Goal: Task Accomplishment & Management: Manage account settings

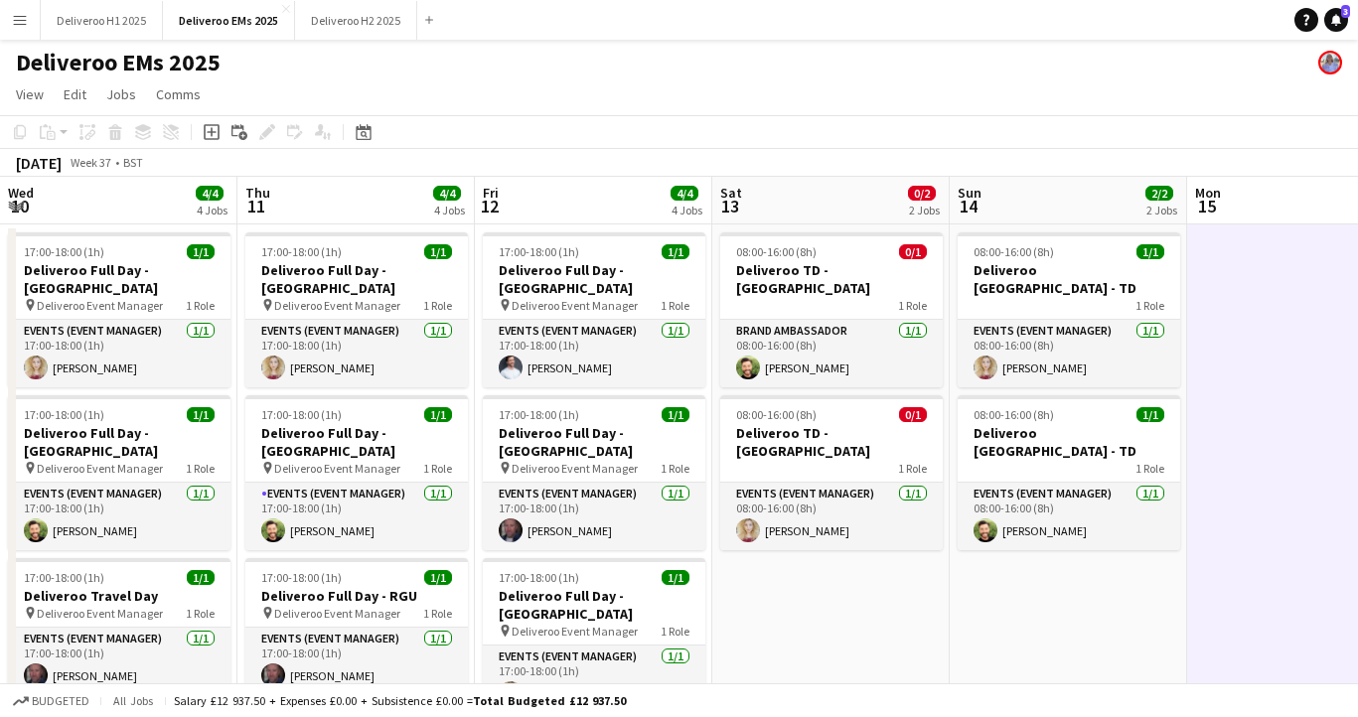
click at [1187, 262] on app-date-cell at bounding box center [1305, 573] width 237 height 697
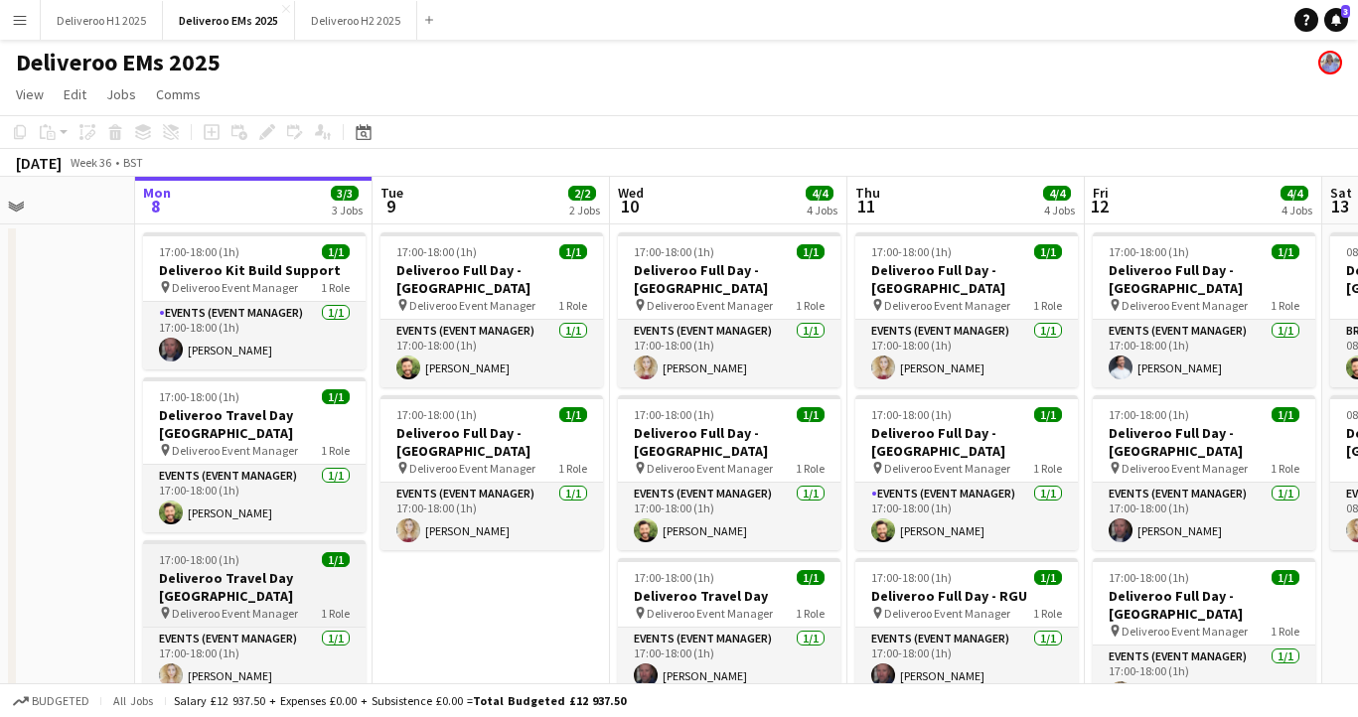
click at [295, 569] on h3 "Deliveroo Travel Day [GEOGRAPHIC_DATA]" at bounding box center [254, 587] width 223 height 36
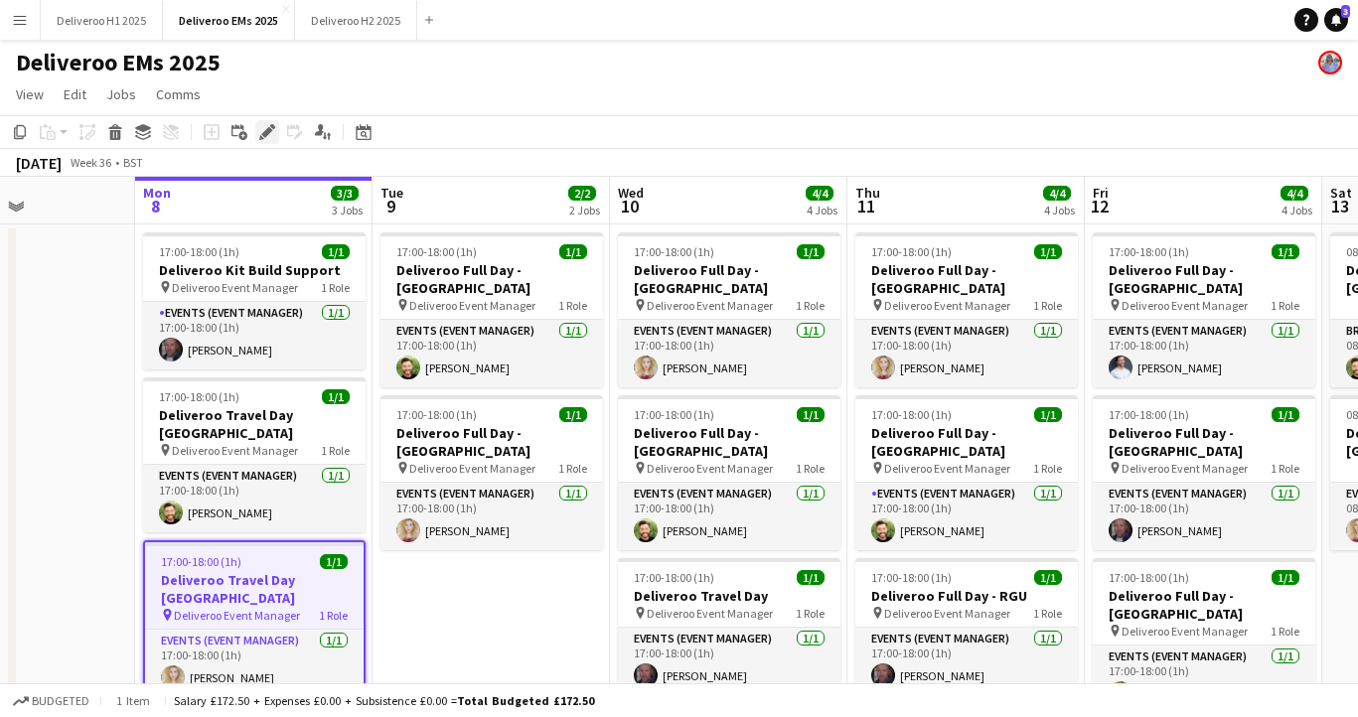
click at [263, 132] on icon at bounding box center [266, 132] width 11 height 11
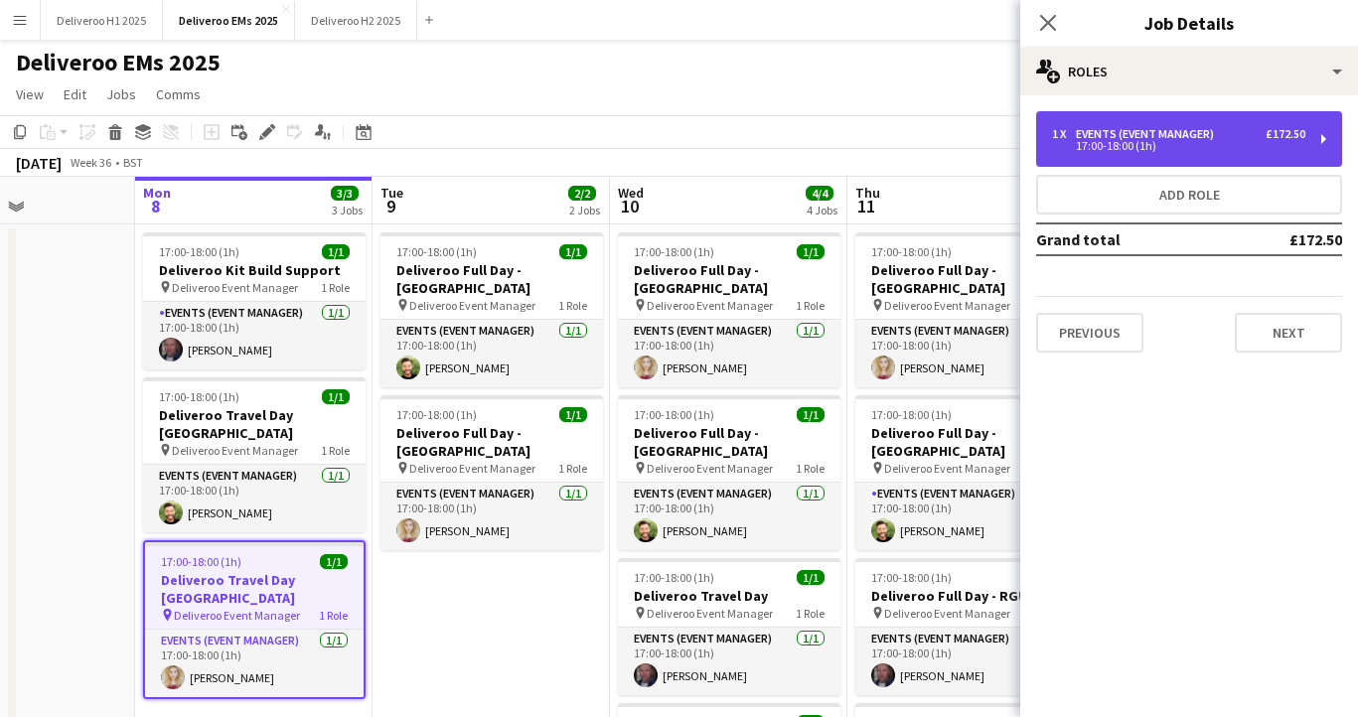
click at [1145, 141] on div "17:00-18:00 (1h)" at bounding box center [1178, 146] width 253 height 10
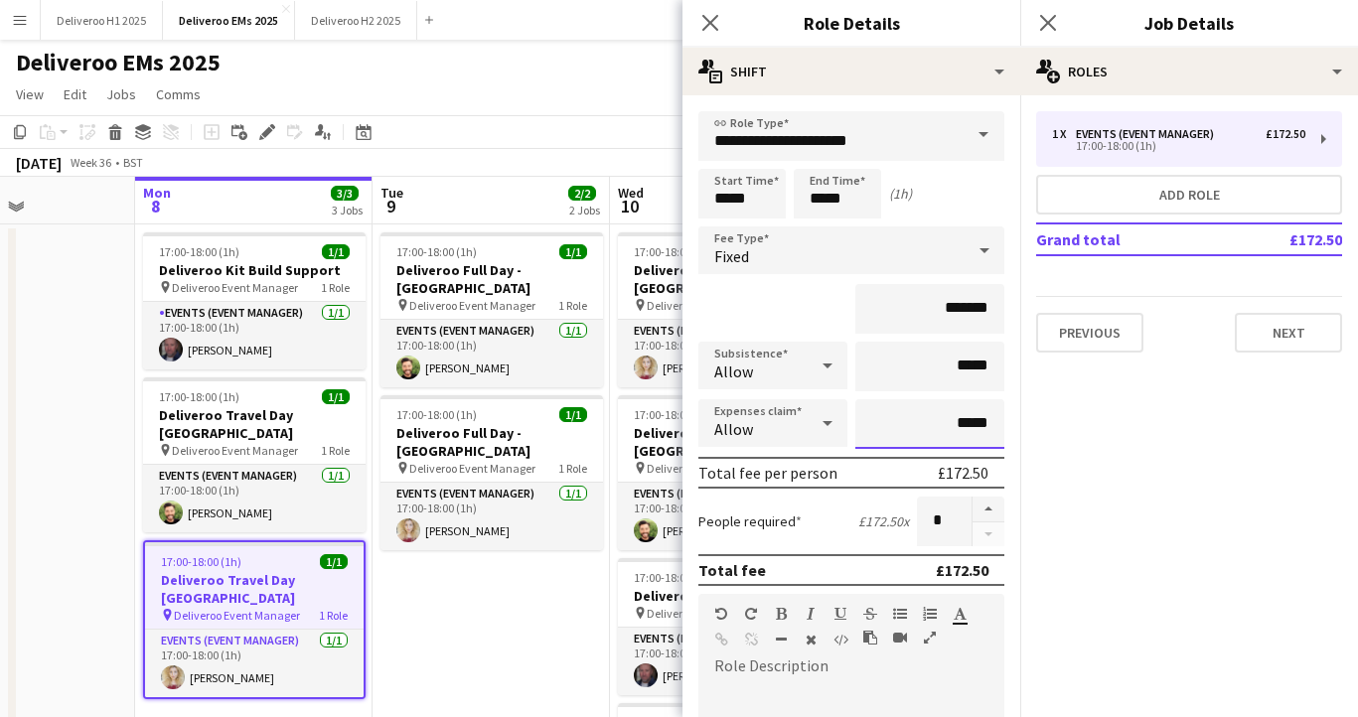
click at [968, 422] on input "*****" at bounding box center [929, 424] width 149 height 50
drag, startPoint x: 994, startPoint y: 422, endPoint x: 961, endPoint y: 420, distance: 33.8
click at [961, 420] on input "*****" at bounding box center [929, 424] width 149 height 50
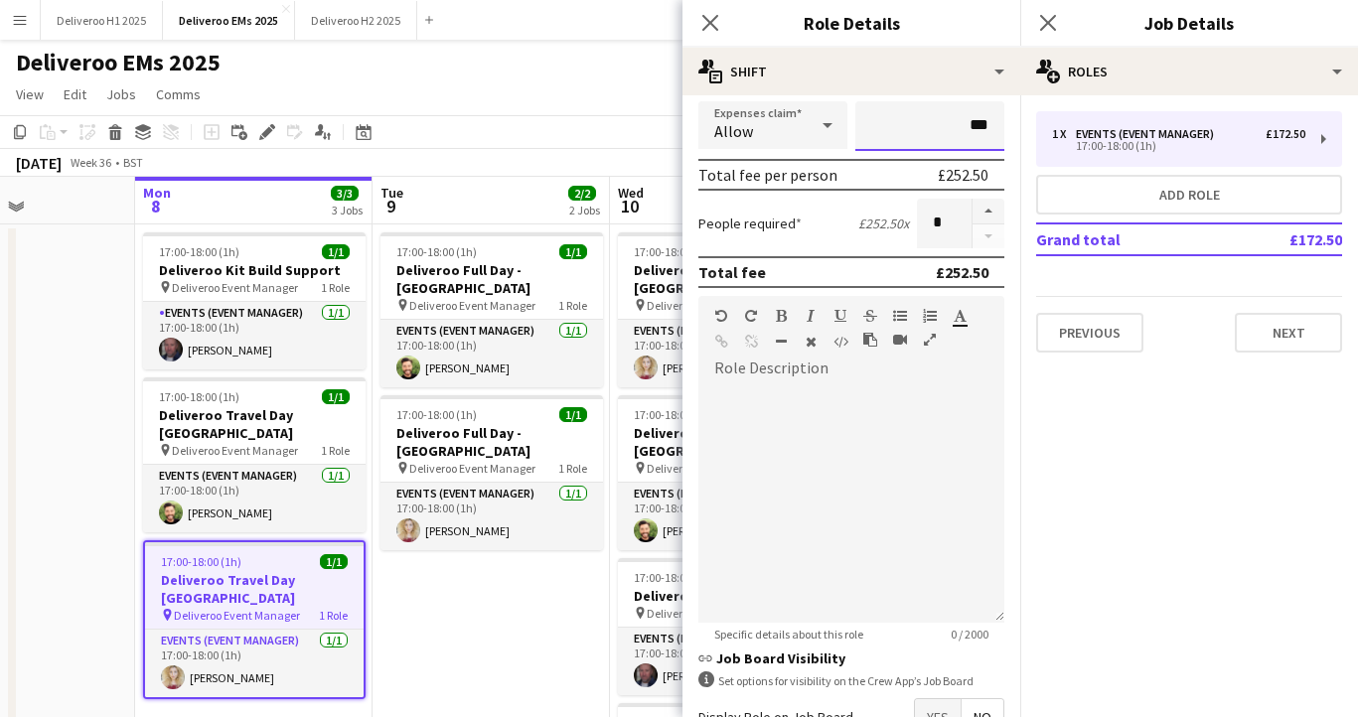
scroll to position [429, 0]
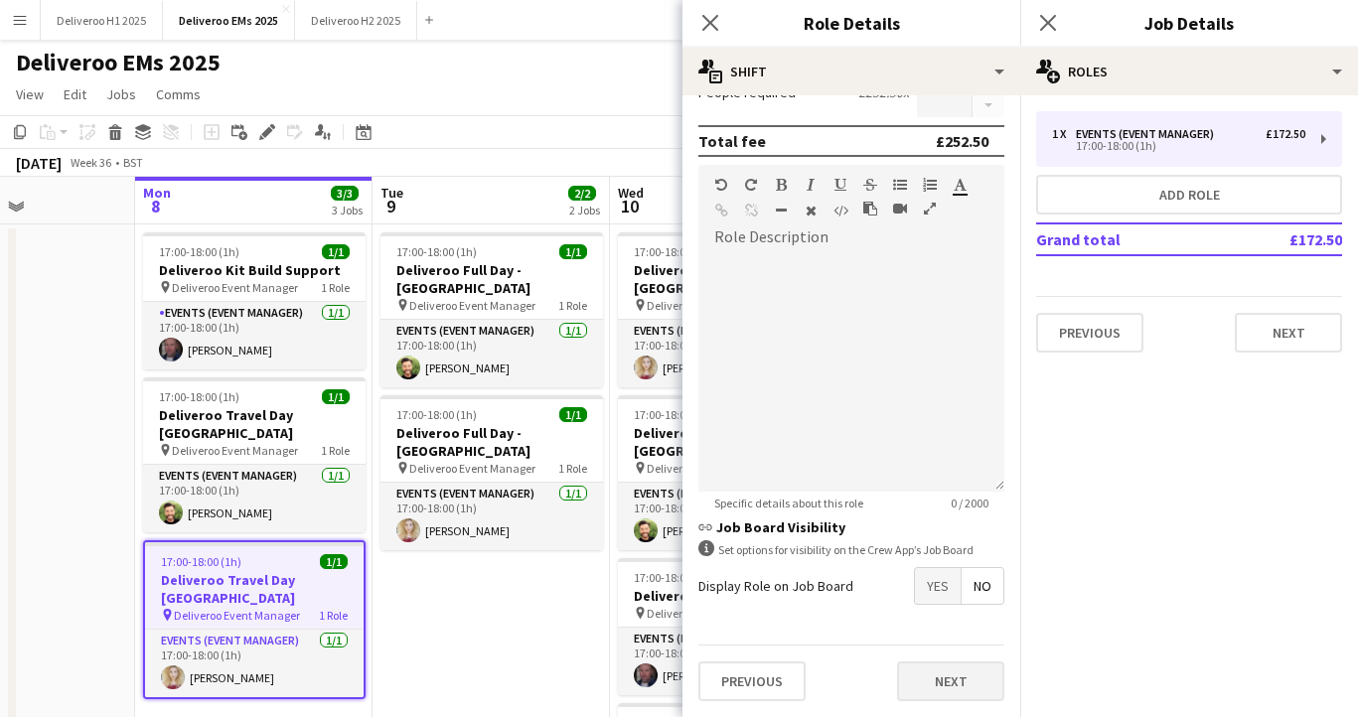
type input "***"
click at [967, 669] on button "Next" at bounding box center [950, 682] width 107 height 40
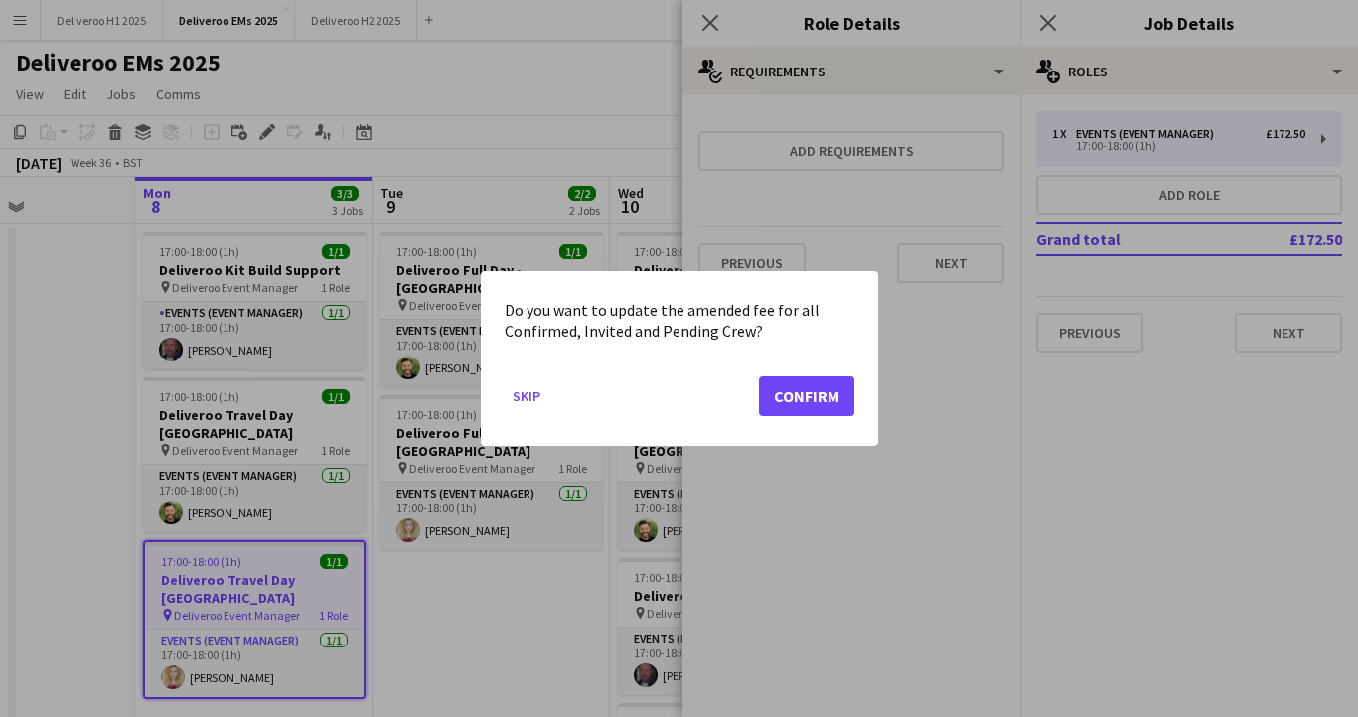
scroll to position [0, 0]
click at [830, 388] on button "Confirm" at bounding box center [806, 396] width 95 height 40
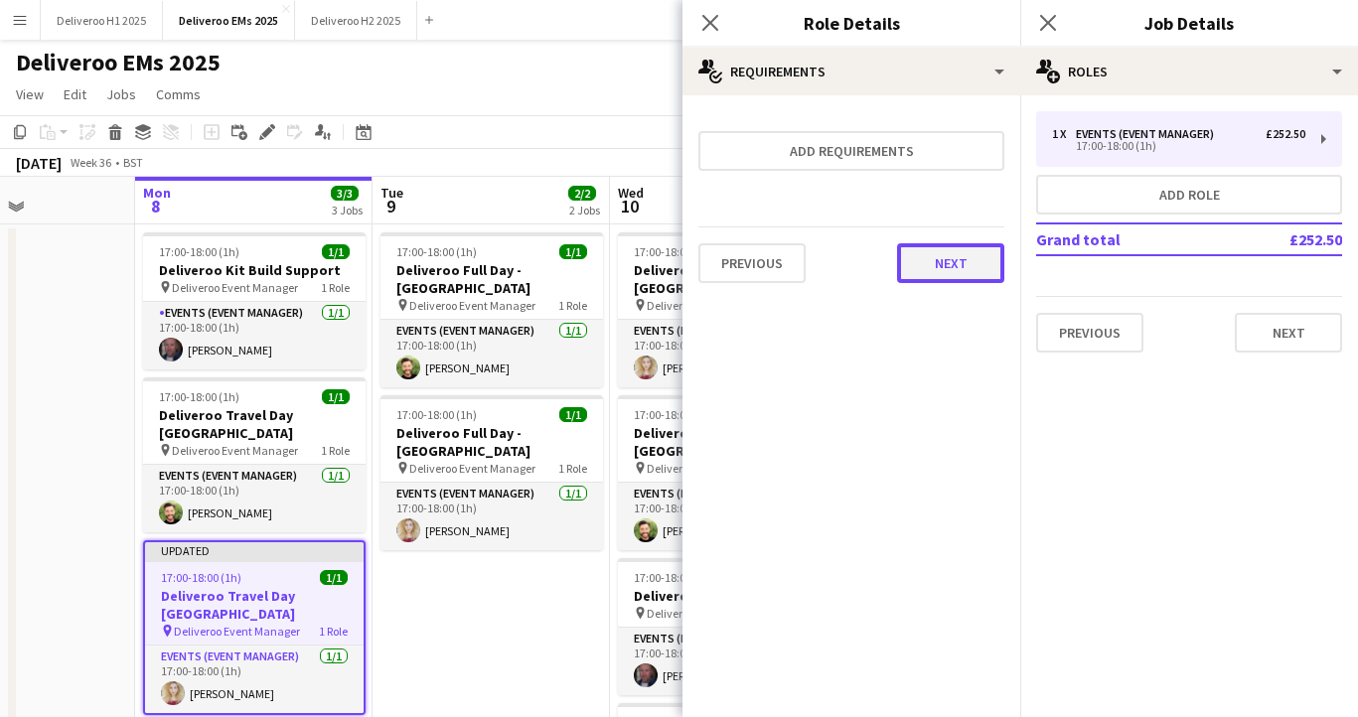
click at [951, 276] on button "Next" at bounding box center [950, 263] width 107 height 40
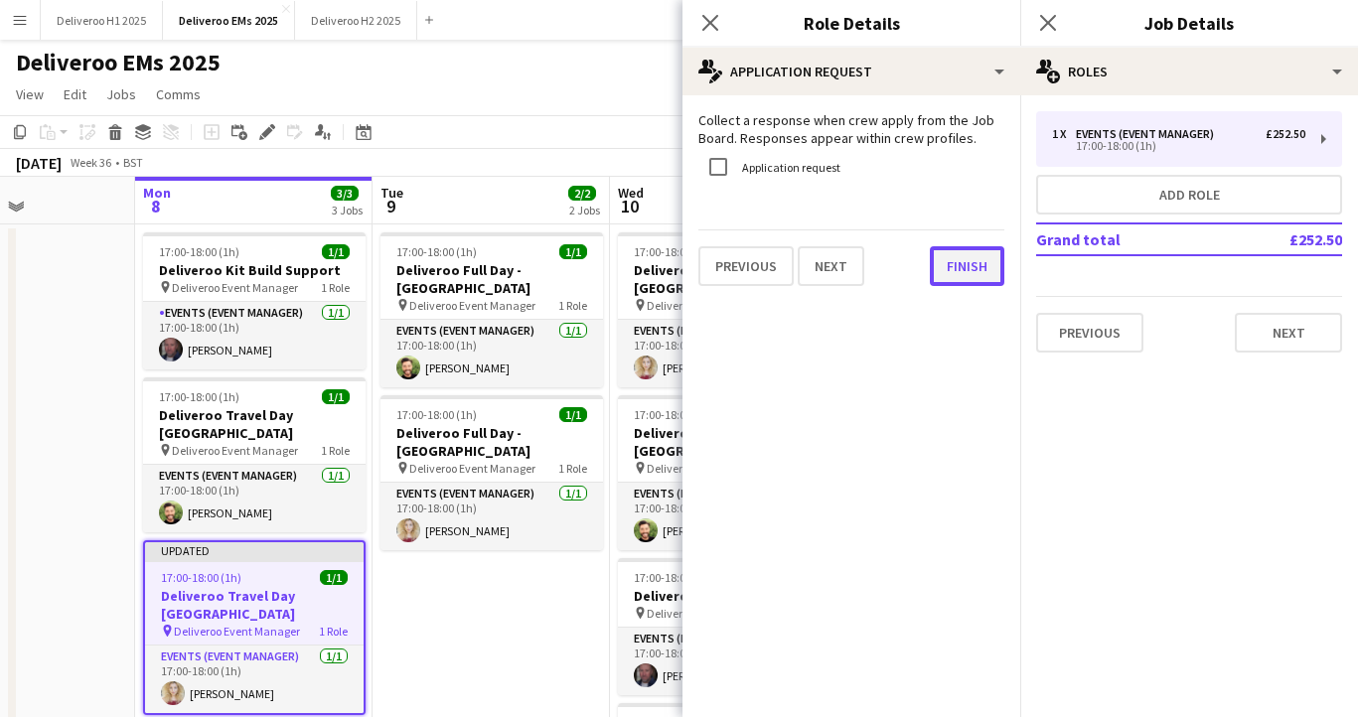
click at [967, 276] on button "Finish" at bounding box center [967, 266] width 75 height 40
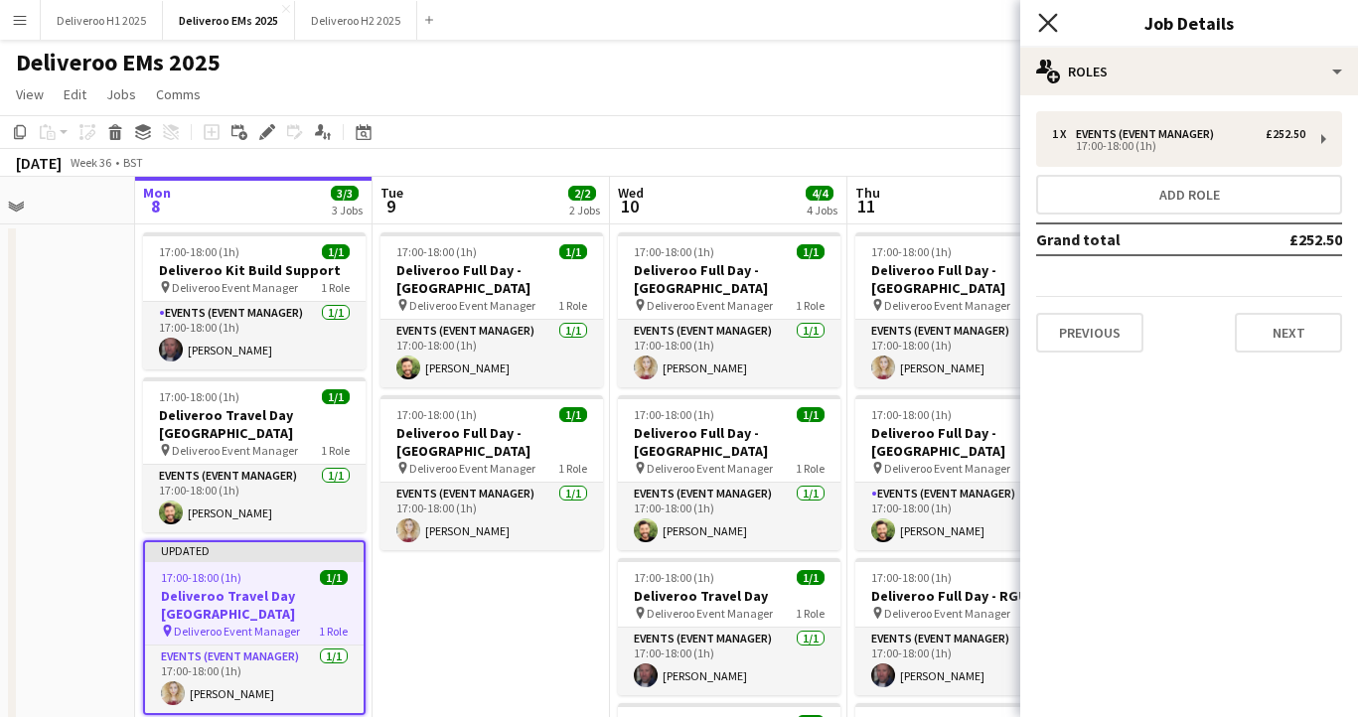
click at [1050, 25] on icon at bounding box center [1047, 22] width 19 height 19
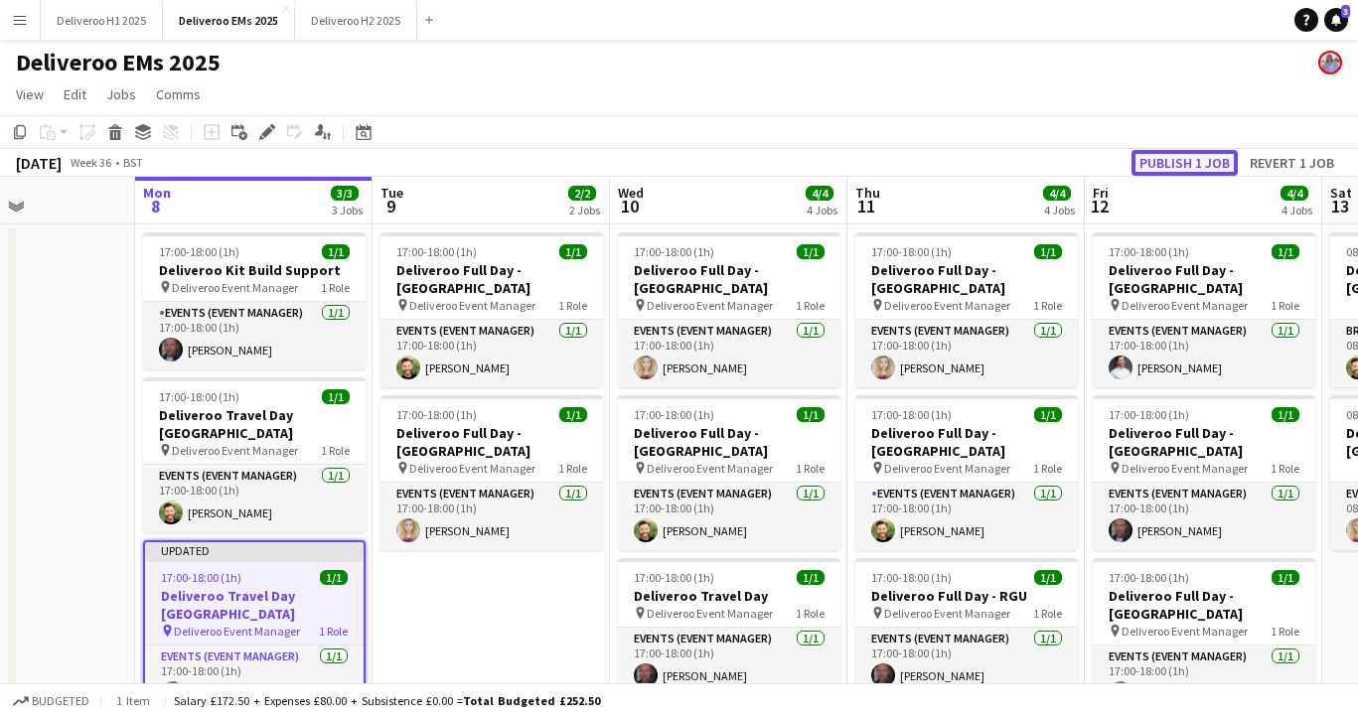
click at [1179, 161] on button "Publish 1 job" at bounding box center [1184, 163] width 106 height 26
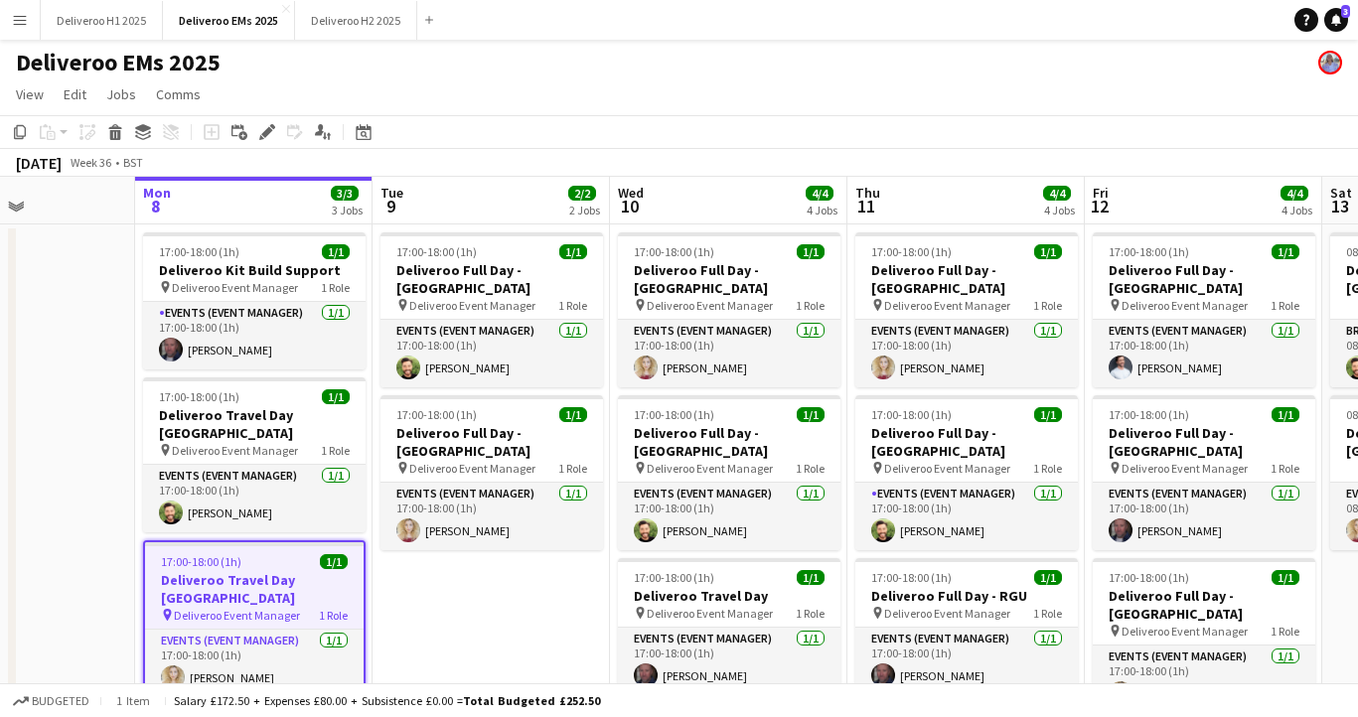
click at [274, 554] on div "17:00-18:00 (1h) 1/1" at bounding box center [254, 561] width 219 height 15
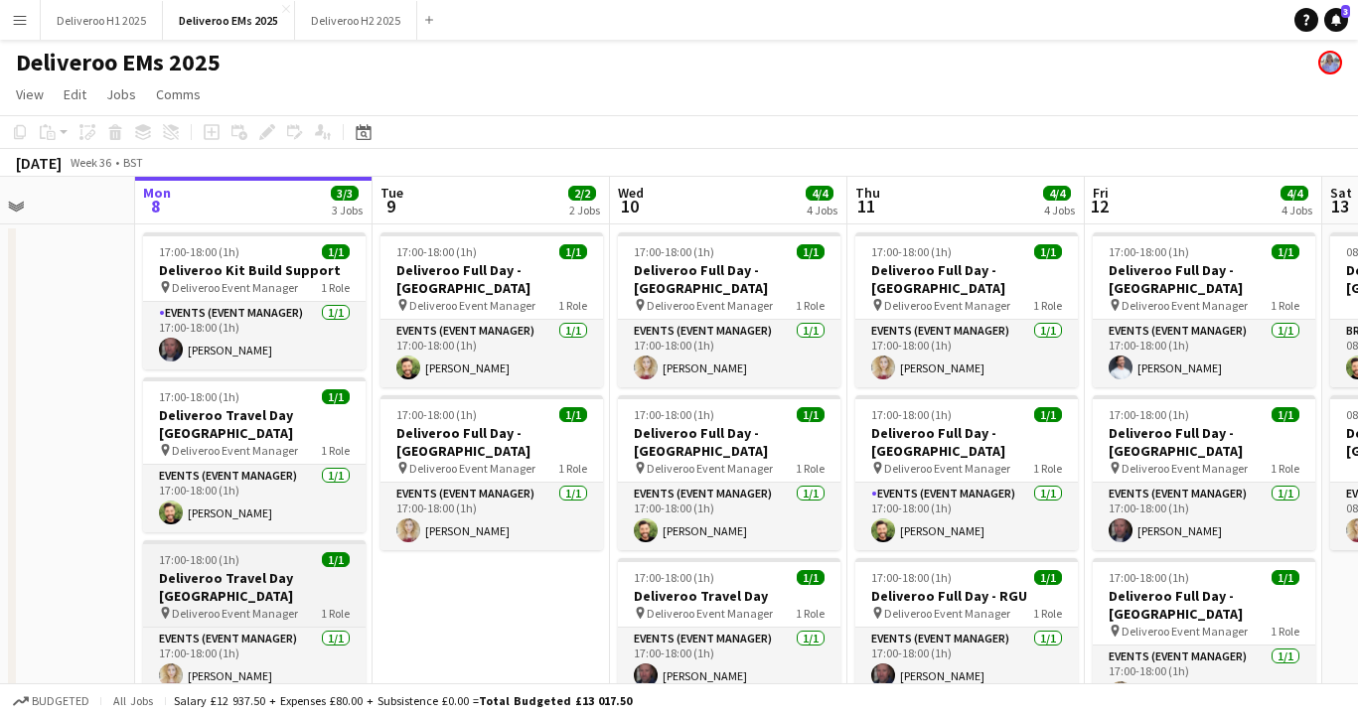
click at [274, 552] on div "17:00-18:00 (1h) 1/1" at bounding box center [254, 559] width 223 height 15
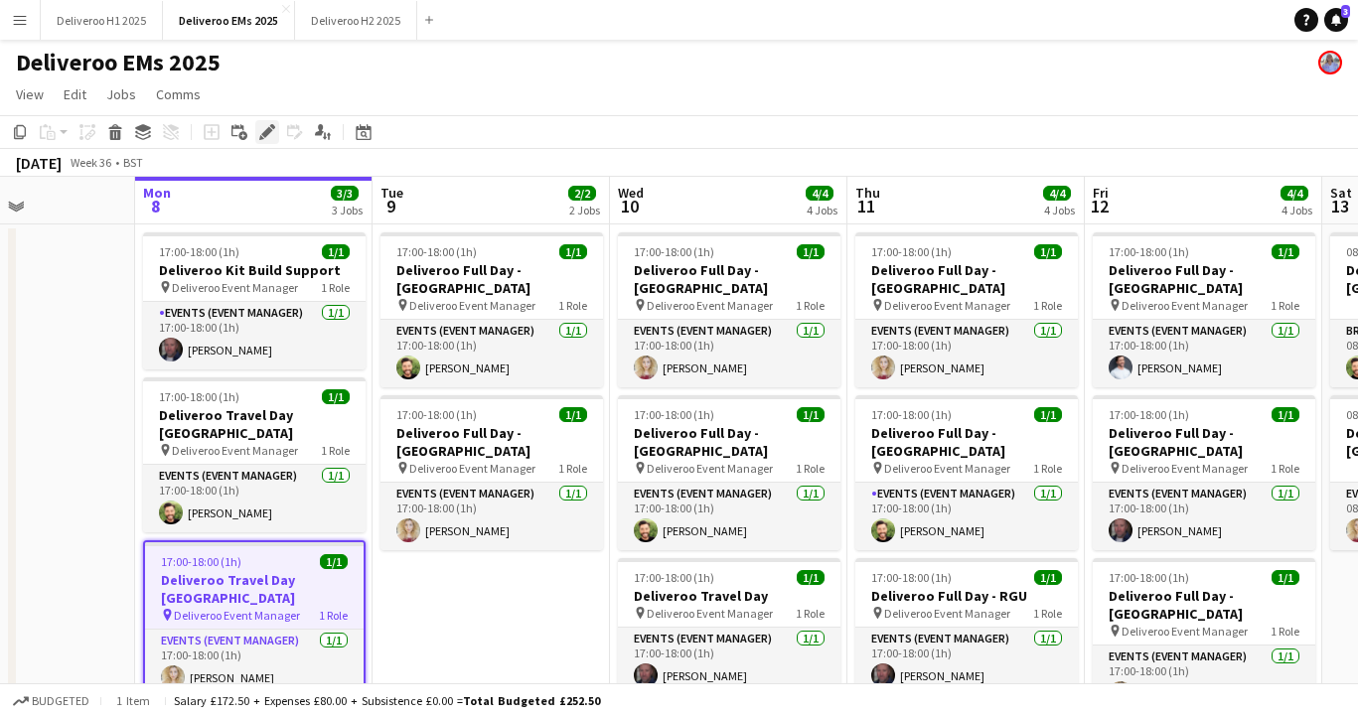
click at [263, 142] on div "Edit" at bounding box center [267, 132] width 24 height 24
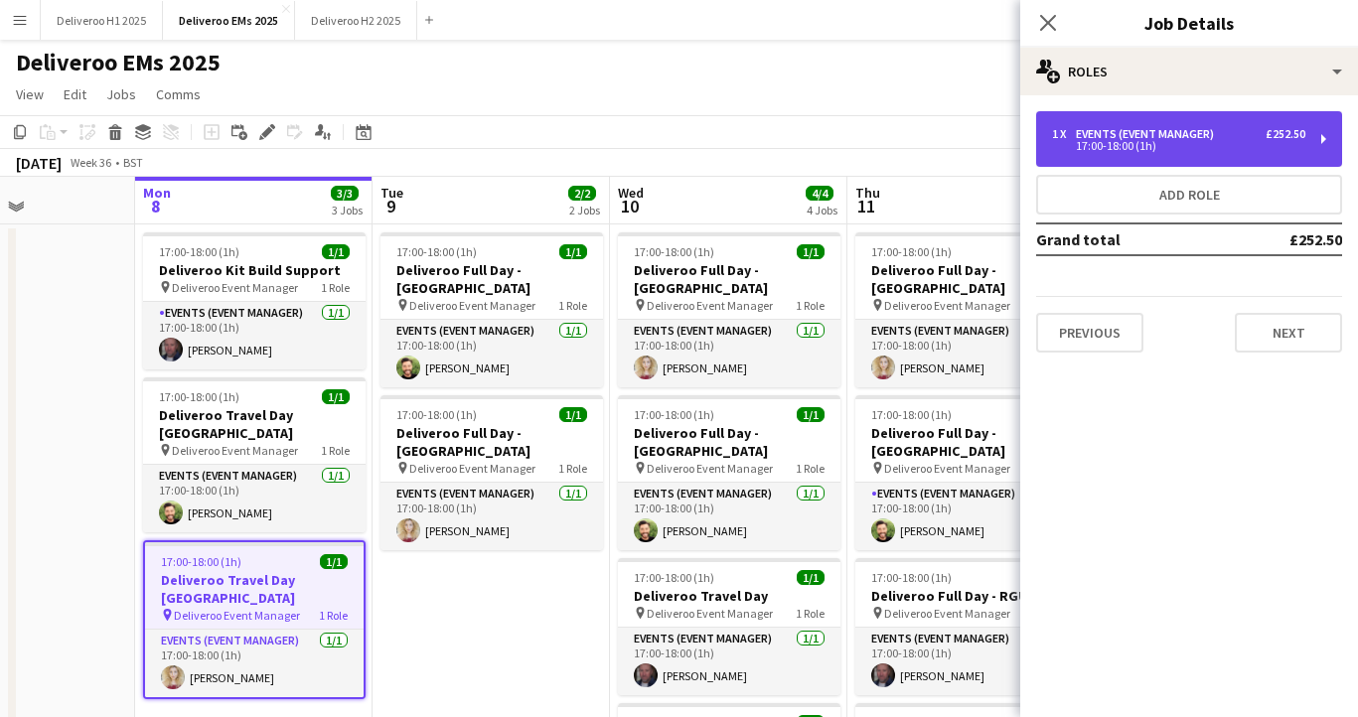
click at [1184, 157] on div "1 x Events (Event Manager) £252.50 17:00-18:00 (1h)" at bounding box center [1189, 139] width 306 height 56
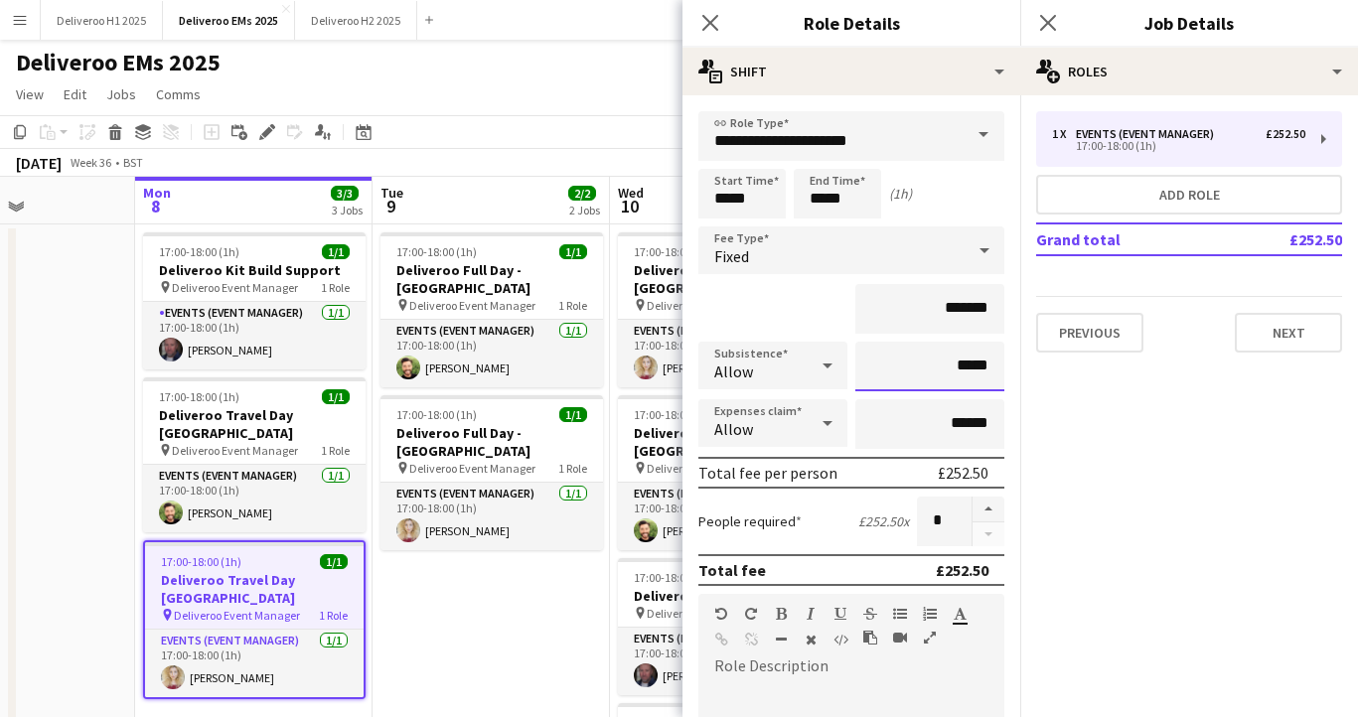
click at [967, 369] on input "*****" at bounding box center [929, 367] width 149 height 50
type input "**"
type input "******"
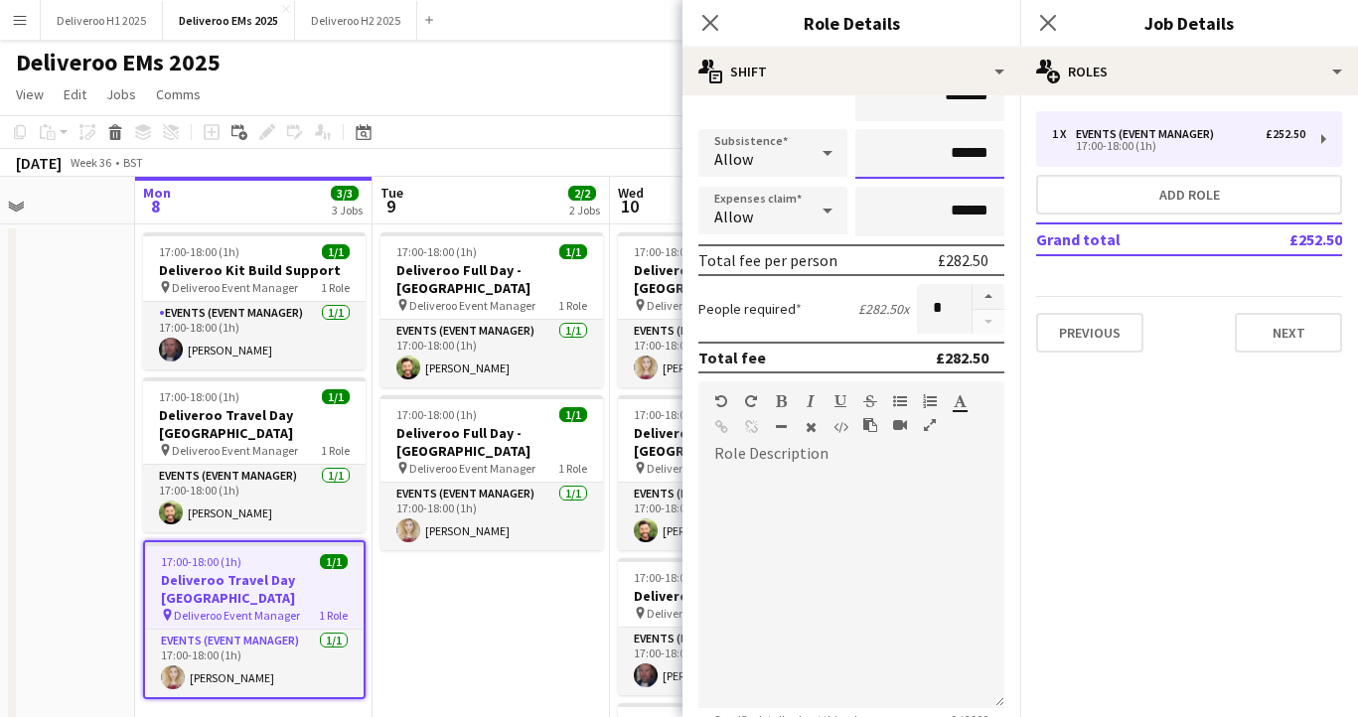
scroll to position [429, 0]
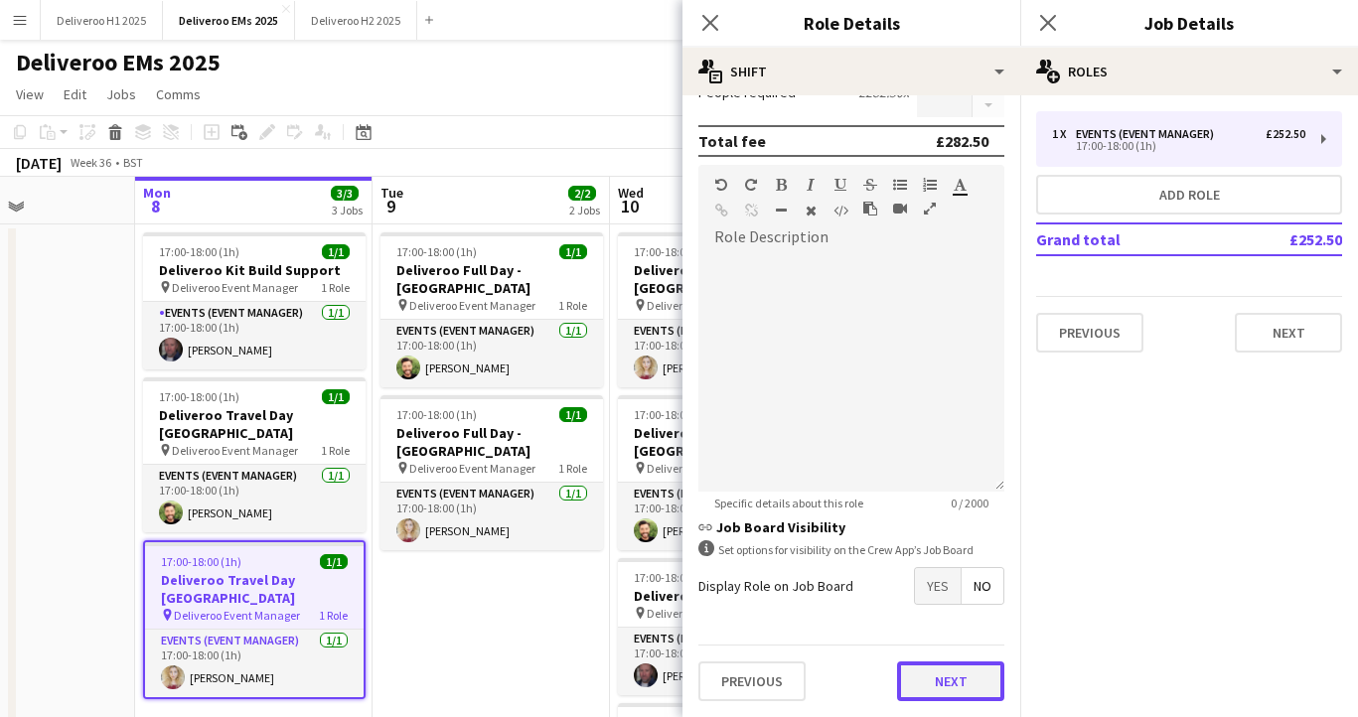
click at [961, 667] on button "Next" at bounding box center [950, 682] width 107 height 40
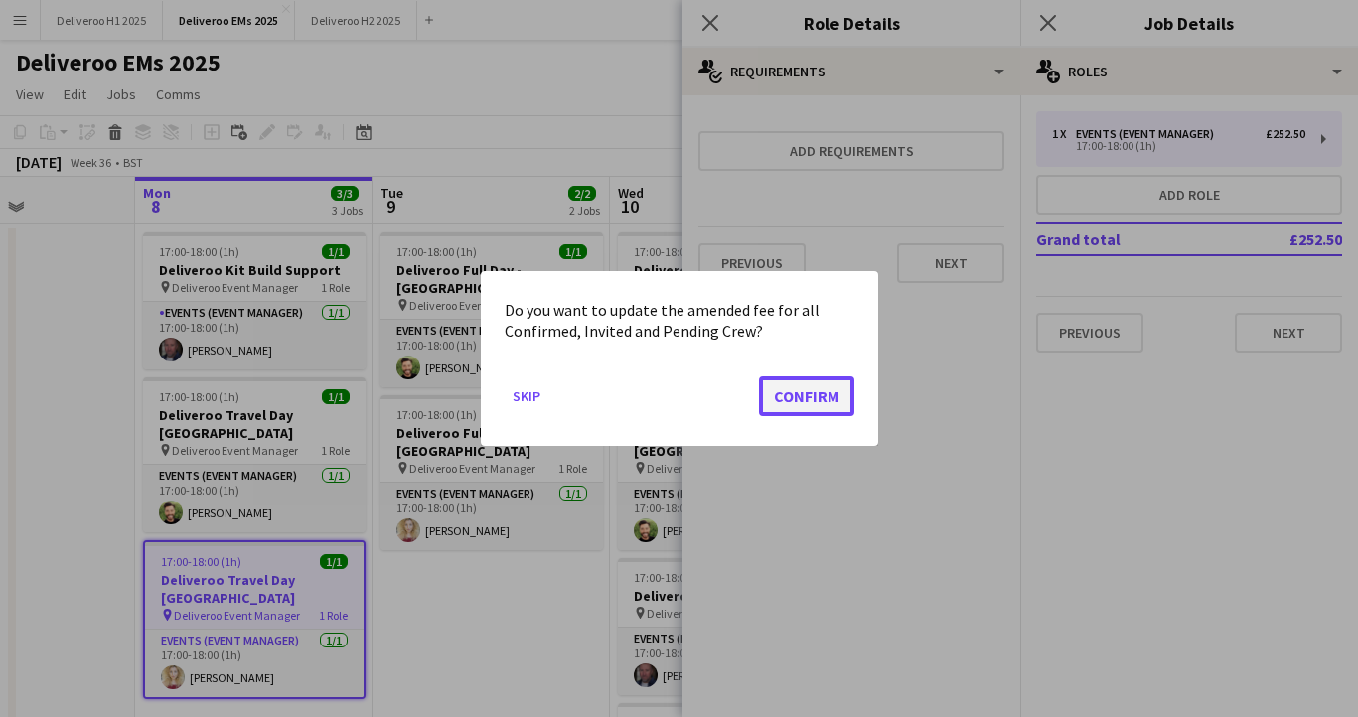
click at [807, 389] on button "Confirm" at bounding box center [806, 396] width 95 height 40
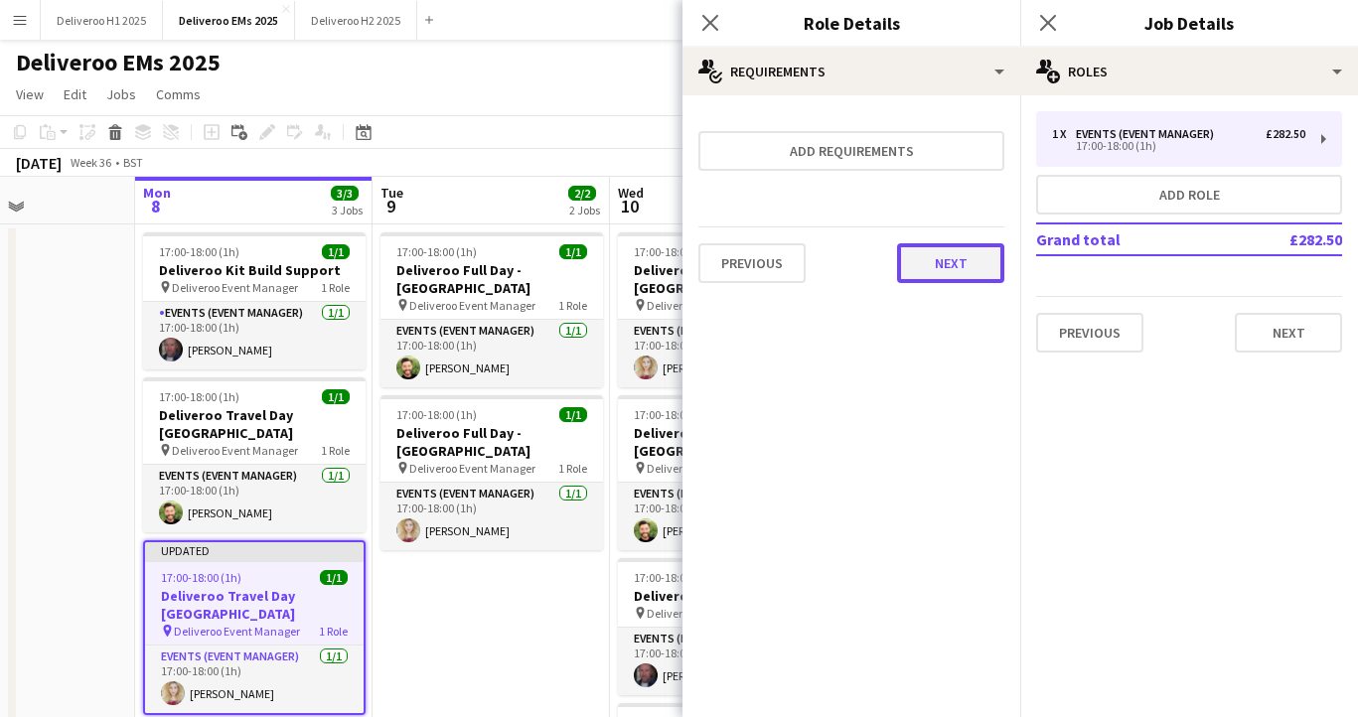
click at [953, 275] on button "Next" at bounding box center [950, 263] width 107 height 40
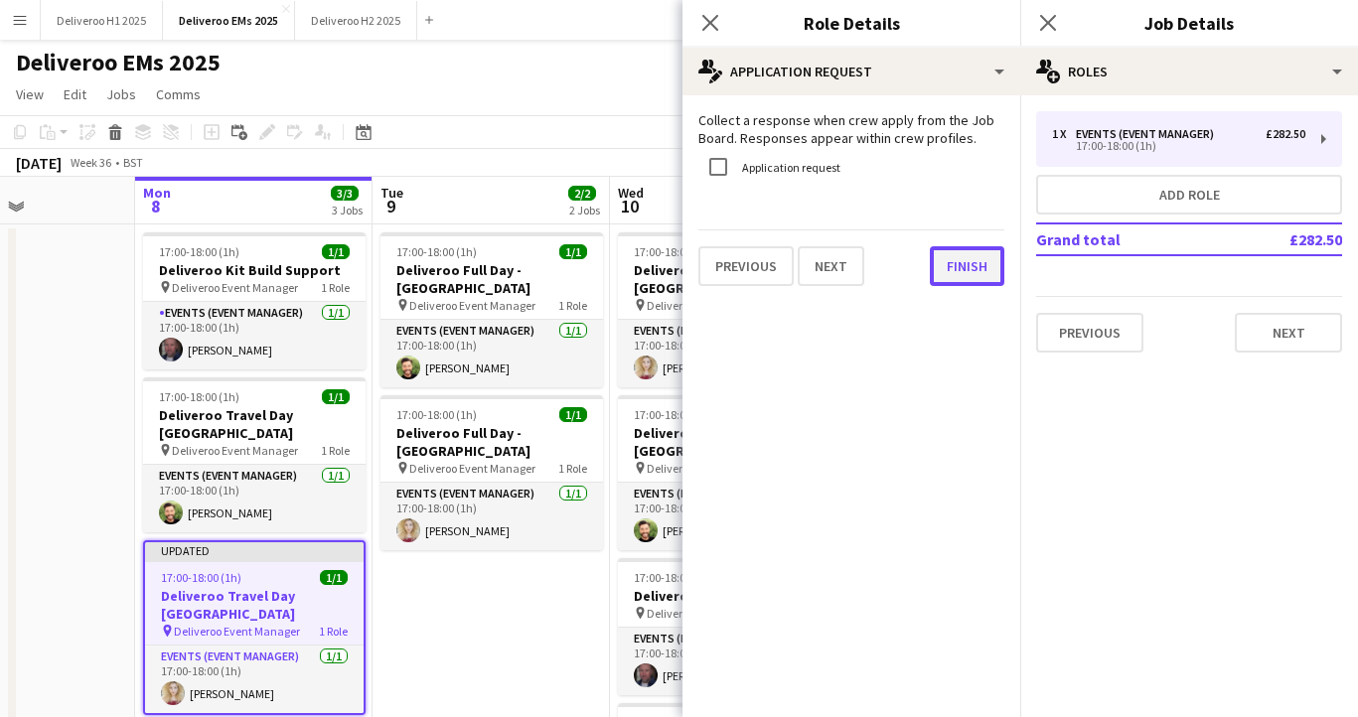
click at [955, 272] on button "Finish" at bounding box center [967, 266] width 75 height 40
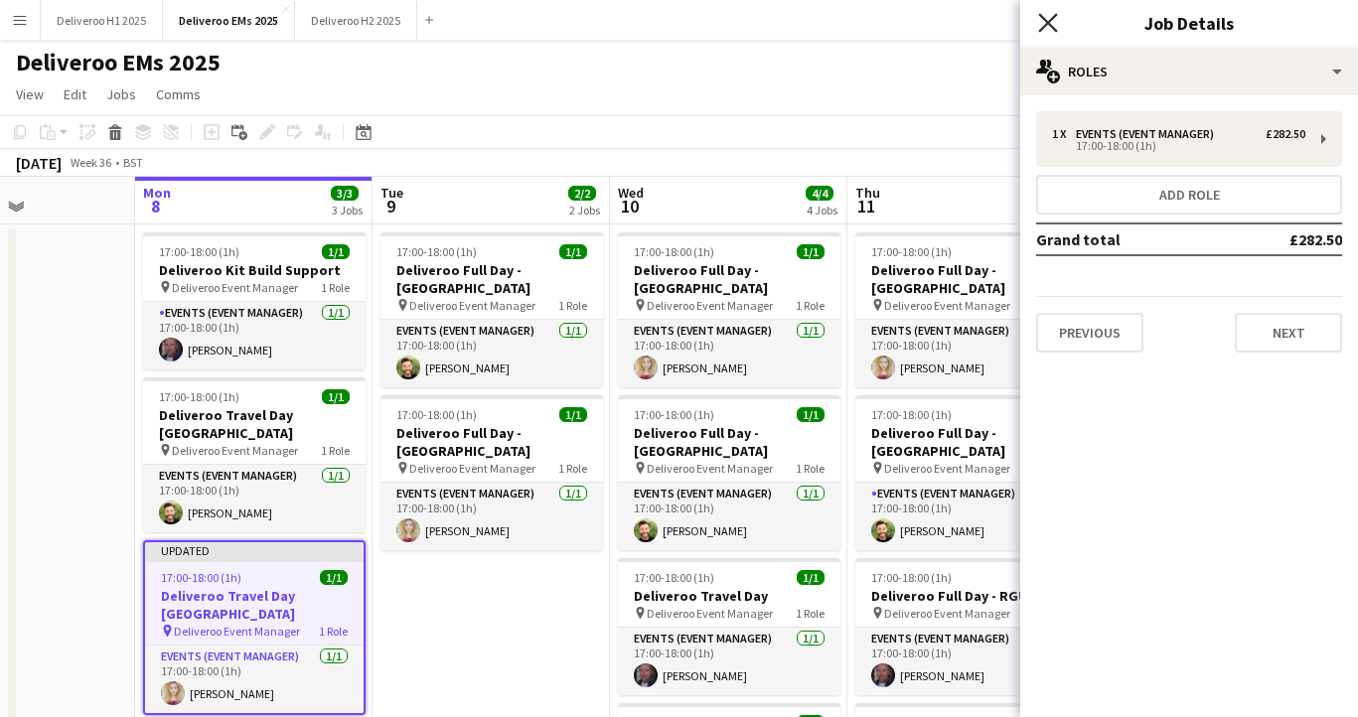
click at [1051, 18] on icon at bounding box center [1047, 22] width 19 height 19
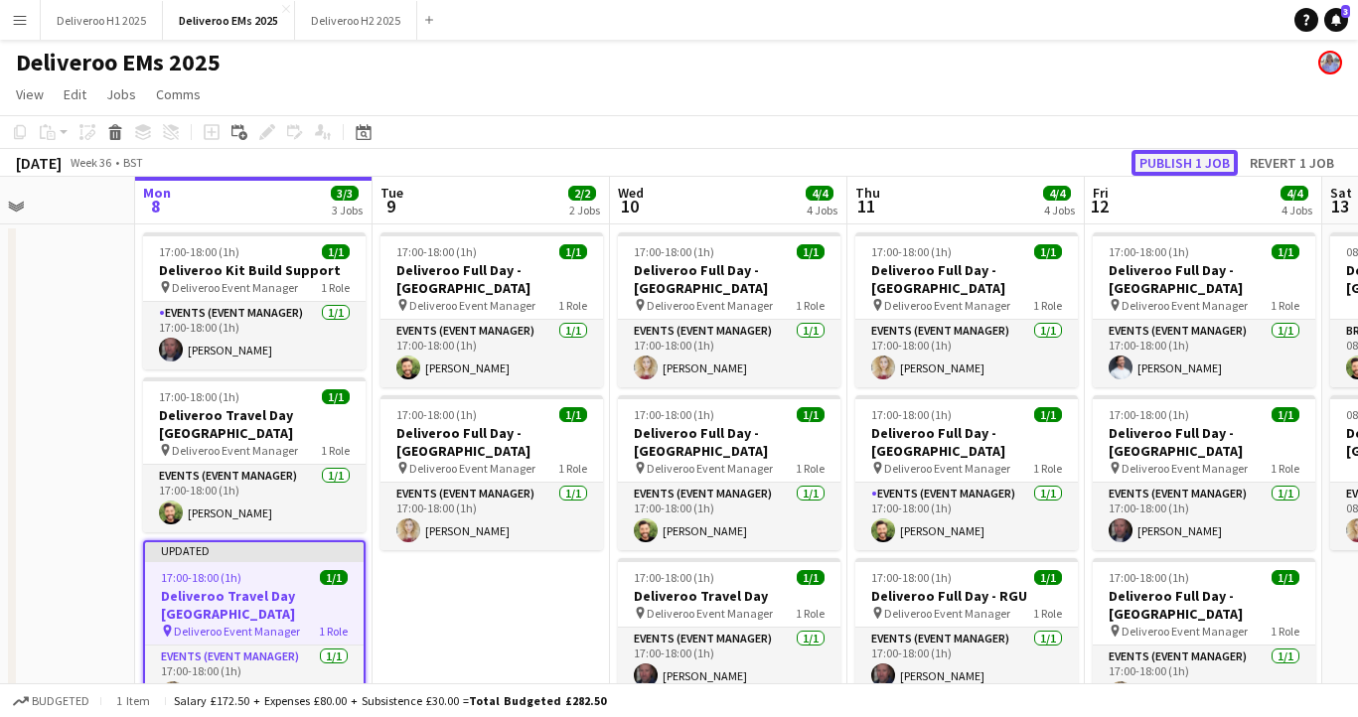
click at [1175, 156] on button "Publish 1 job" at bounding box center [1184, 163] width 106 height 26
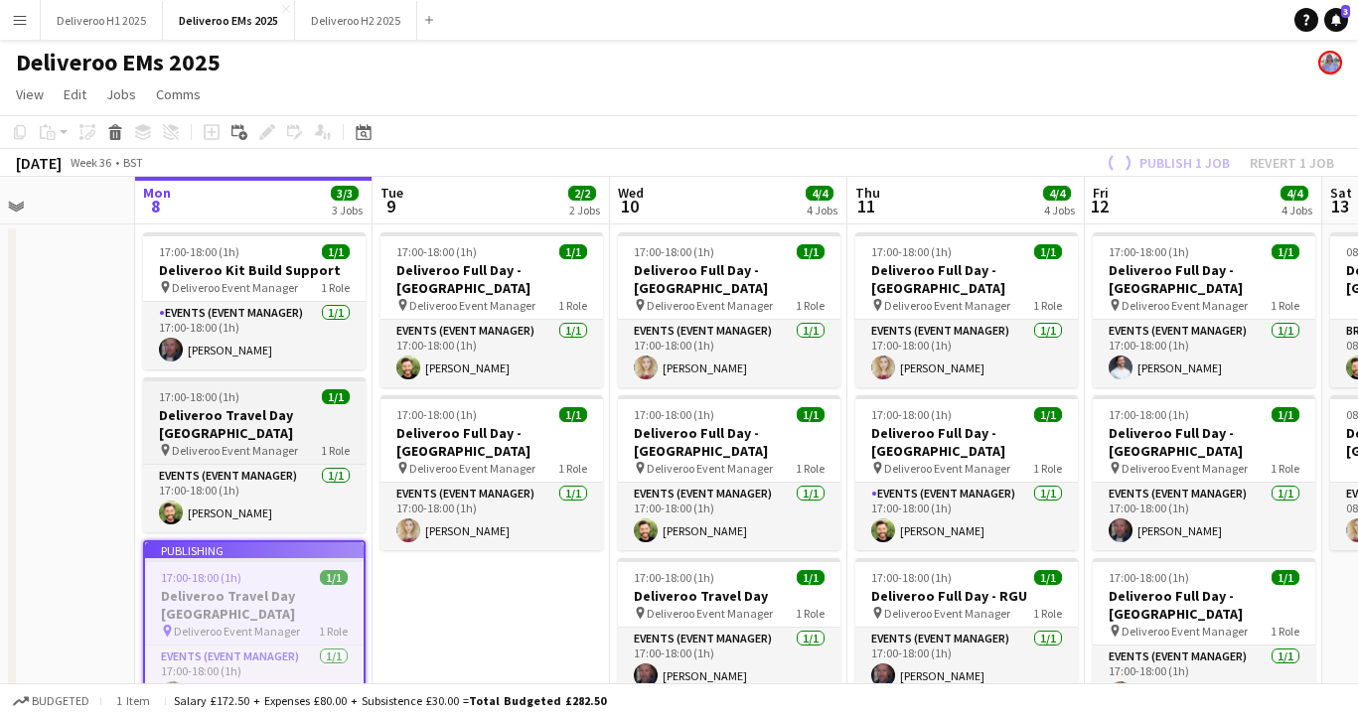
click at [279, 408] on h3 "Deliveroo Travel Day [GEOGRAPHIC_DATA]" at bounding box center [254, 424] width 223 height 36
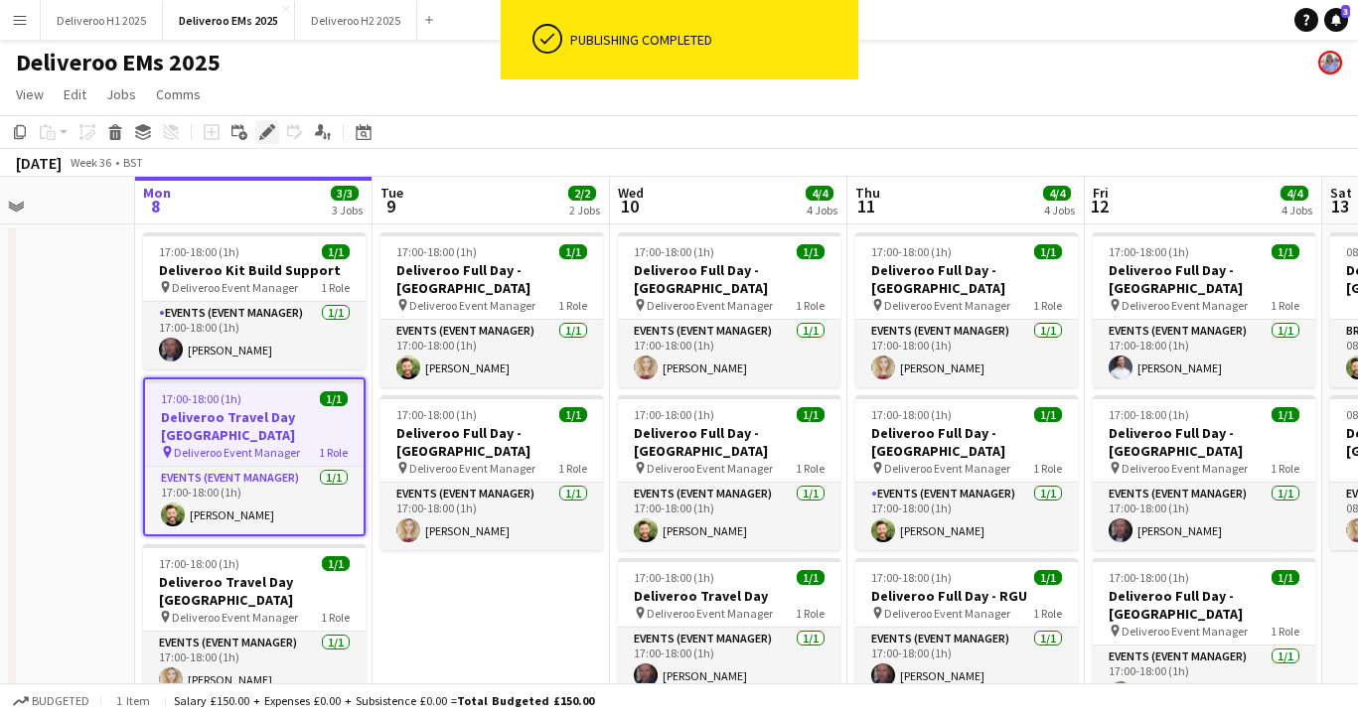
click at [268, 130] on icon at bounding box center [266, 132] width 11 height 11
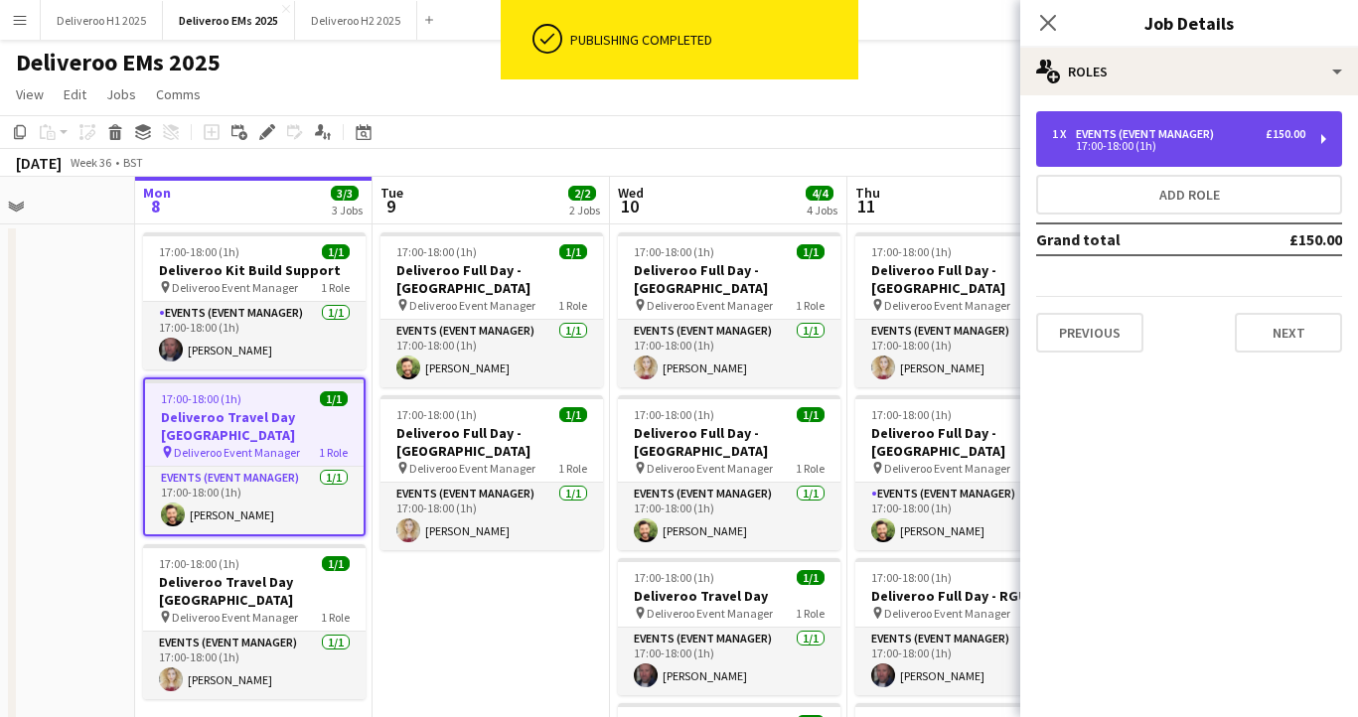
click at [1110, 146] on div "17:00-18:00 (1h)" at bounding box center [1178, 146] width 253 height 10
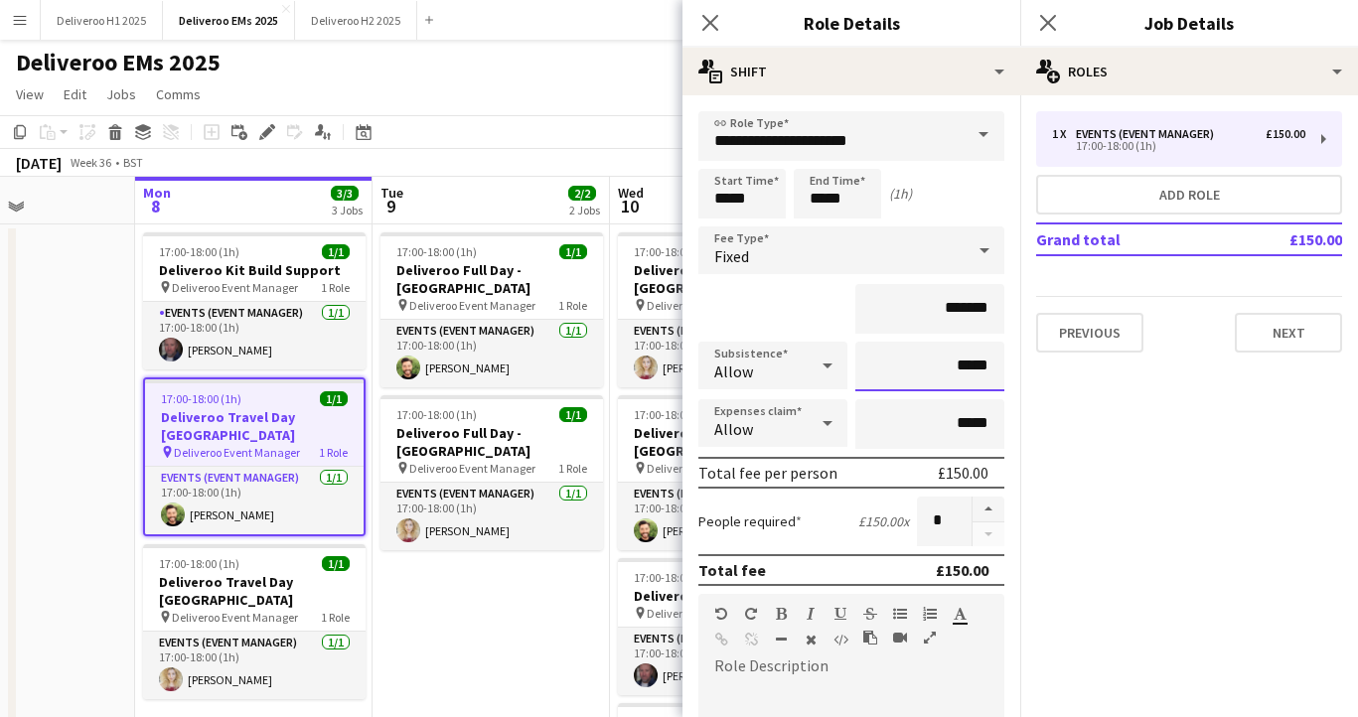
drag, startPoint x: 993, startPoint y: 365, endPoint x: 961, endPoint y: 365, distance: 32.8
click at [961, 365] on input "*****" at bounding box center [929, 367] width 149 height 50
type input "******"
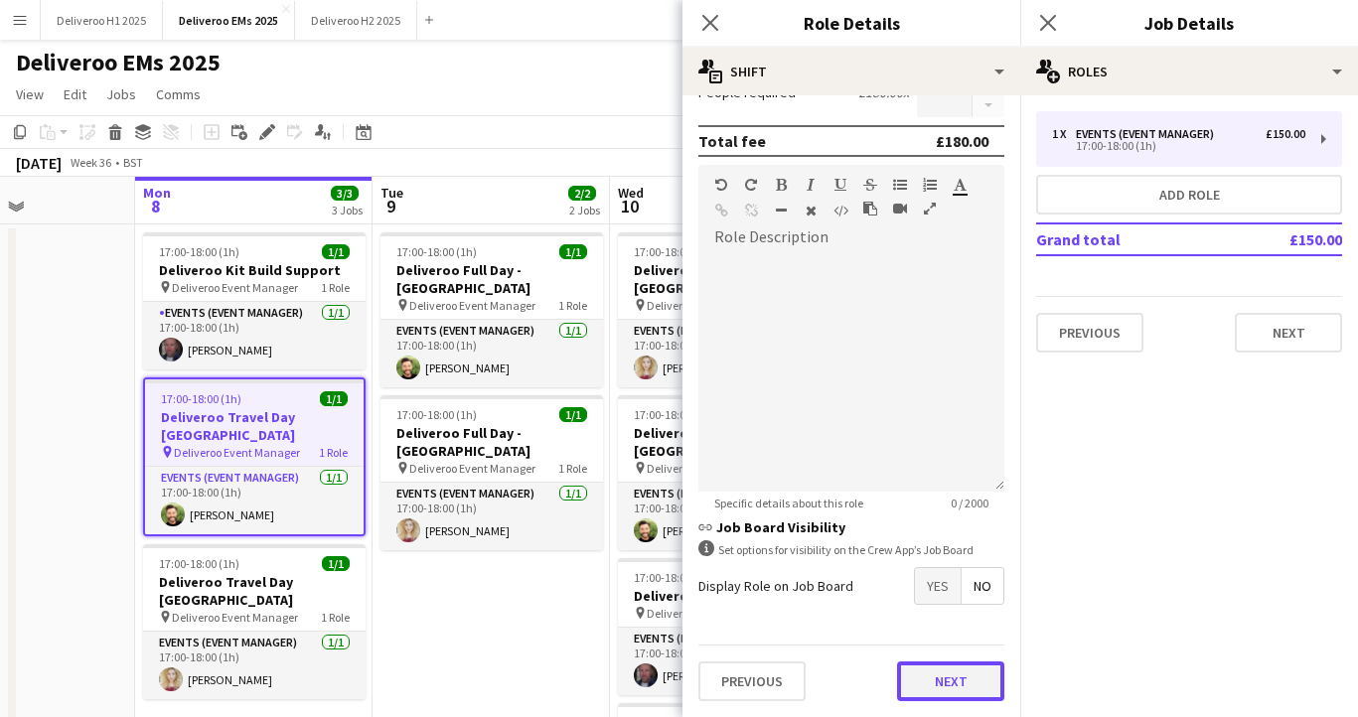
click at [914, 663] on button "Next" at bounding box center [950, 682] width 107 height 40
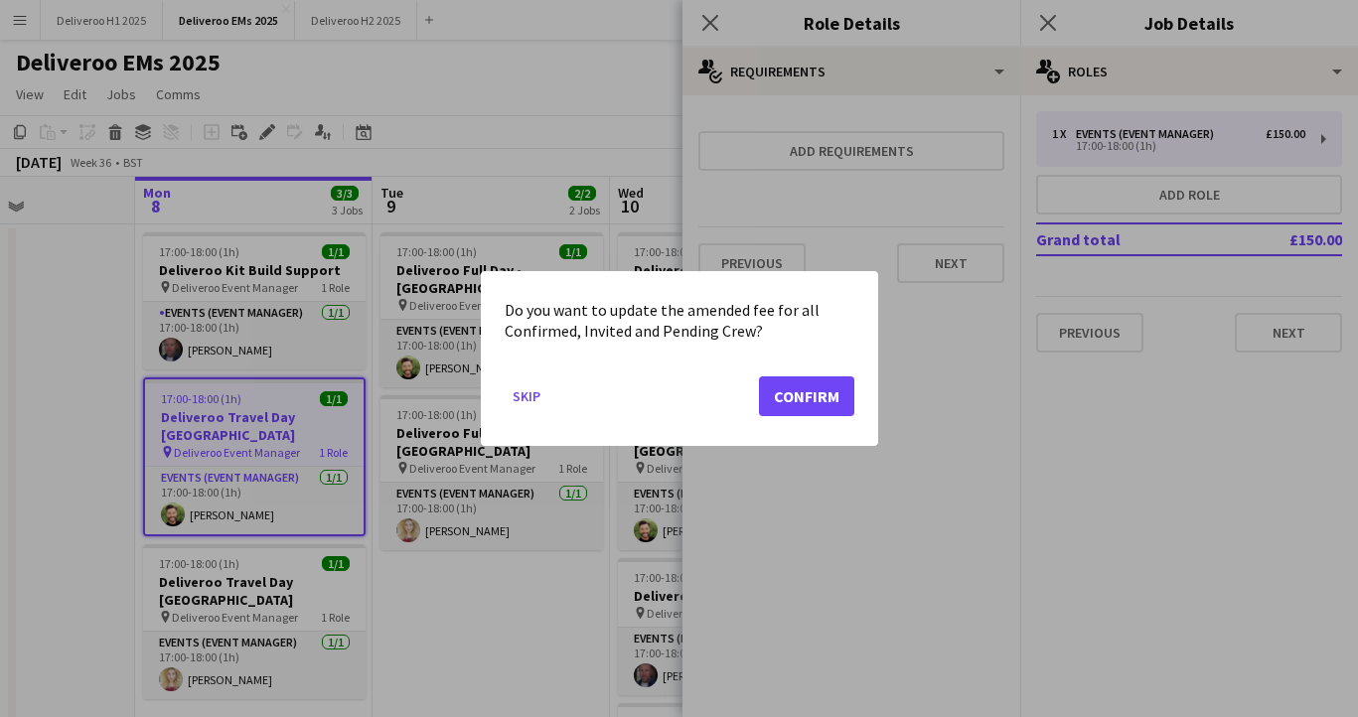
scroll to position [0, 0]
click at [801, 393] on button "Confirm" at bounding box center [806, 396] width 95 height 40
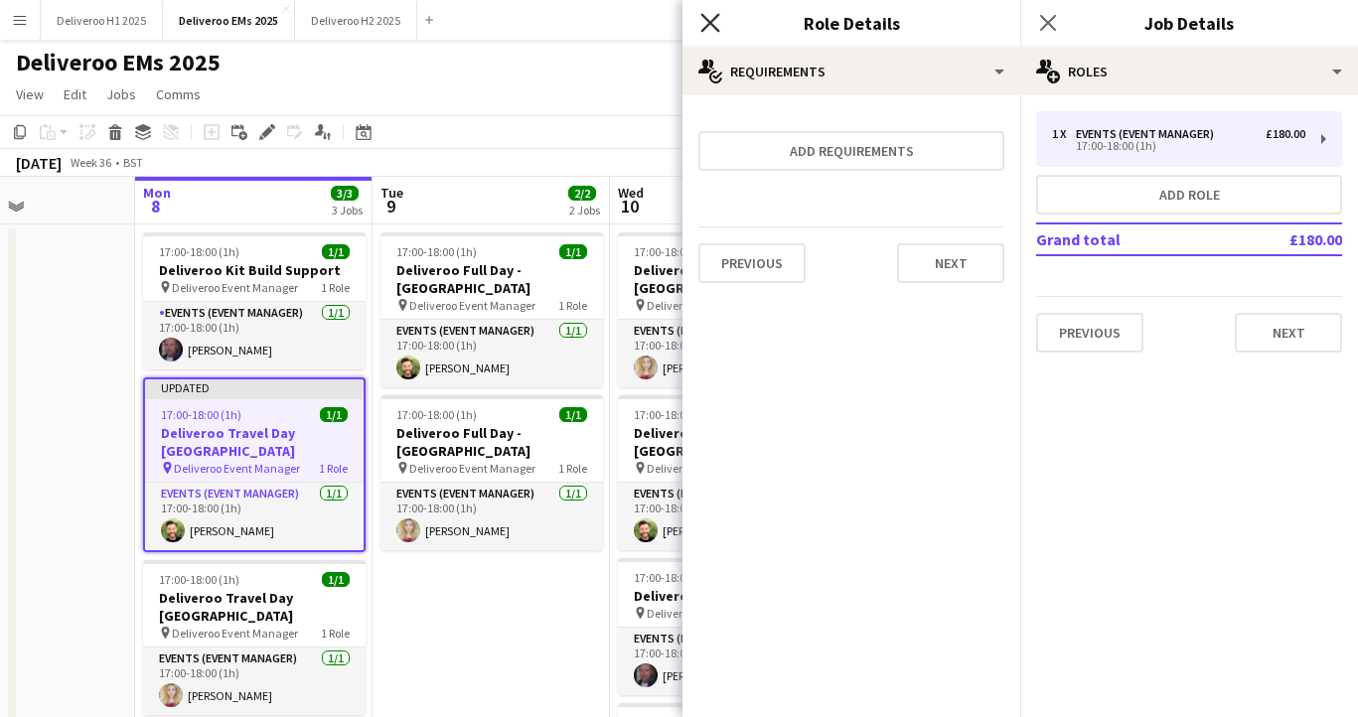
click at [716, 18] on icon "Close pop-in" at bounding box center [709, 22] width 19 height 19
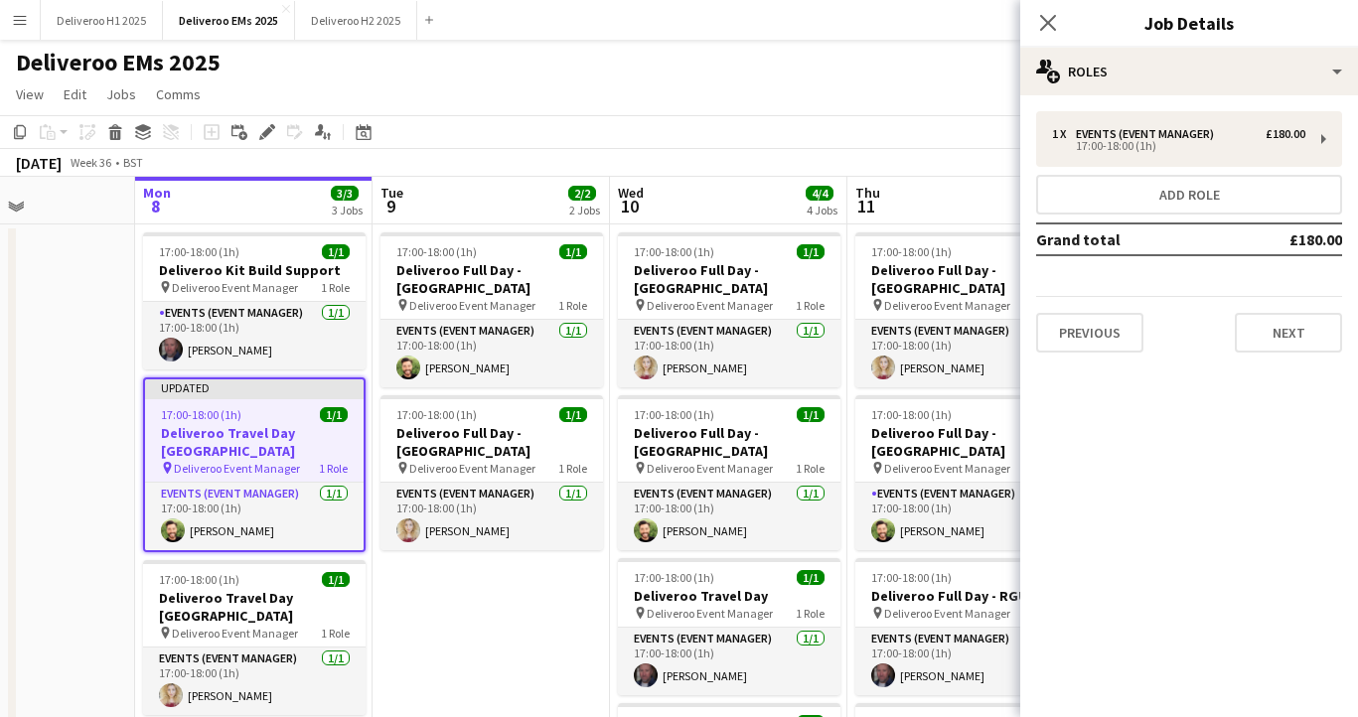
click at [288, 381] on div "Updated" at bounding box center [254, 387] width 219 height 16
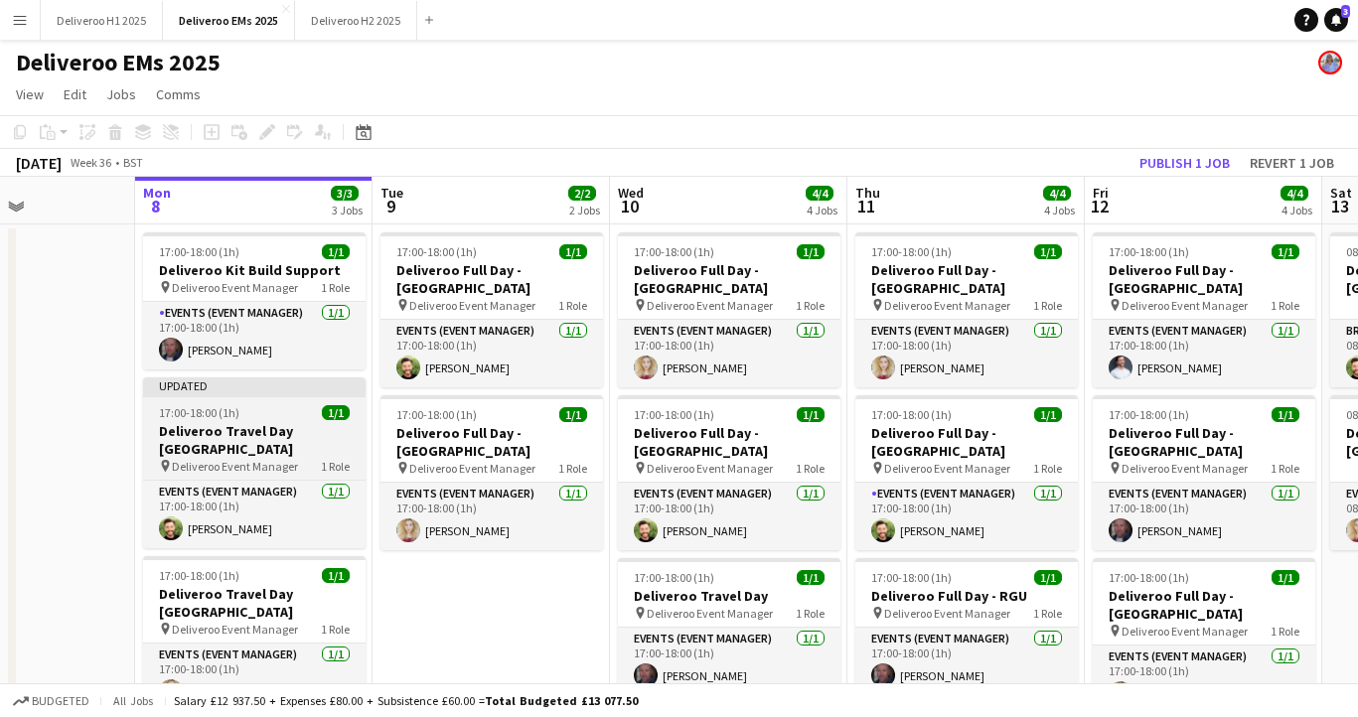
click at [288, 381] on div "Updated" at bounding box center [254, 385] width 223 height 16
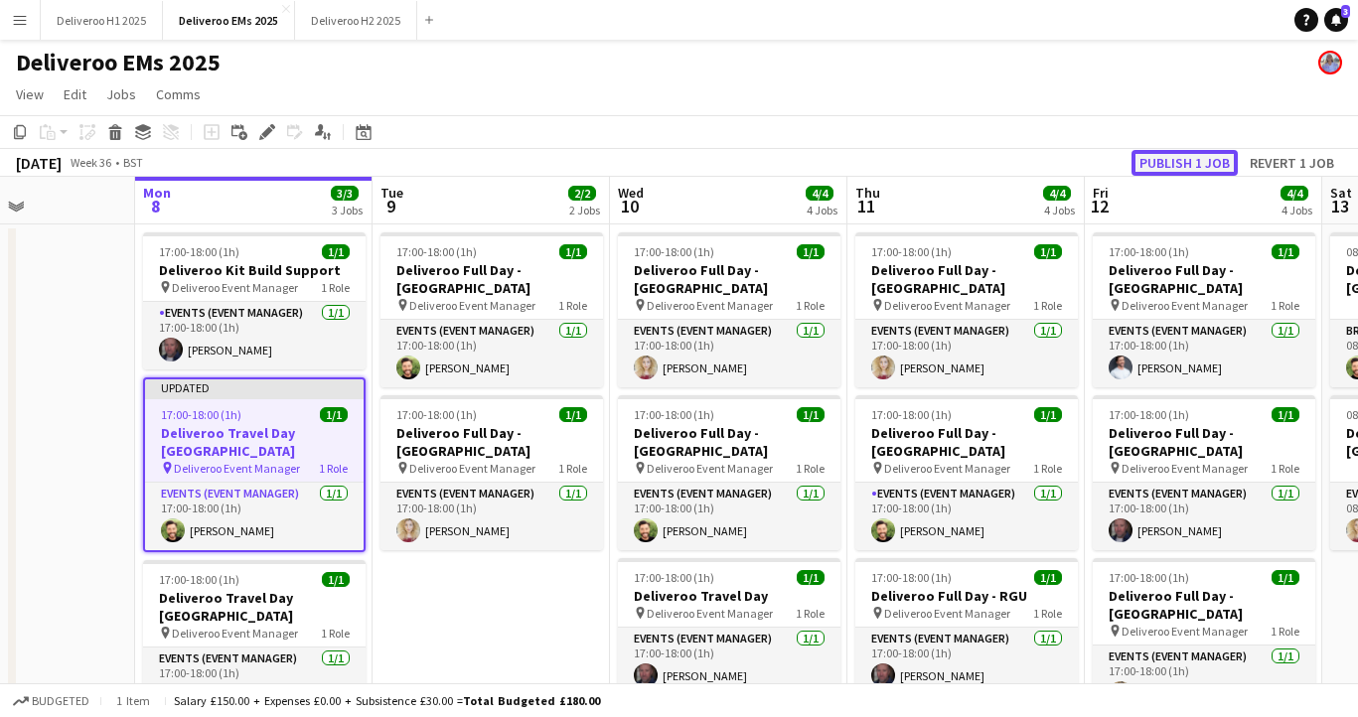
click at [1188, 157] on button "Publish 1 job" at bounding box center [1184, 163] width 106 height 26
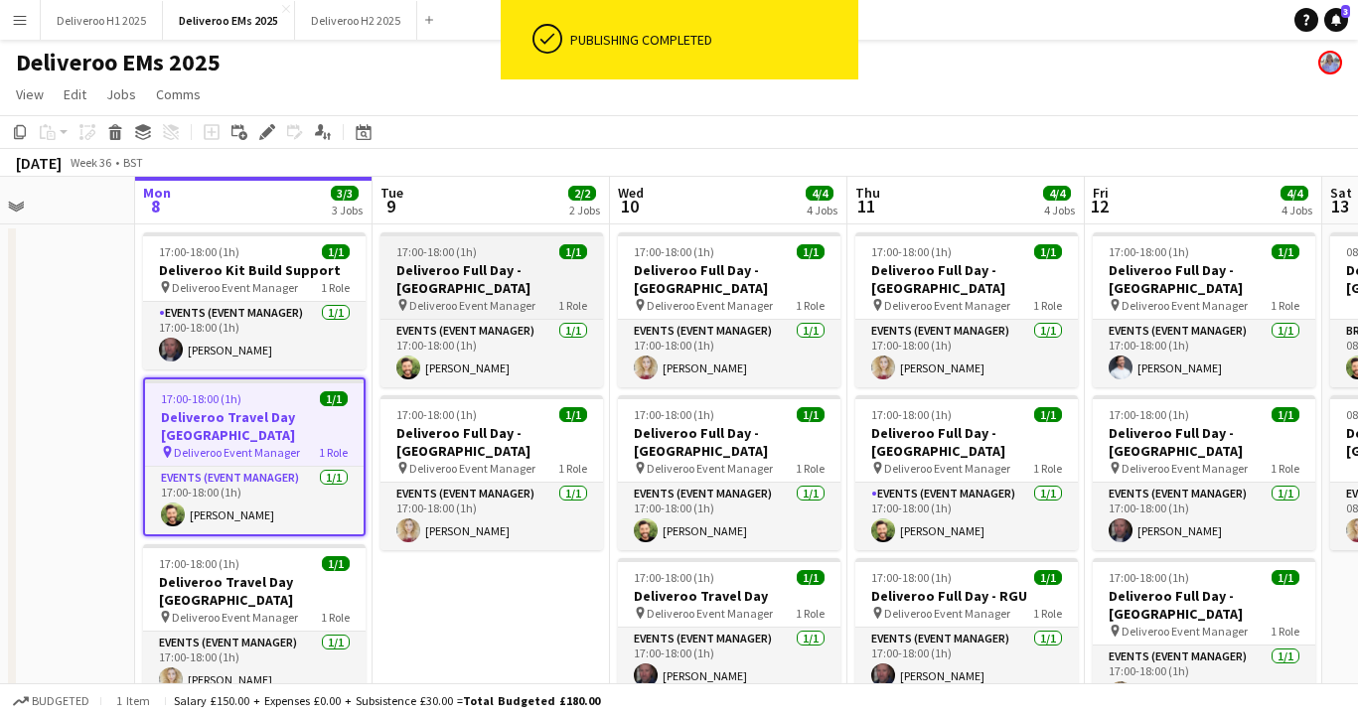
click at [525, 265] on h3 "Deliveroo Full Day - [GEOGRAPHIC_DATA]" at bounding box center [491, 279] width 223 height 36
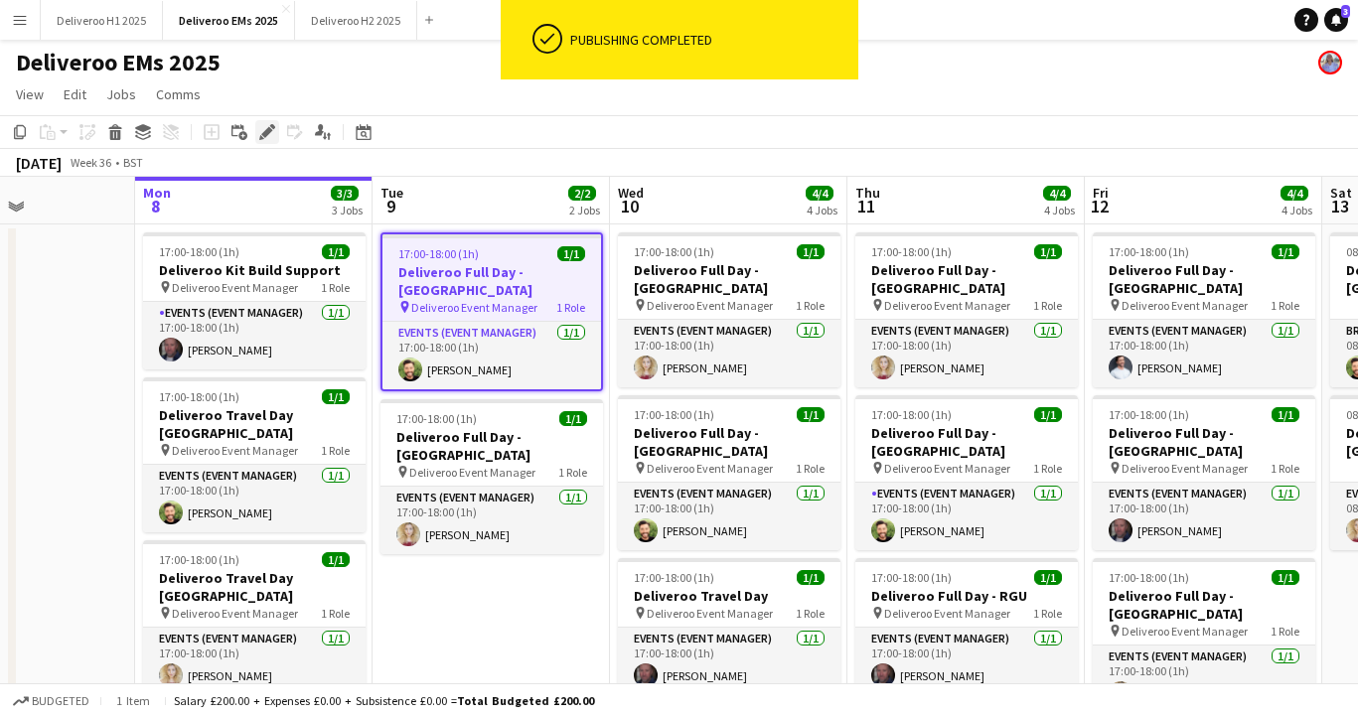
click at [270, 129] on icon at bounding box center [266, 132] width 11 height 11
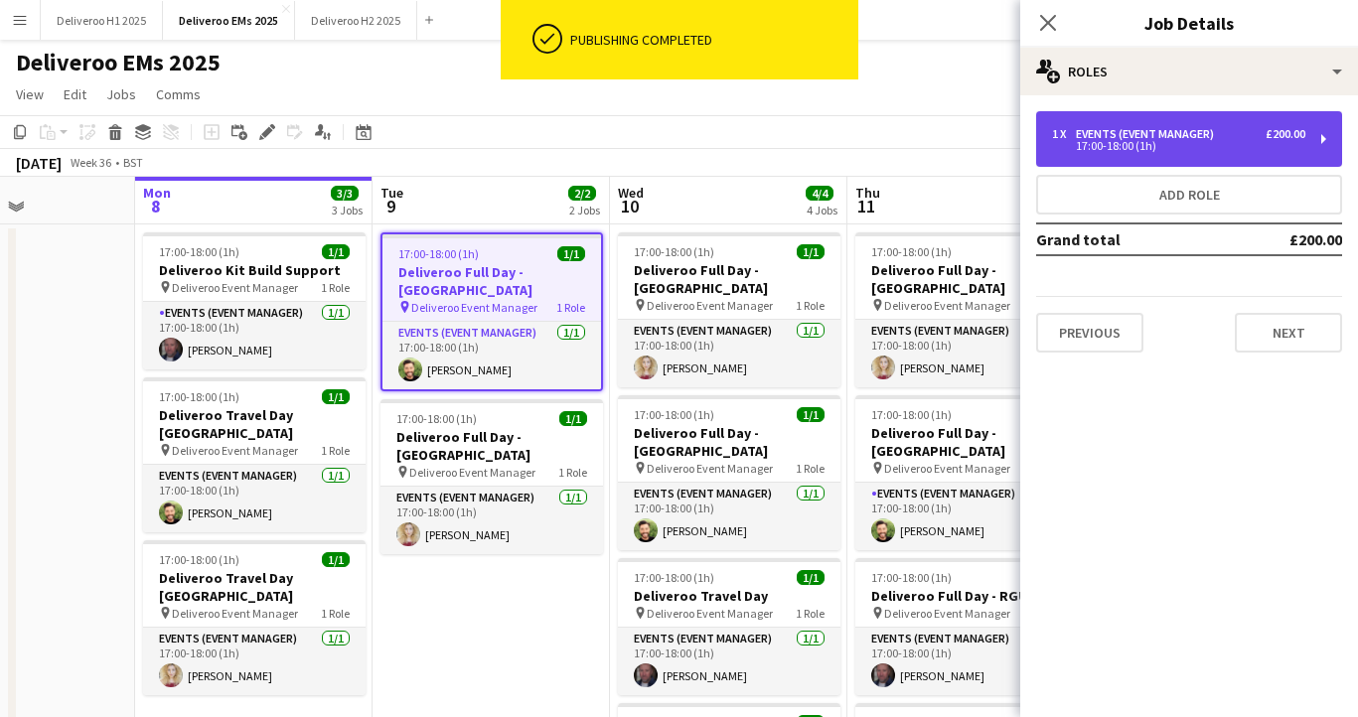
click at [1125, 137] on div "Events (Event Manager)" at bounding box center [1149, 134] width 146 height 14
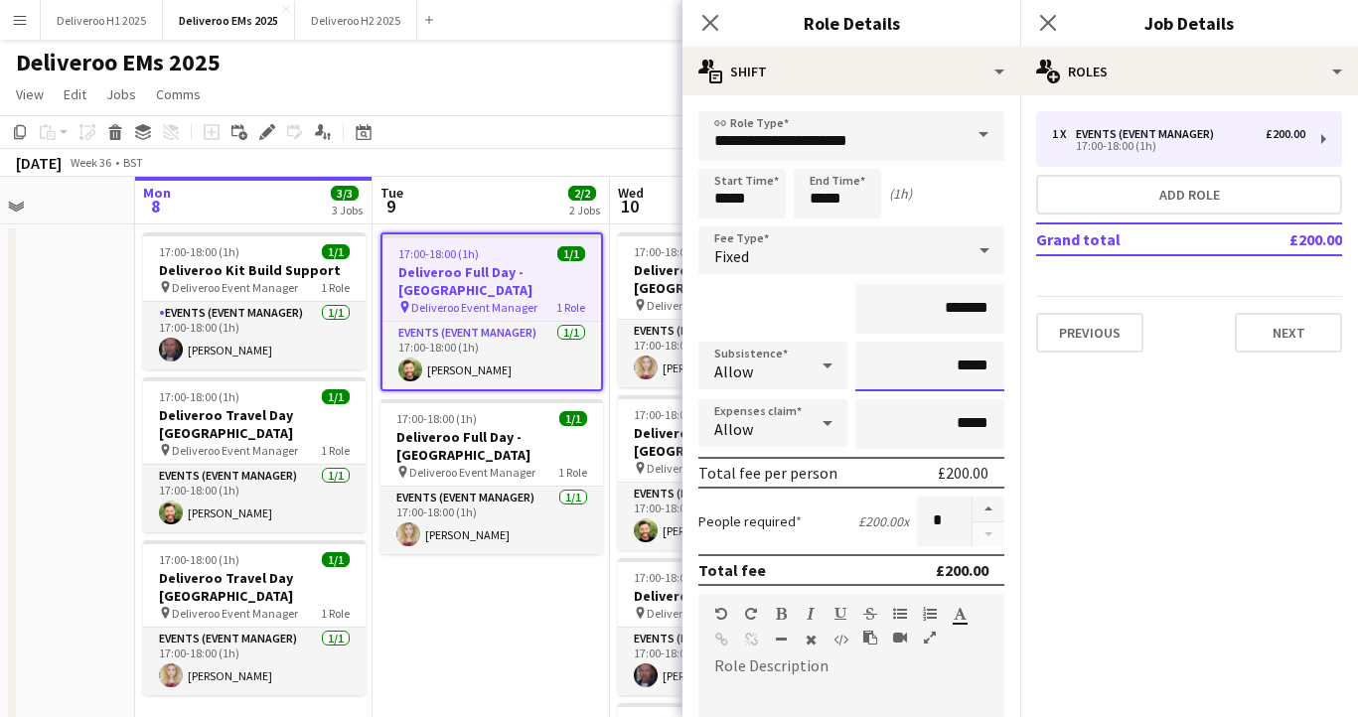
drag, startPoint x: 988, startPoint y: 369, endPoint x: 962, endPoint y: 369, distance: 26.8
click at [962, 369] on input "*****" at bounding box center [929, 367] width 149 height 50
type input "**"
type input "******"
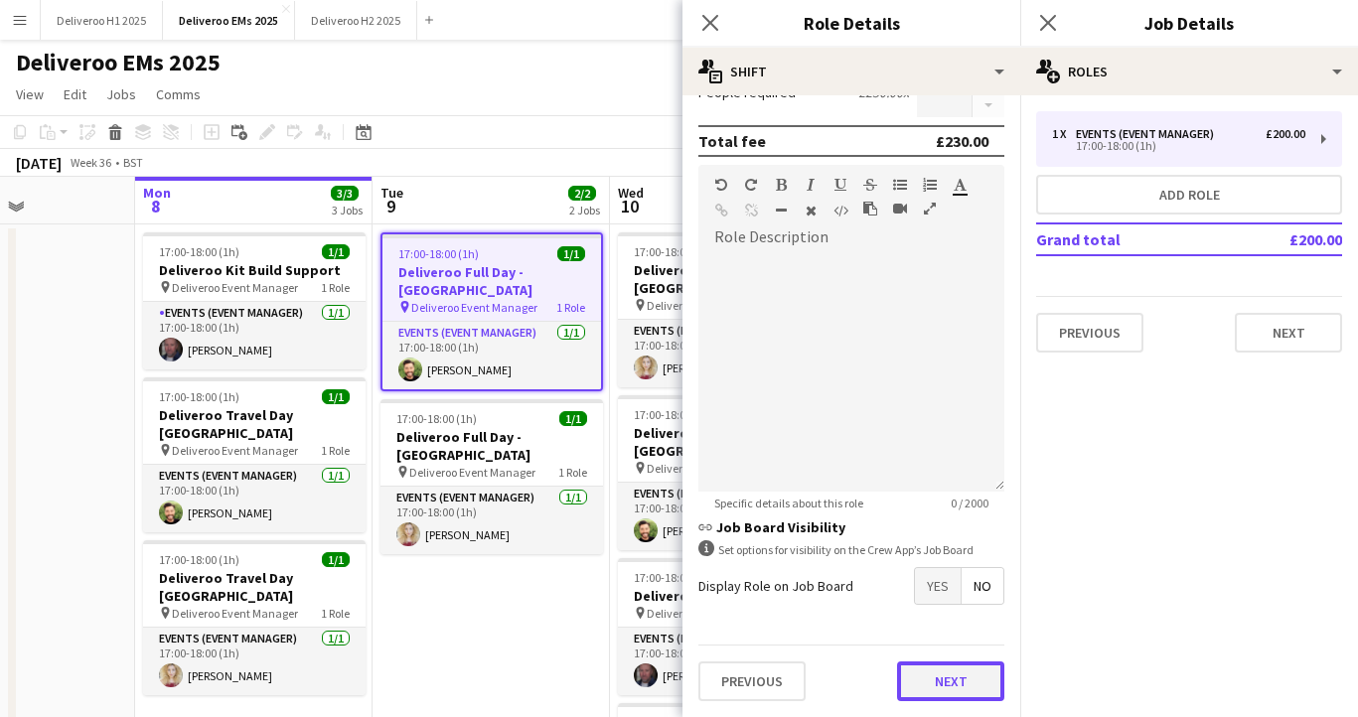
click at [949, 680] on button "Next" at bounding box center [950, 682] width 107 height 40
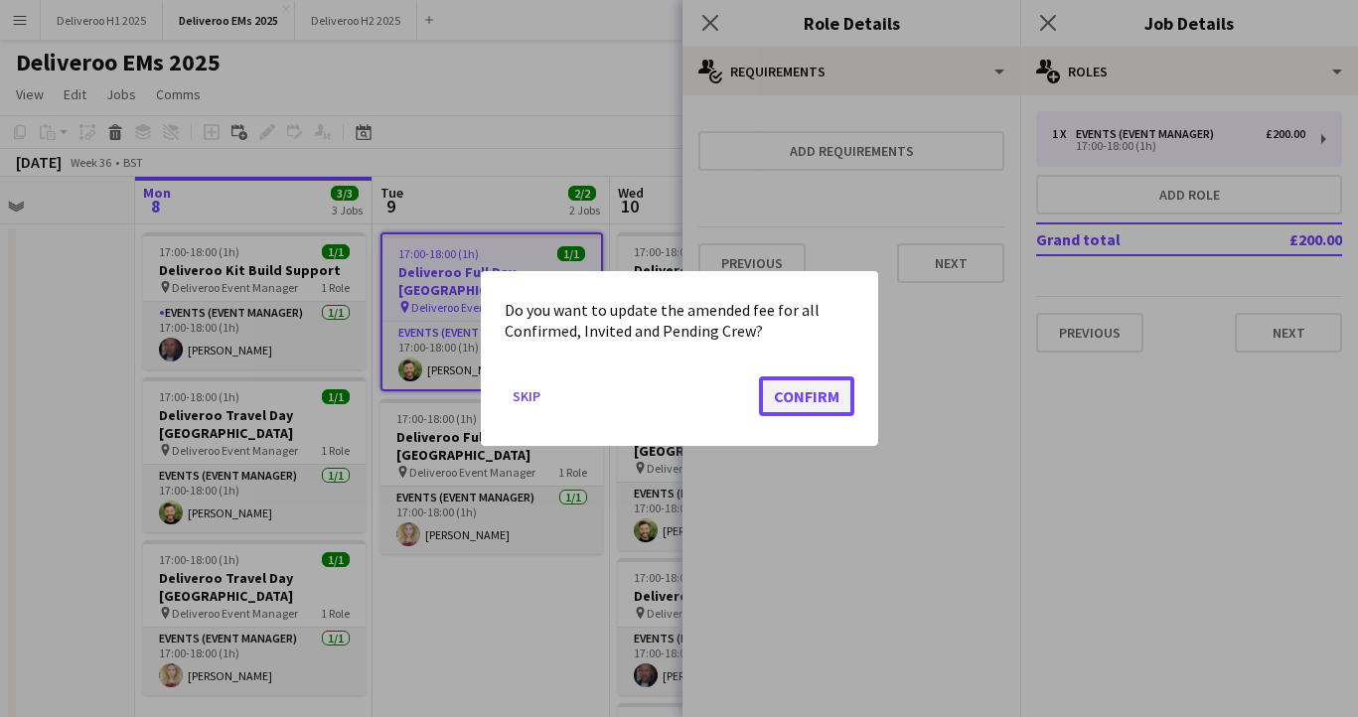
click at [820, 385] on button "Confirm" at bounding box center [806, 396] width 95 height 40
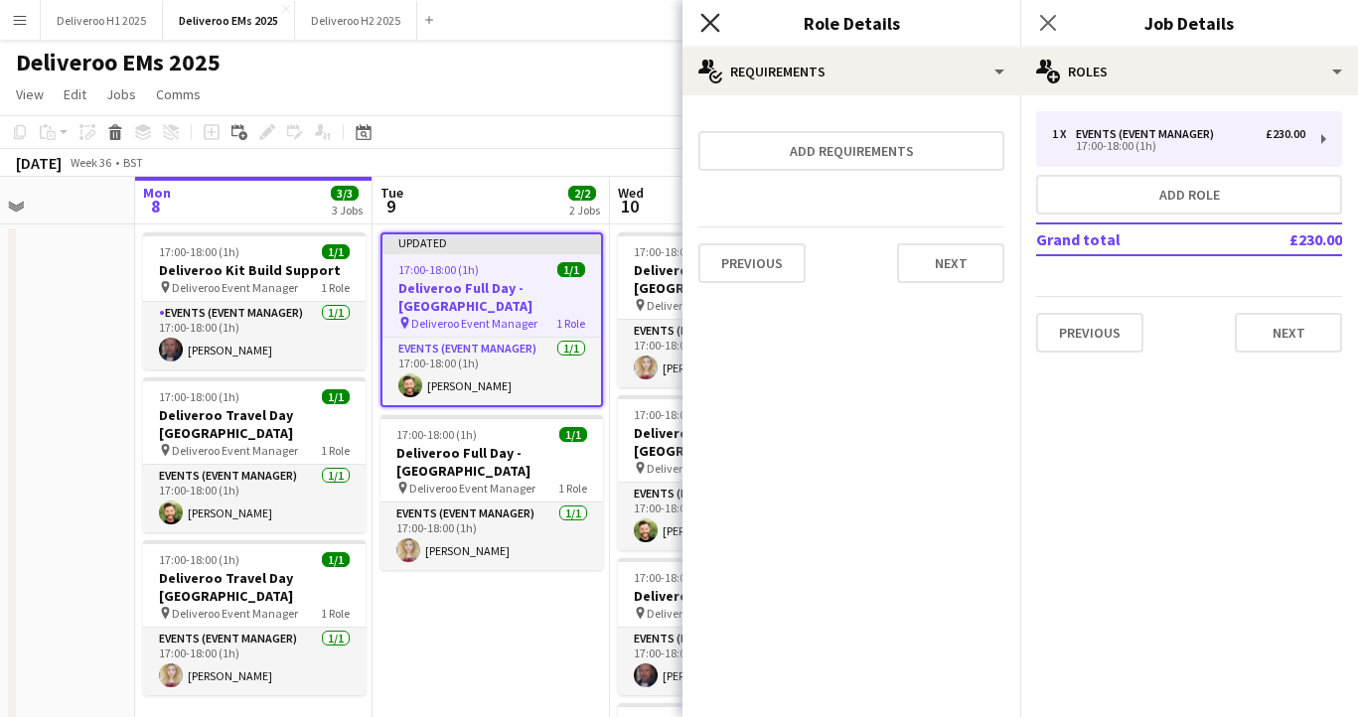
click at [710, 26] on icon "Close pop-in" at bounding box center [709, 22] width 19 height 19
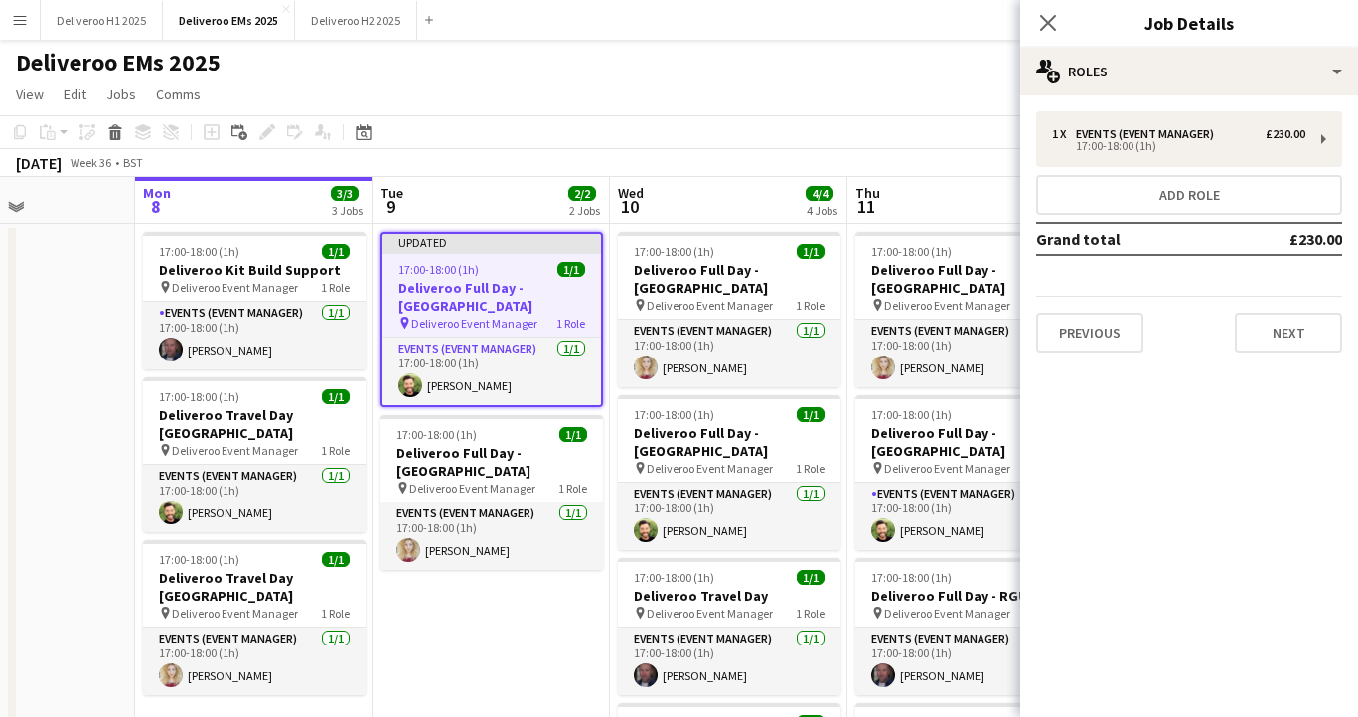
click at [533, 245] on div "Updated" at bounding box center [491, 242] width 219 height 16
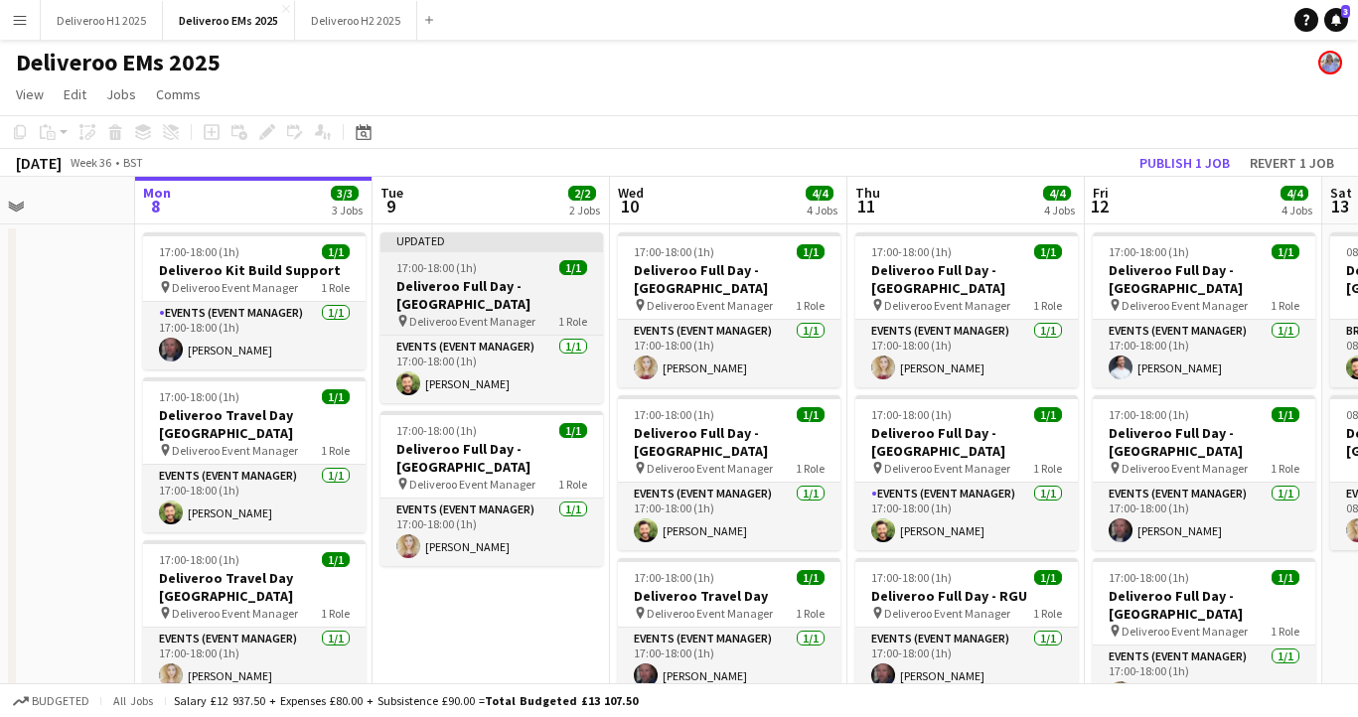
click at [533, 245] on div "Updated" at bounding box center [491, 240] width 223 height 16
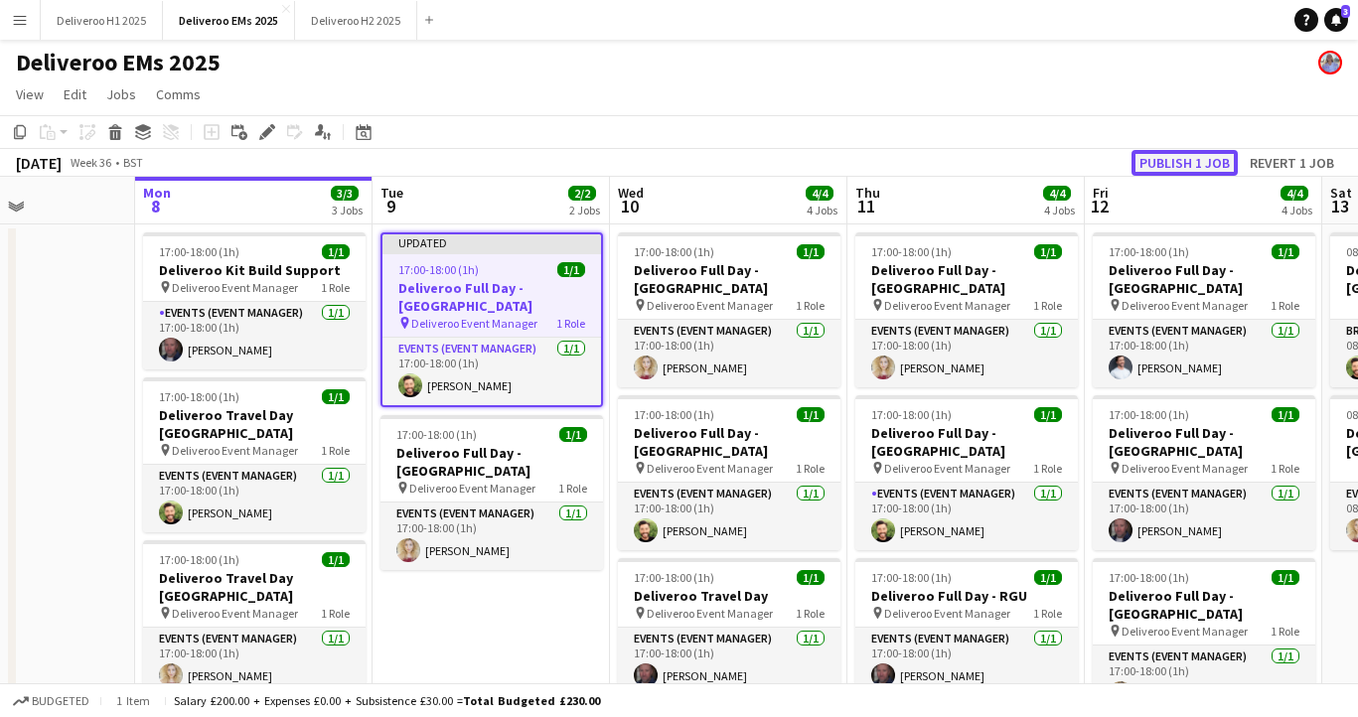
click at [1193, 171] on button "Publish 1 job" at bounding box center [1184, 163] width 106 height 26
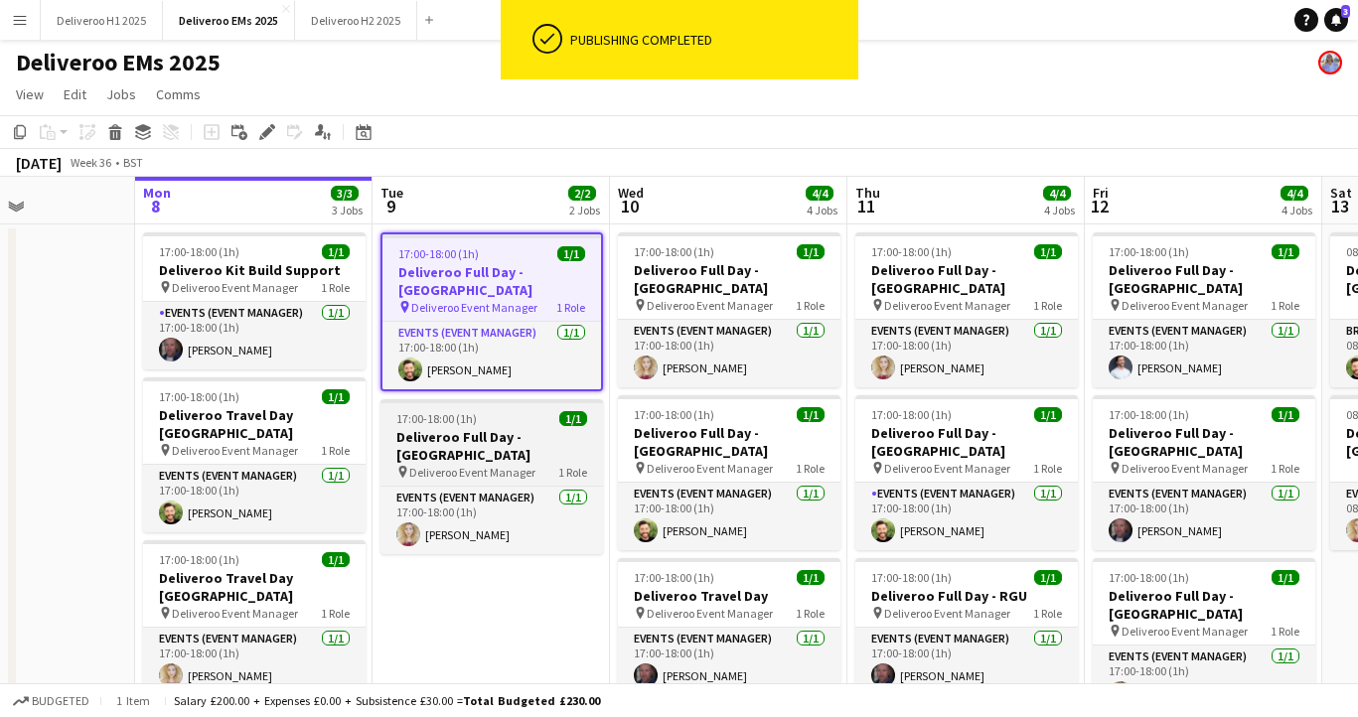
click at [529, 428] on h3 "Deliveroo Full Day - [GEOGRAPHIC_DATA]" at bounding box center [491, 446] width 223 height 36
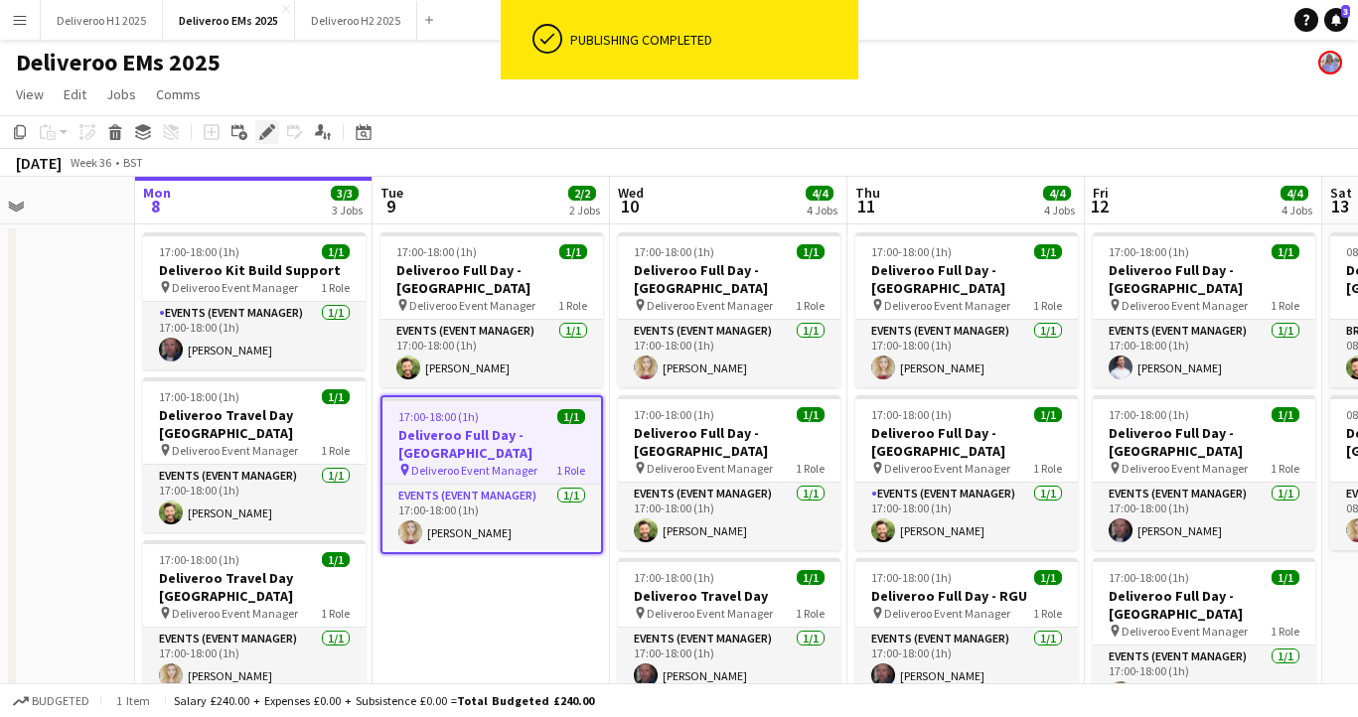
click at [260, 125] on icon "Edit" at bounding box center [267, 132] width 16 height 16
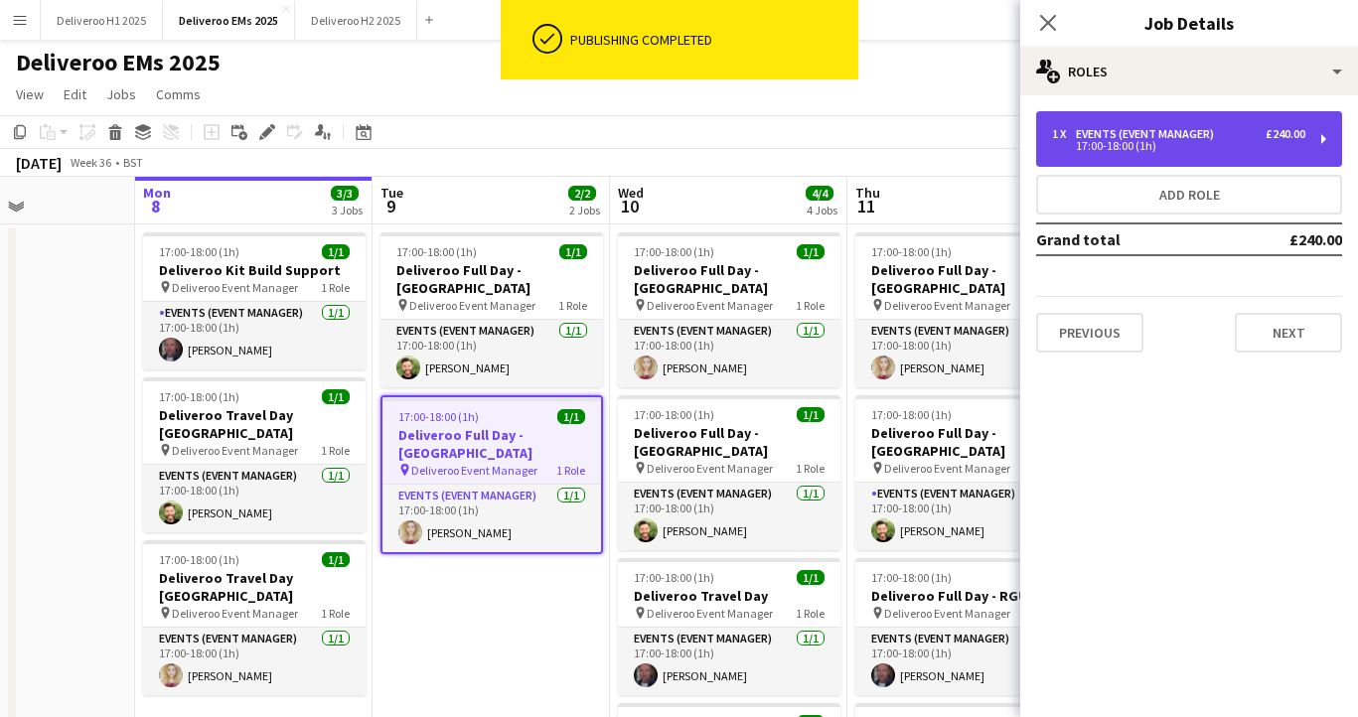
click at [1116, 122] on div "1 x Events (Event Manager) £240.00 17:00-18:00 (1h)" at bounding box center [1189, 139] width 306 height 56
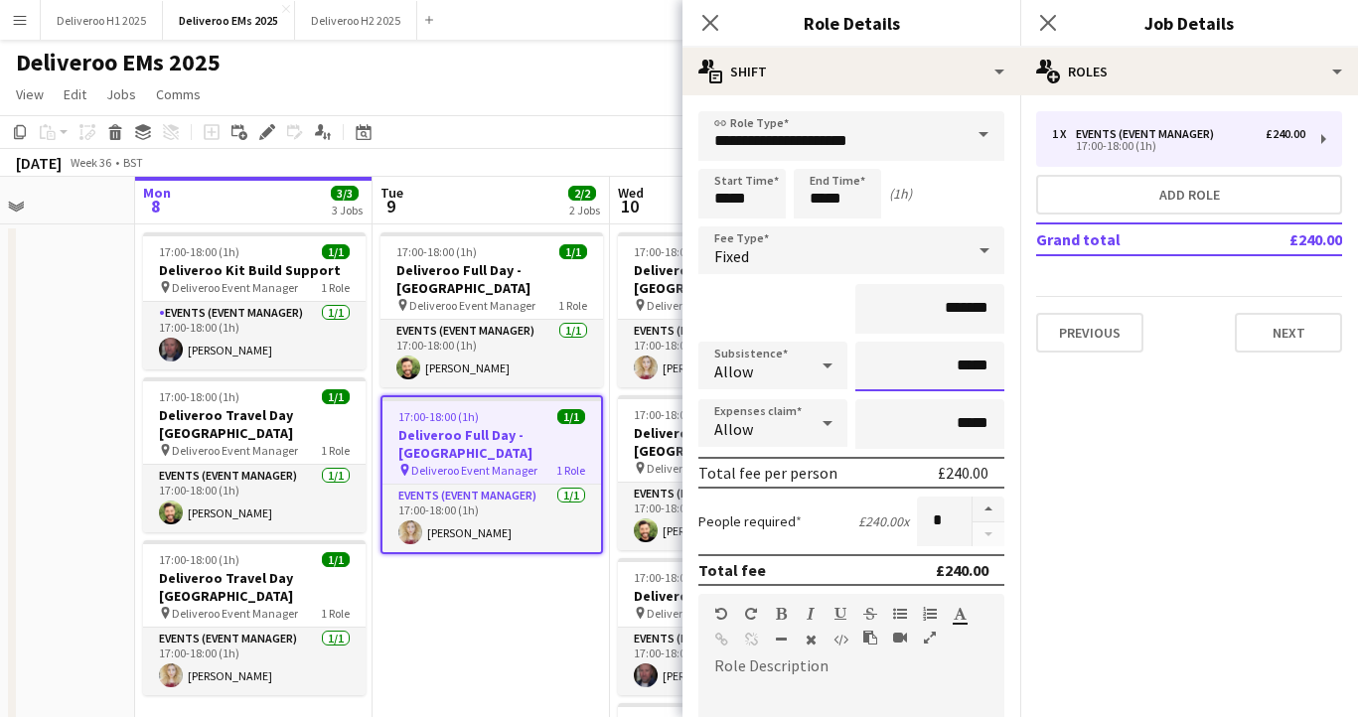
drag, startPoint x: 994, startPoint y: 369, endPoint x: 964, endPoint y: 369, distance: 30.8
click at [964, 369] on input "*****" at bounding box center [929, 367] width 149 height 50
type input "******"
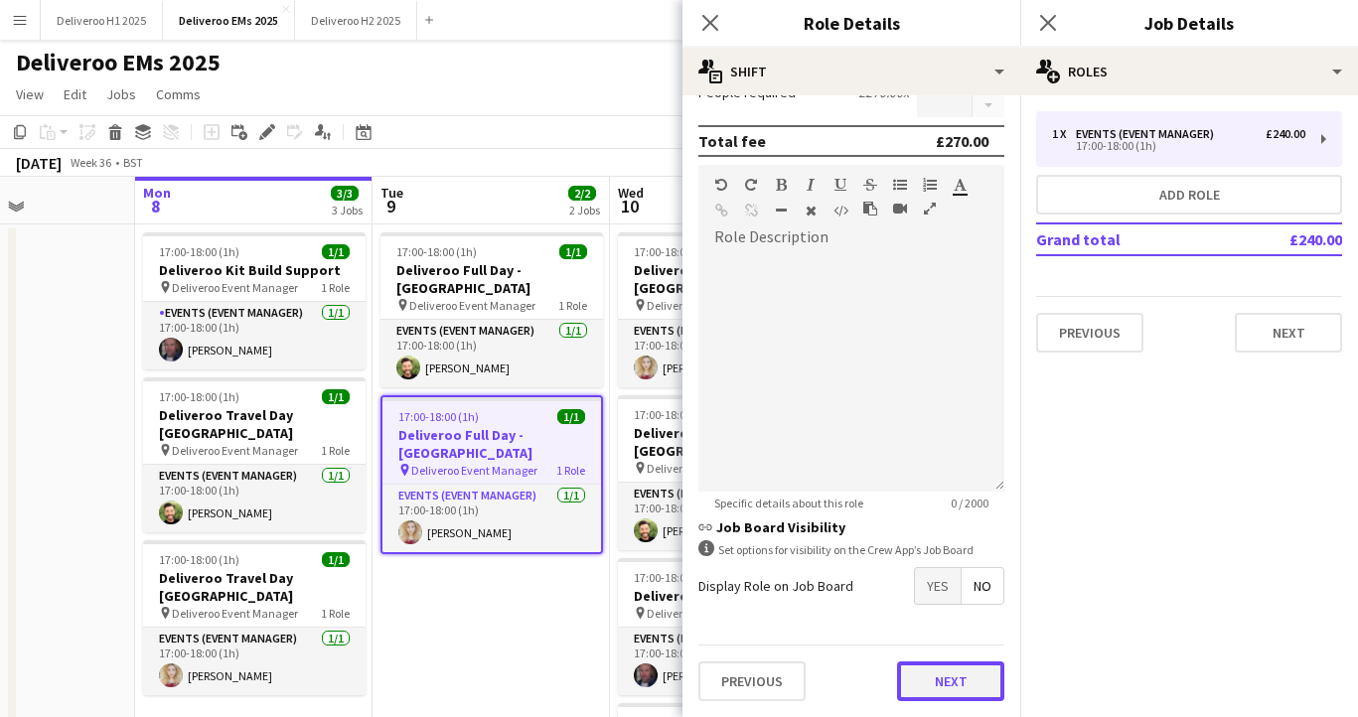
click at [951, 682] on button "Next" at bounding box center [950, 682] width 107 height 40
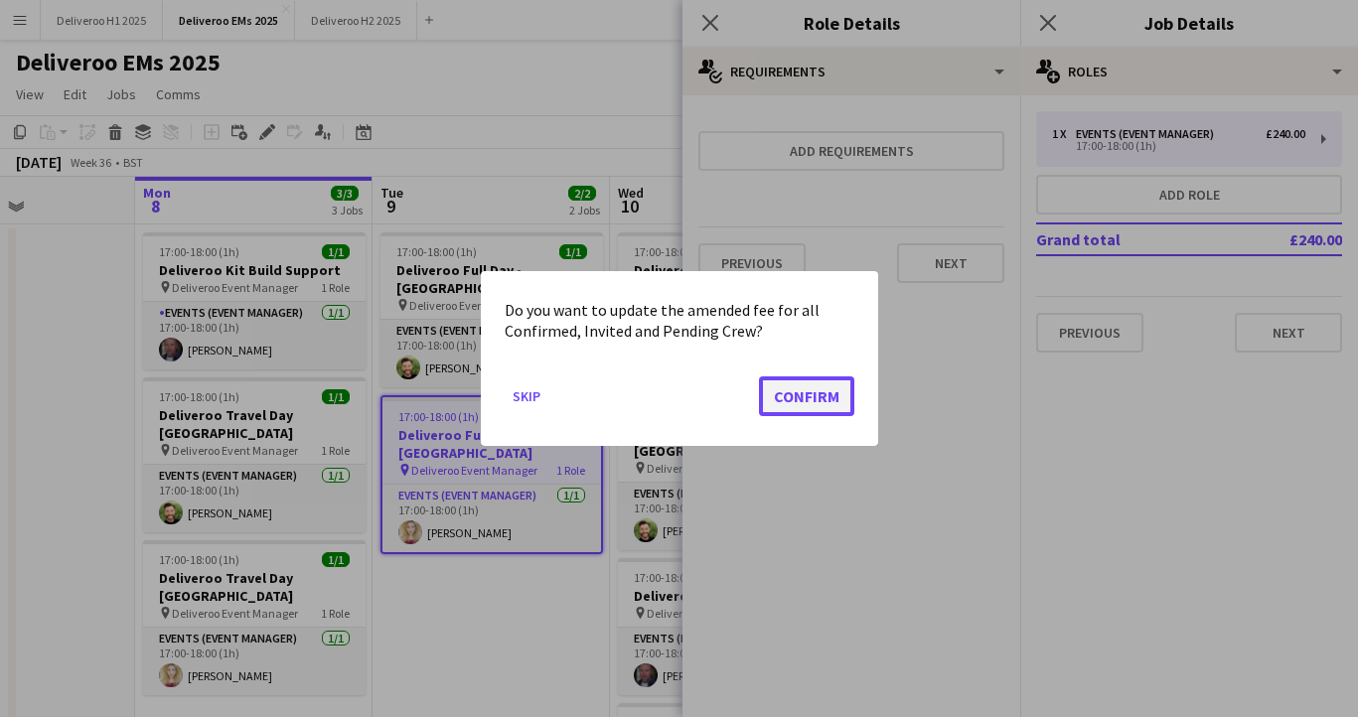
click at [830, 413] on button "Confirm" at bounding box center [806, 396] width 95 height 40
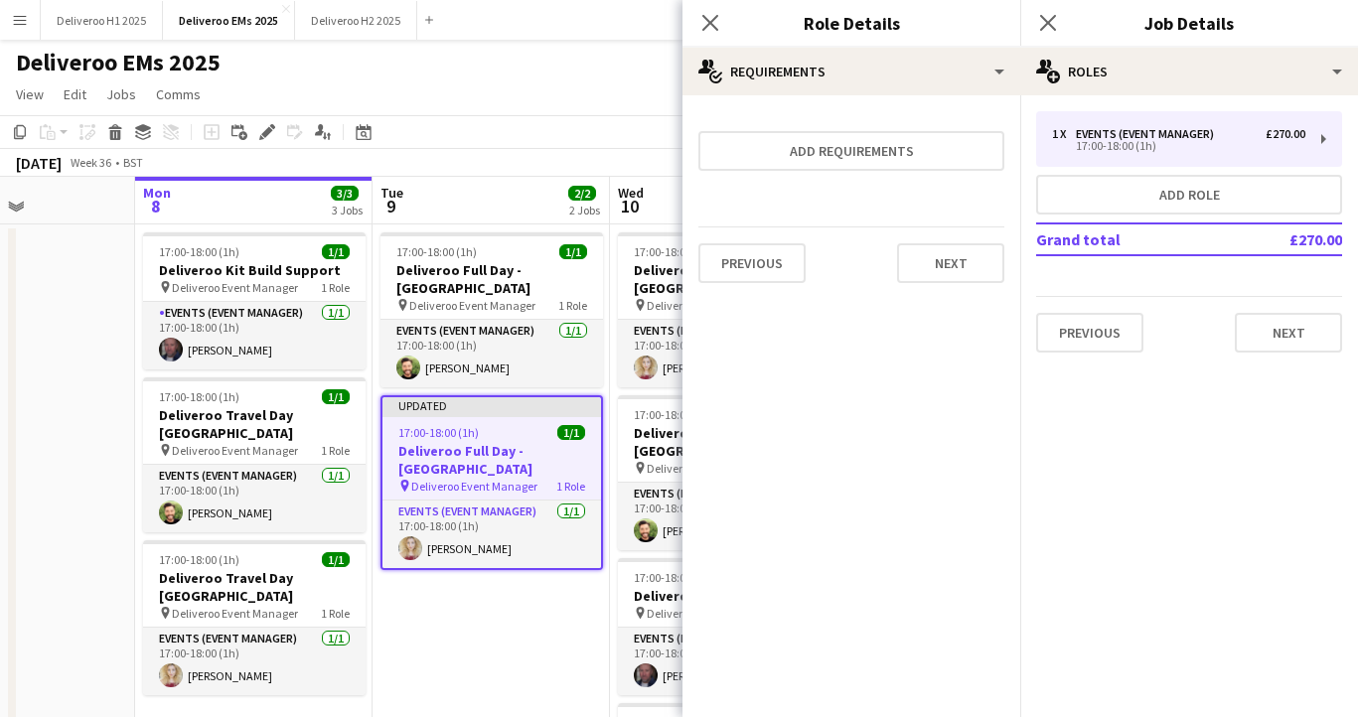
click at [961, 236] on div "Previous Next" at bounding box center [851, 262] width 306 height 73
click at [961, 256] on button "Next" at bounding box center [950, 263] width 107 height 40
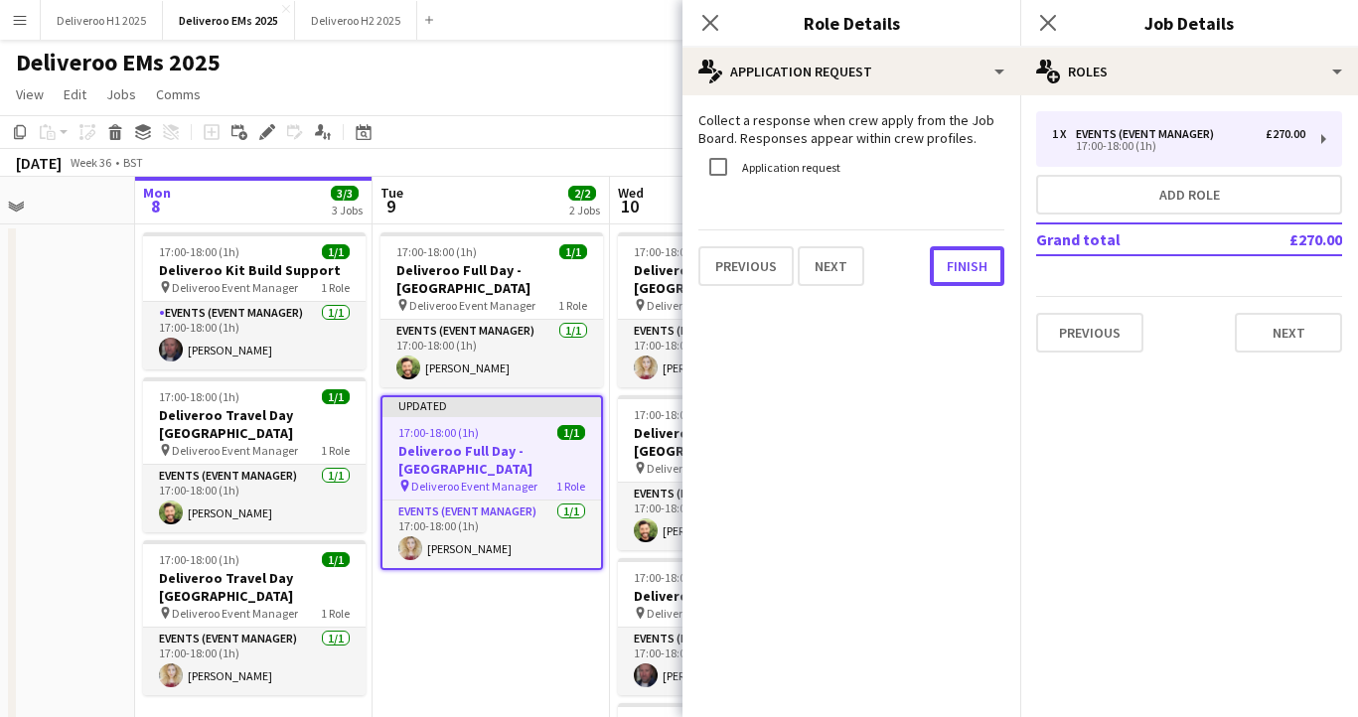
click at [961, 256] on button "Finish" at bounding box center [967, 266] width 75 height 40
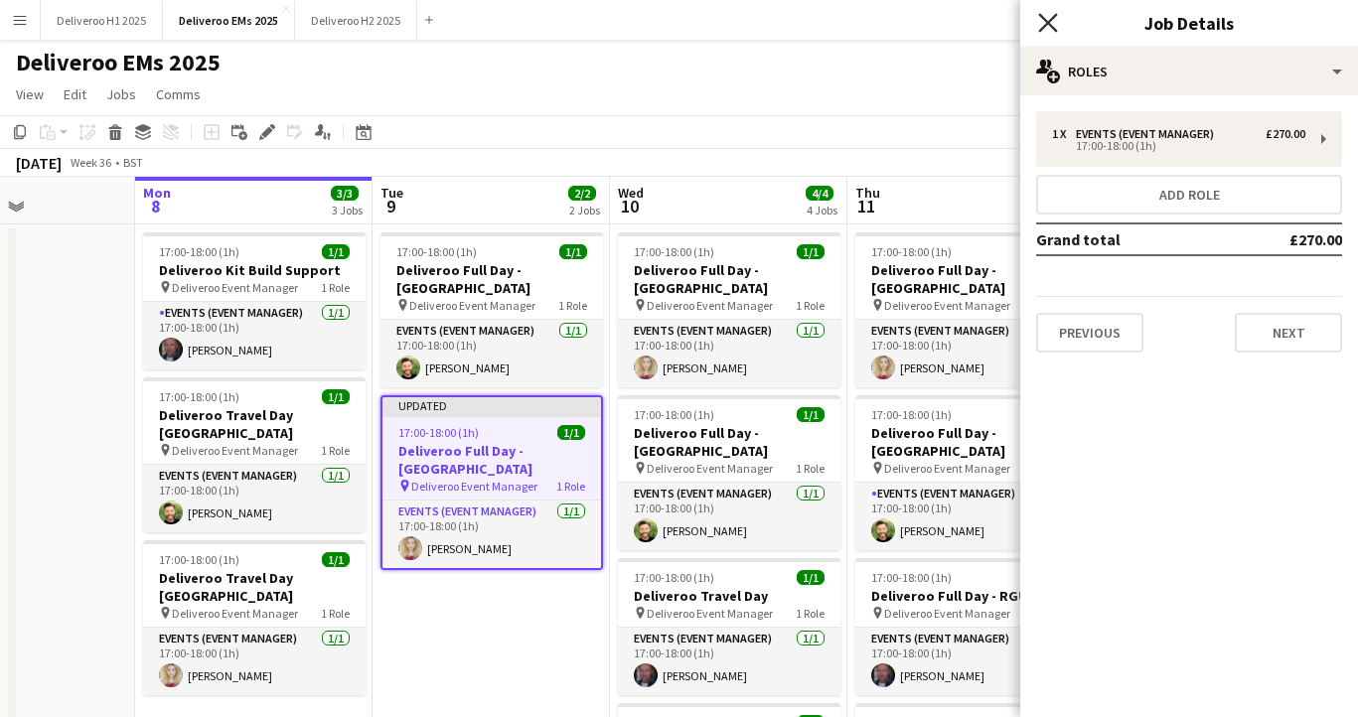
click at [1050, 31] on icon "Close pop-in" at bounding box center [1047, 22] width 19 height 19
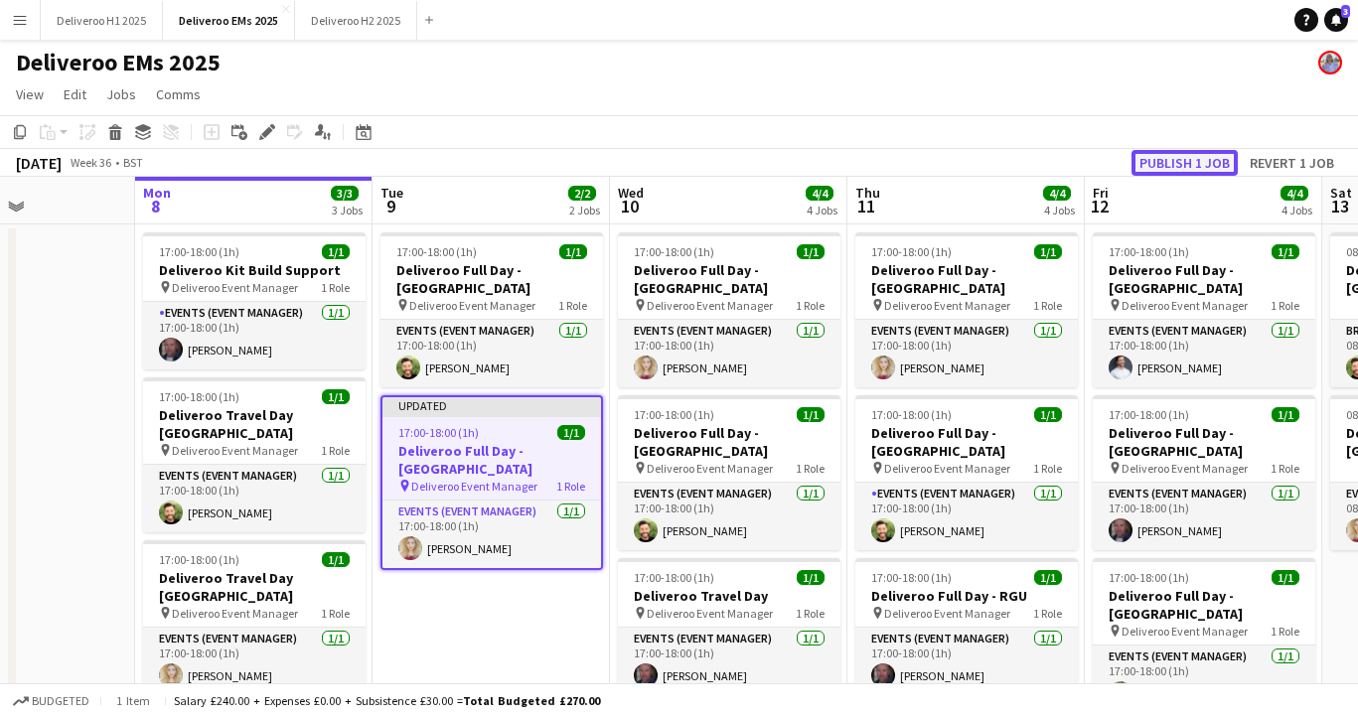
click at [1170, 163] on button "Publish 1 job" at bounding box center [1184, 163] width 106 height 26
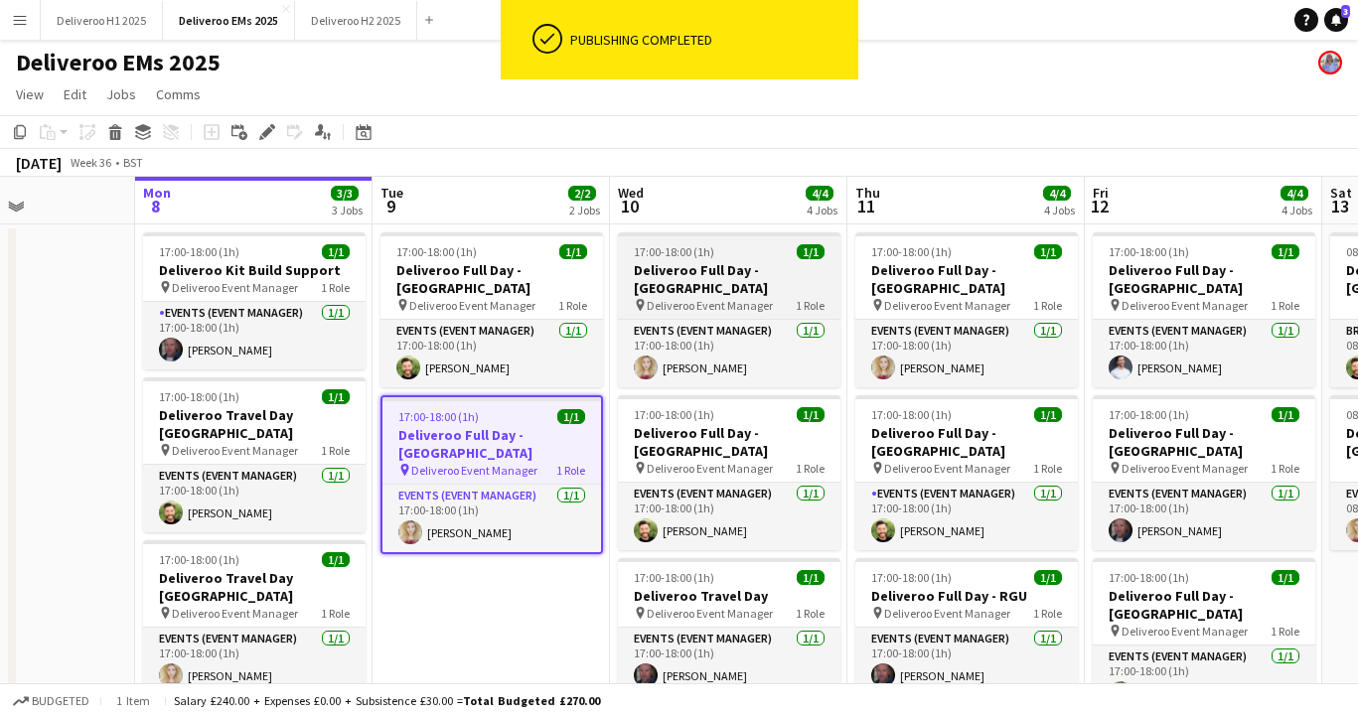
click at [775, 254] on div "17:00-18:00 (1h) 1/1" at bounding box center [729, 251] width 223 height 15
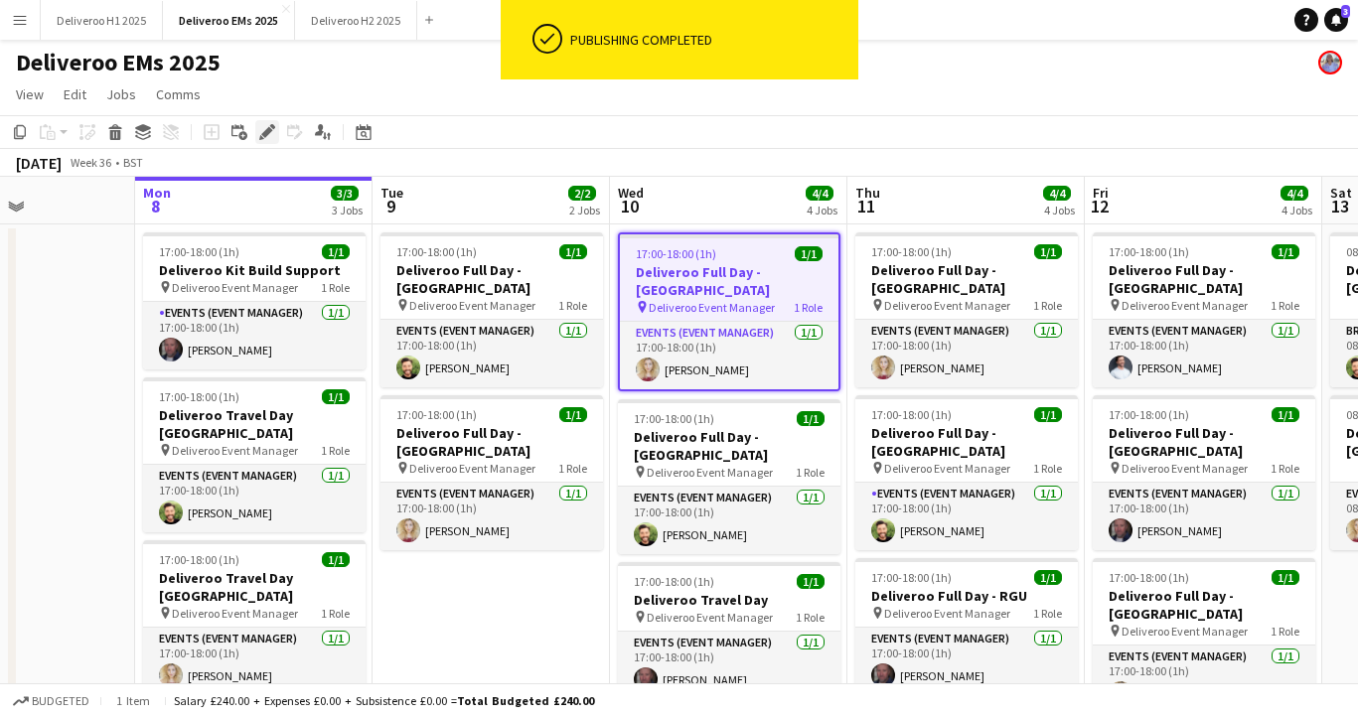
click at [268, 132] on icon at bounding box center [266, 132] width 11 height 11
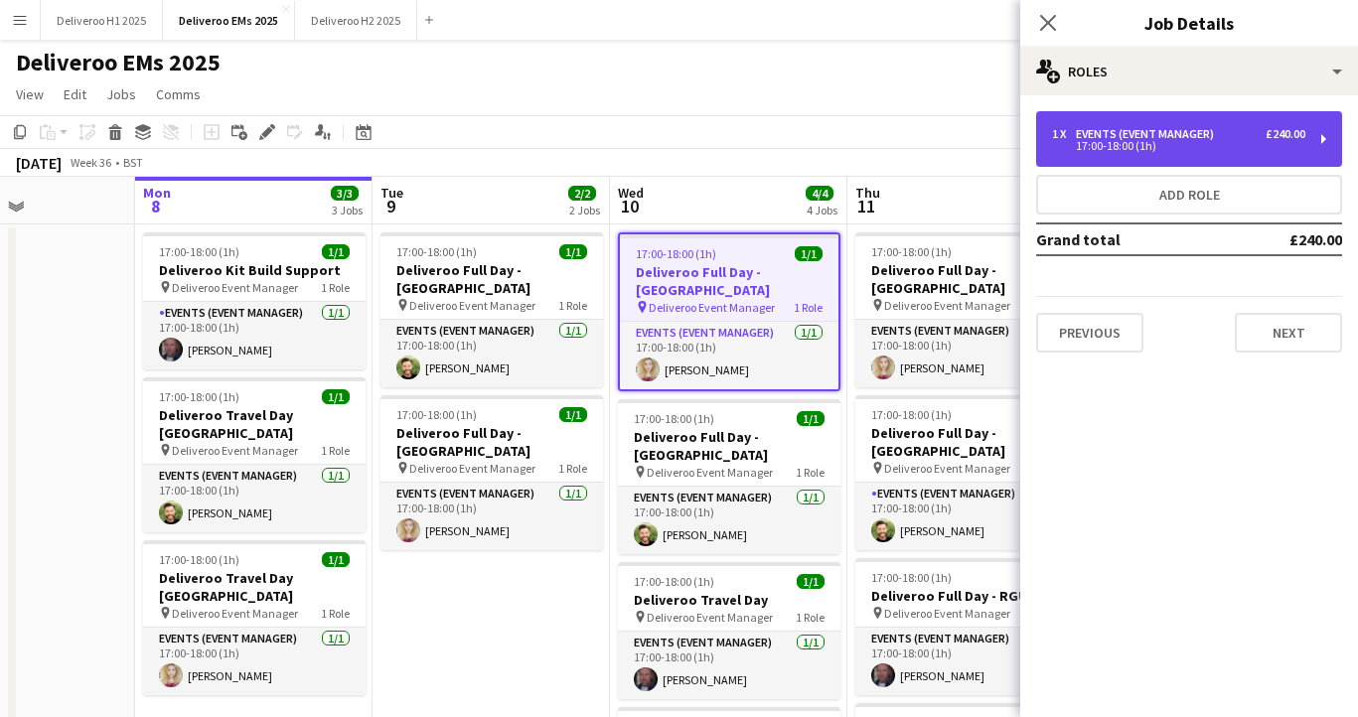
click at [1223, 135] on div "1 x Events (Event Manager) £240.00" at bounding box center [1178, 134] width 253 height 14
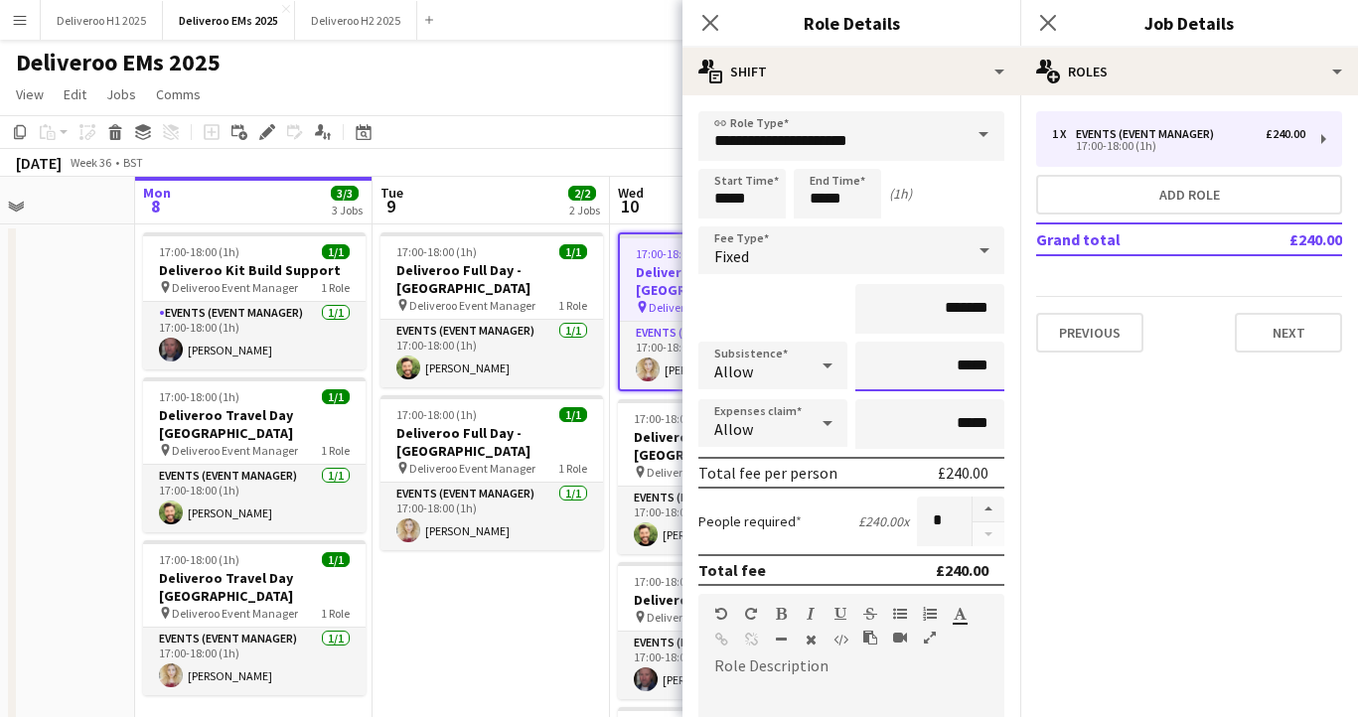
drag, startPoint x: 990, startPoint y: 368, endPoint x: 963, endPoint y: 367, distance: 27.8
click at [963, 367] on input "*****" at bounding box center [929, 367] width 149 height 50
type input "******"
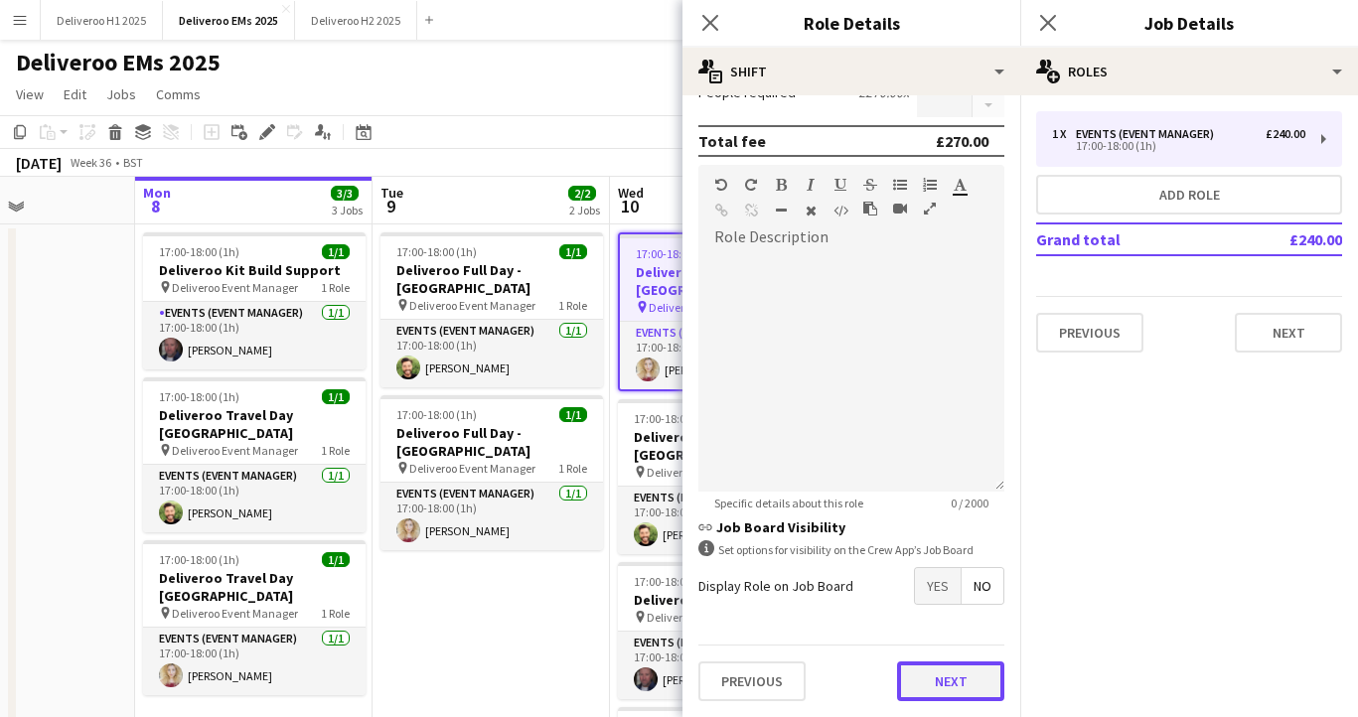
click at [956, 695] on button "Next" at bounding box center [950, 682] width 107 height 40
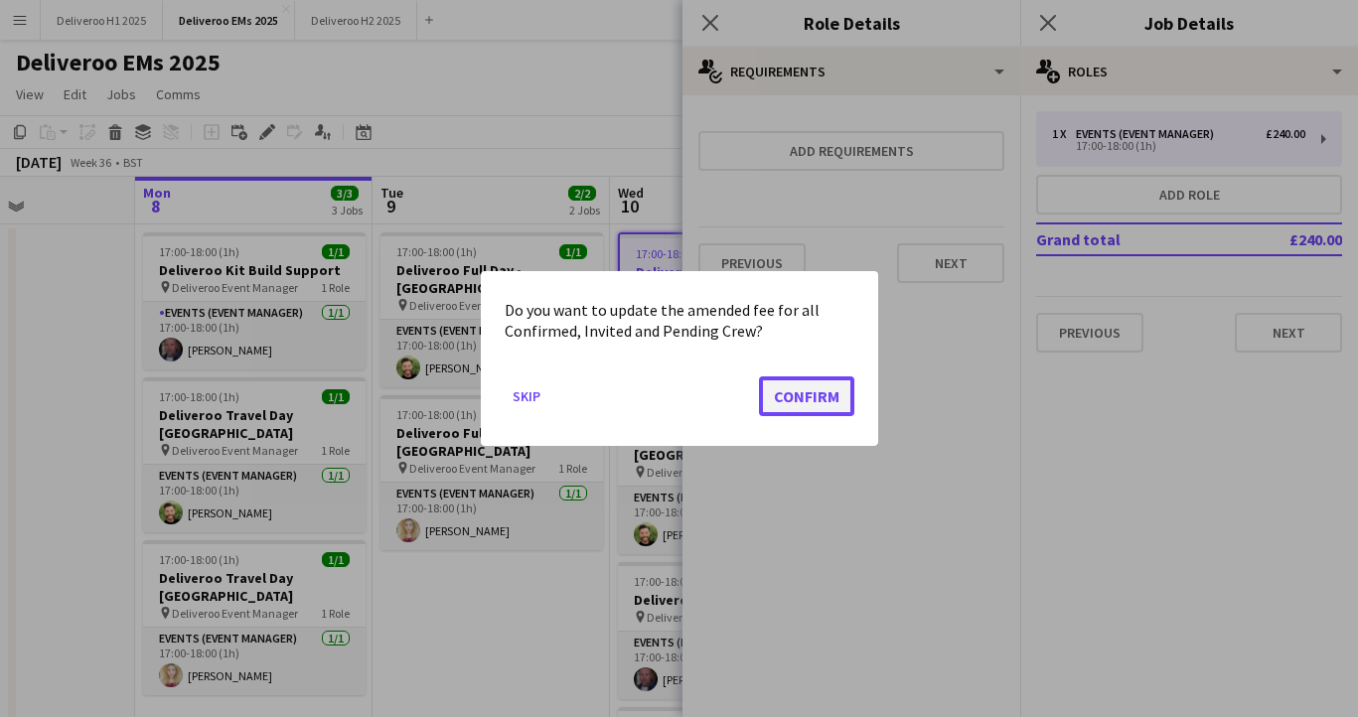
click at [804, 393] on button "Confirm" at bounding box center [806, 396] width 95 height 40
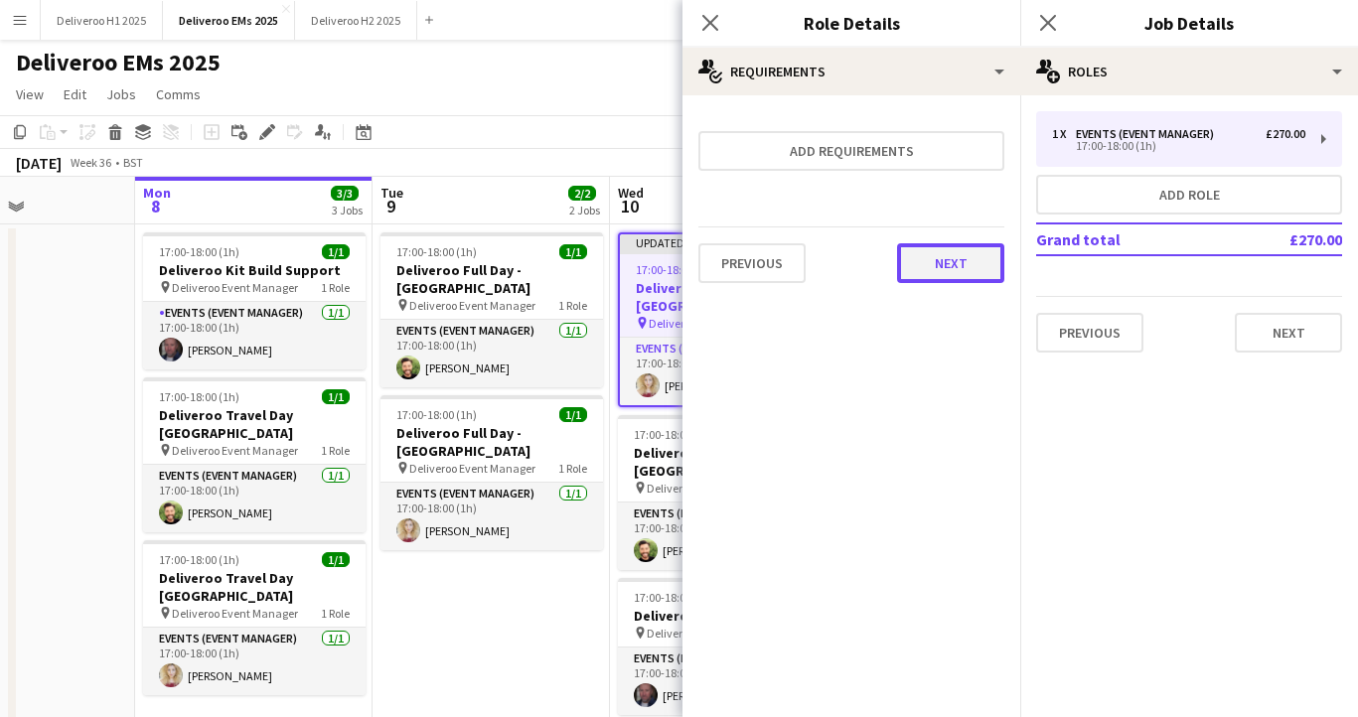
click at [974, 267] on button "Next" at bounding box center [950, 263] width 107 height 40
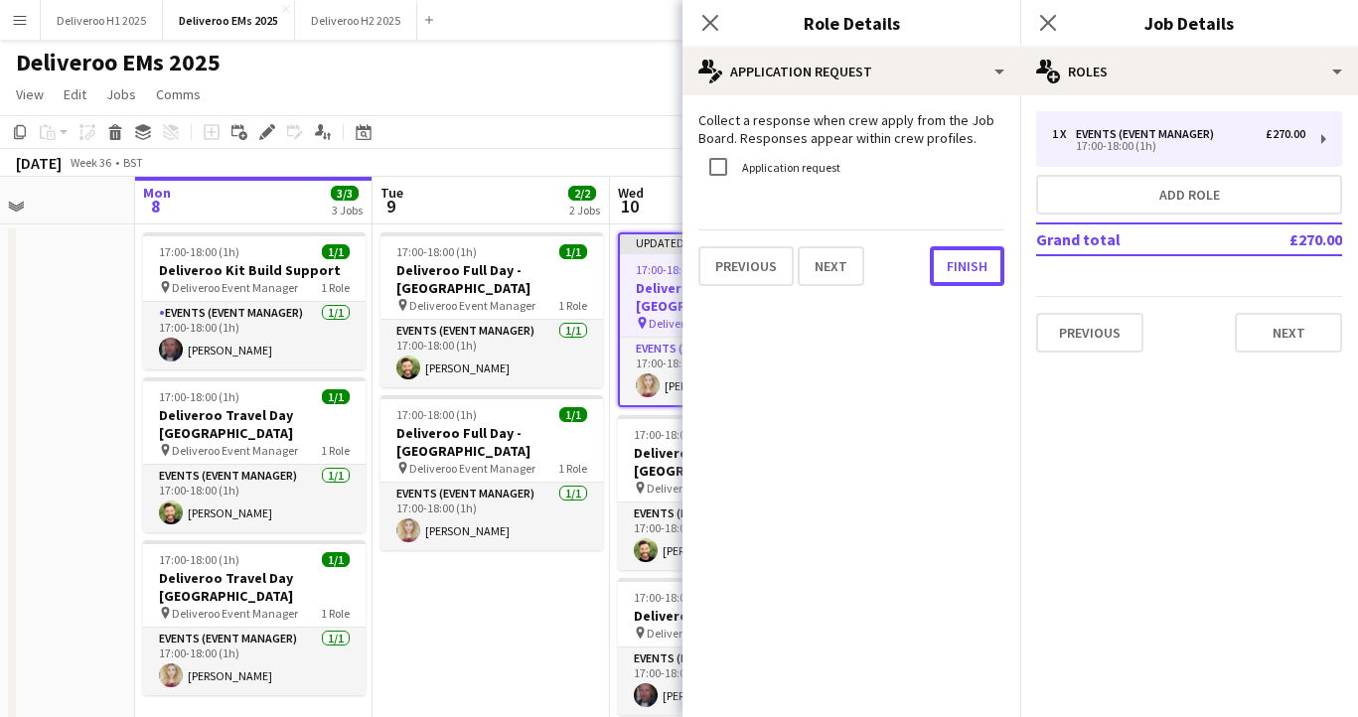
click at [974, 267] on button "Finish" at bounding box center [967, 266] width 75 height 40
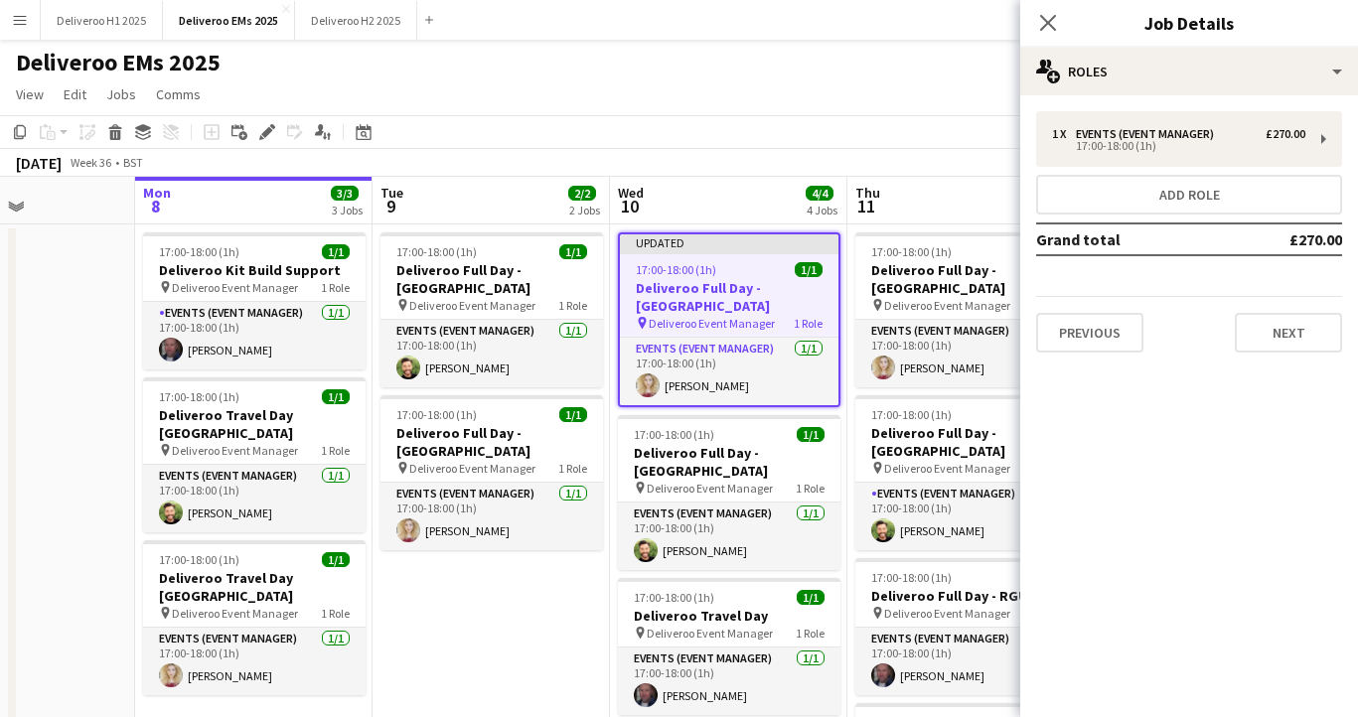
click at [776, 244] on div "Updated" at bounding box center [729, 242] width 219 height 16
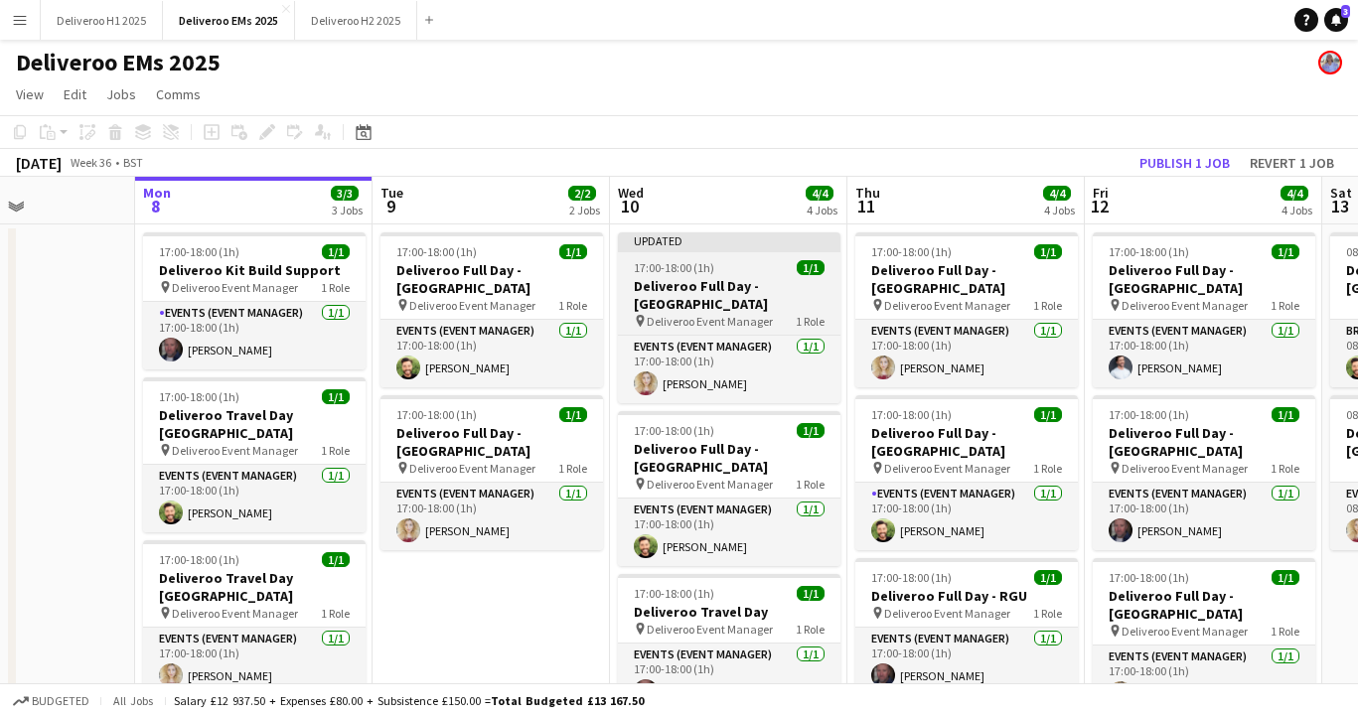
click at [776, 244] on div "Updated" at bounding box center [729, 240] width 223 height 16
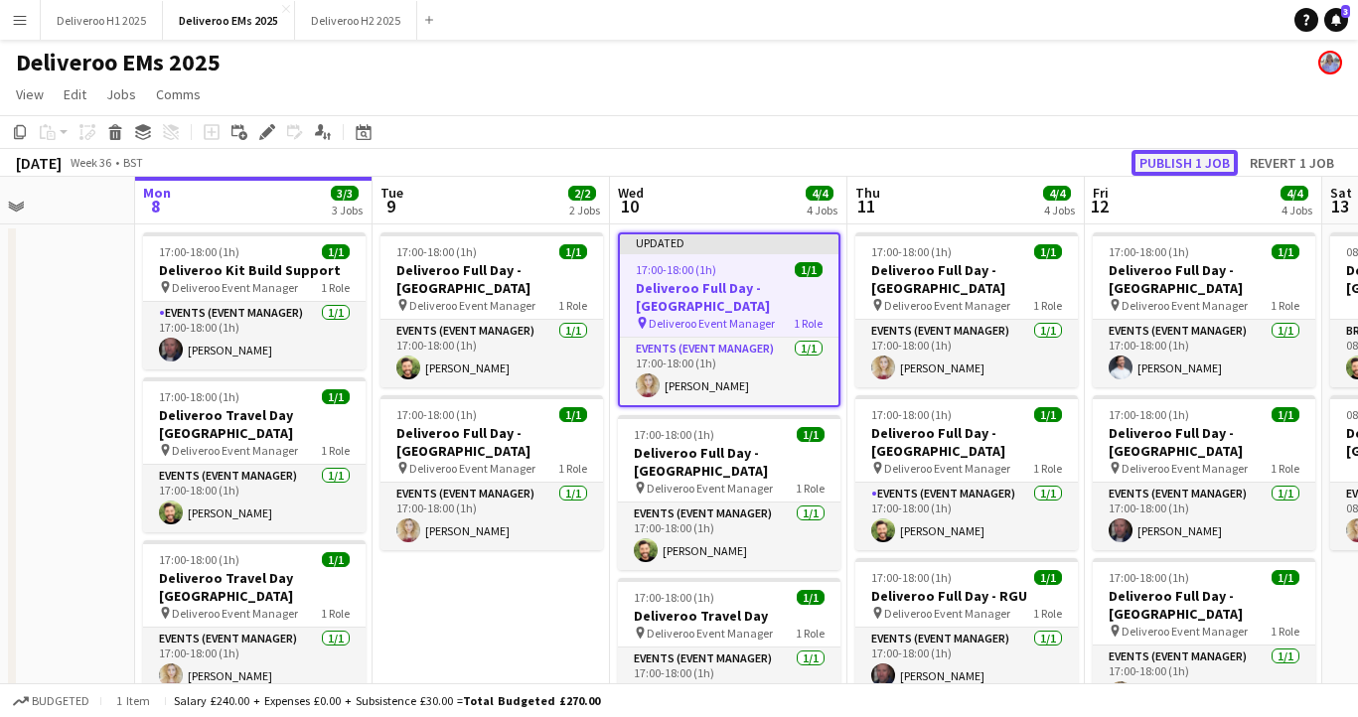
click at [1188, 168] on button "Publish 1 job" at bounding box center [1184, 163] width 106 height 26
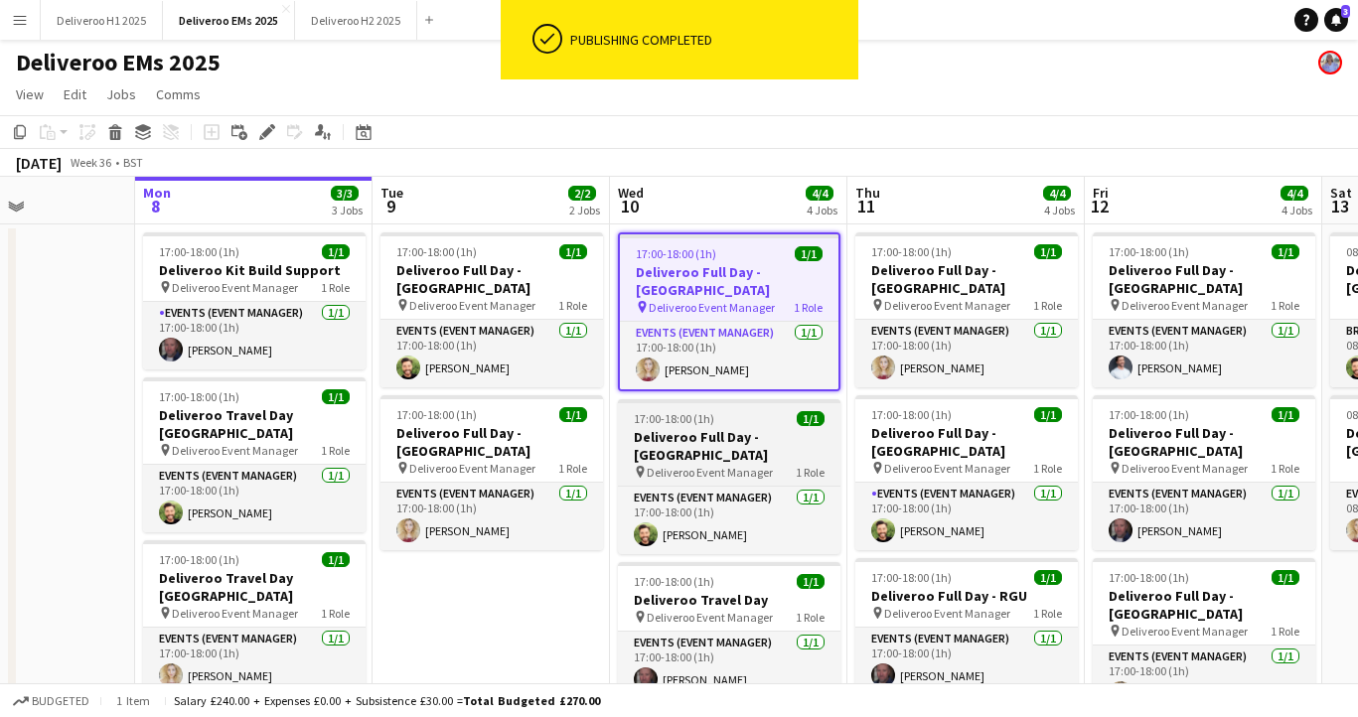
click at [755, 465] on span "Deliveroo Event Manager" at bounding box center [710, 472] width 126 height 15
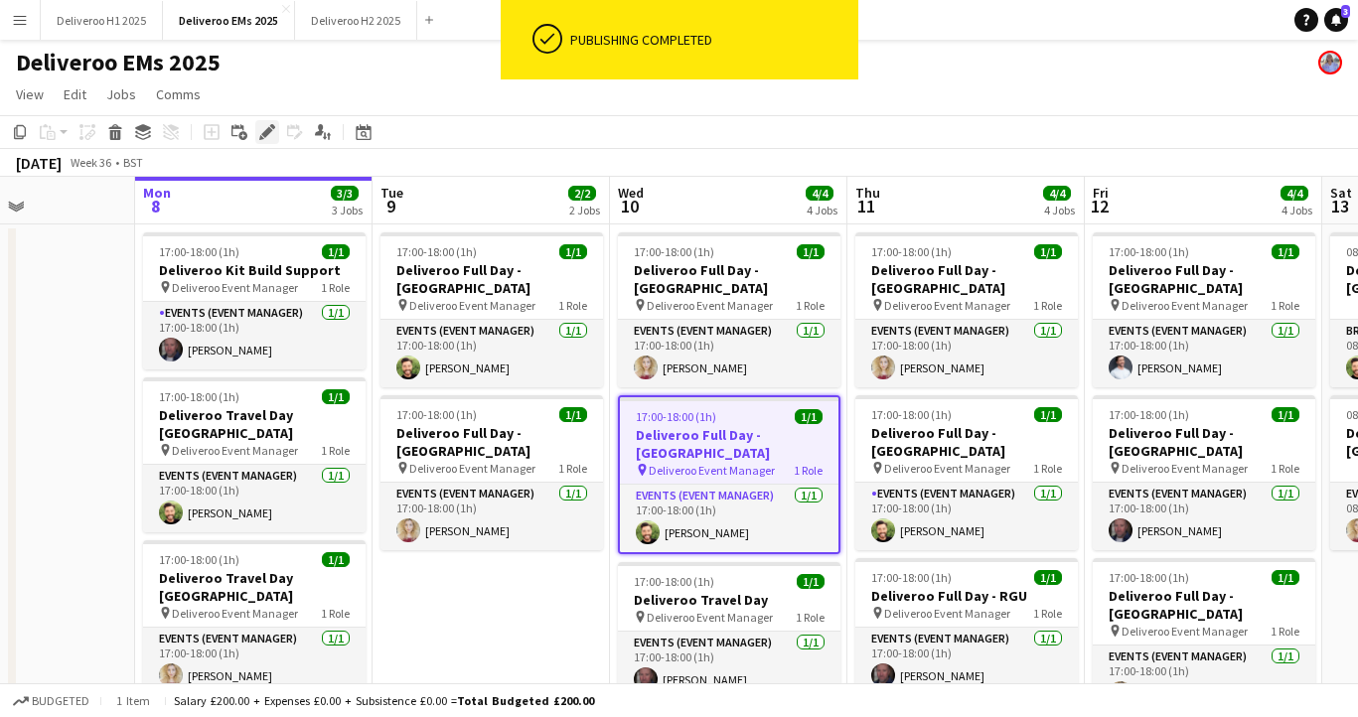
click at [272, 133] on icon "Edit" at bounding box center [267, 132] width 16 height 16
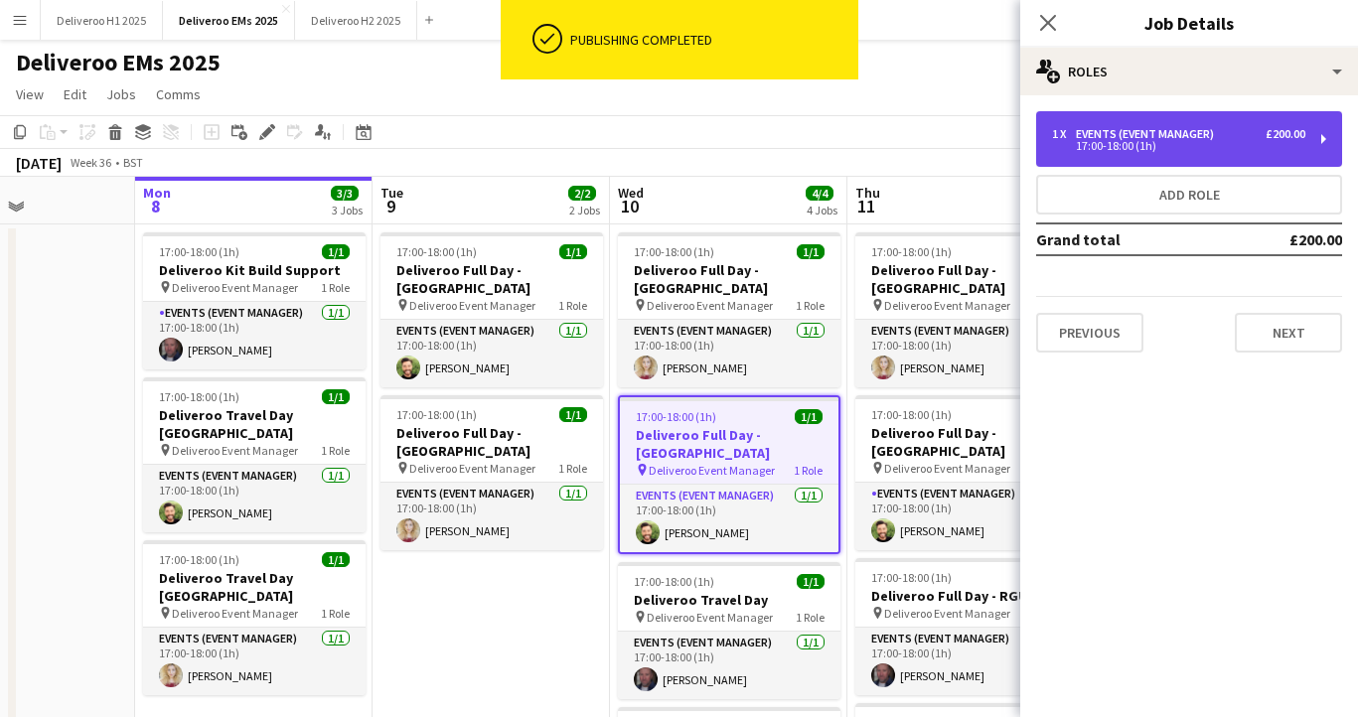
click at [1141, 145] on div "17:00-18:00 (1h)" at bounding box center [1178, 146] width 253 height 10
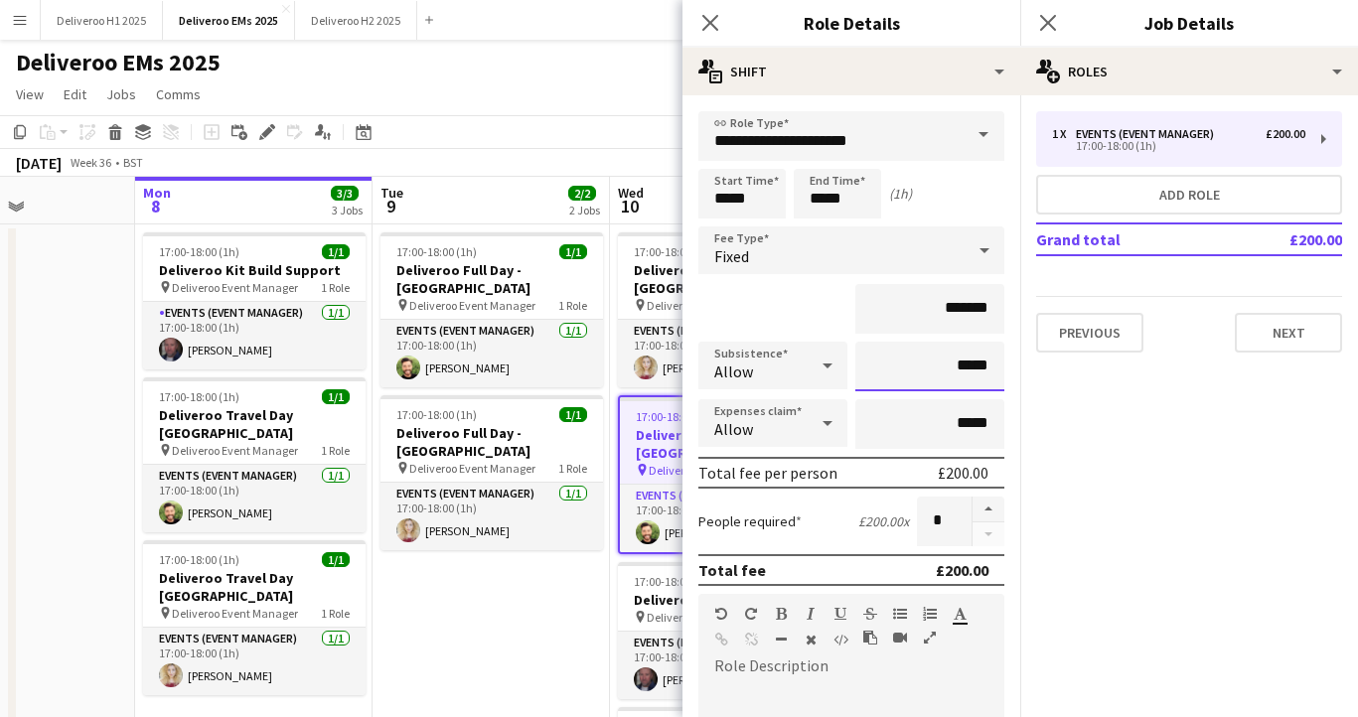
drag, startPoint x: 990, startPoint y: 370, endPoint x: 958, endPoint y: 370, distance: 32.8
click at [958, 370] on input "*****" at bounding box center [929, 367] width 149 height 50
type input "******"
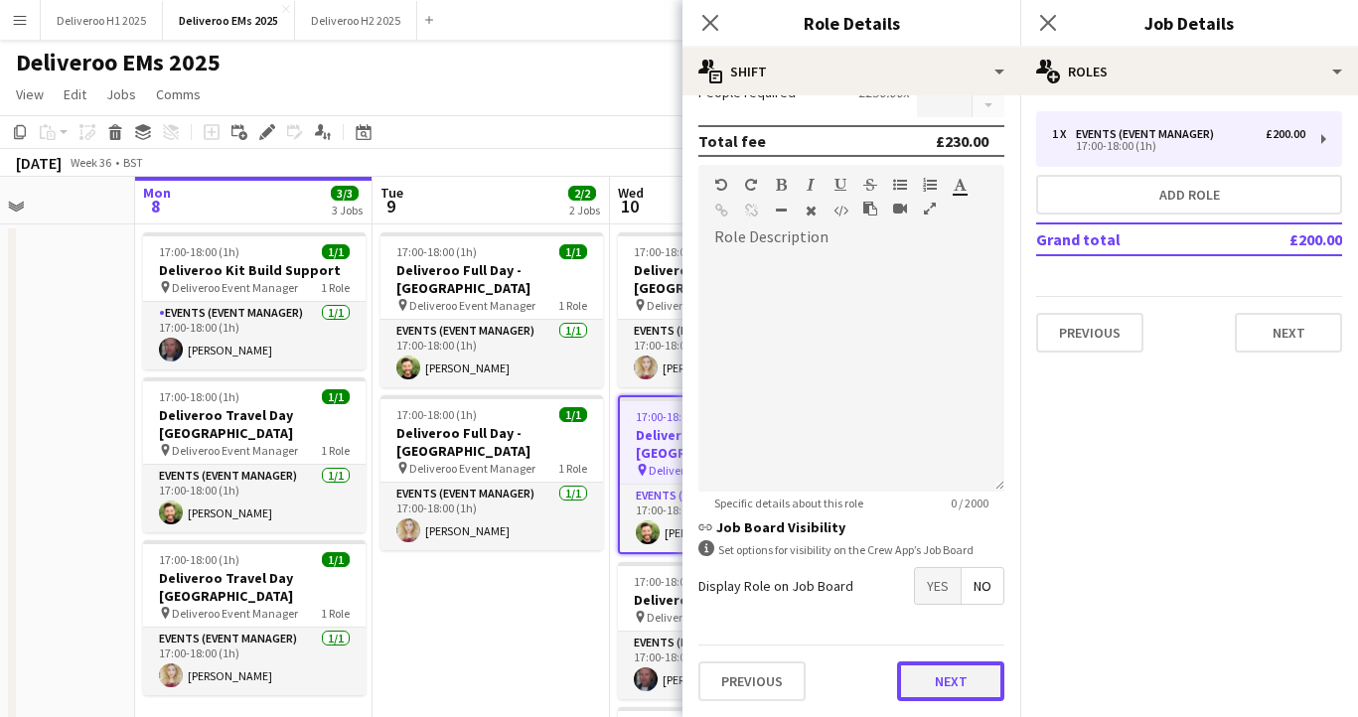
click at [951, 687] on button "Next" at bounding box center [950, 682] width 107 height 40
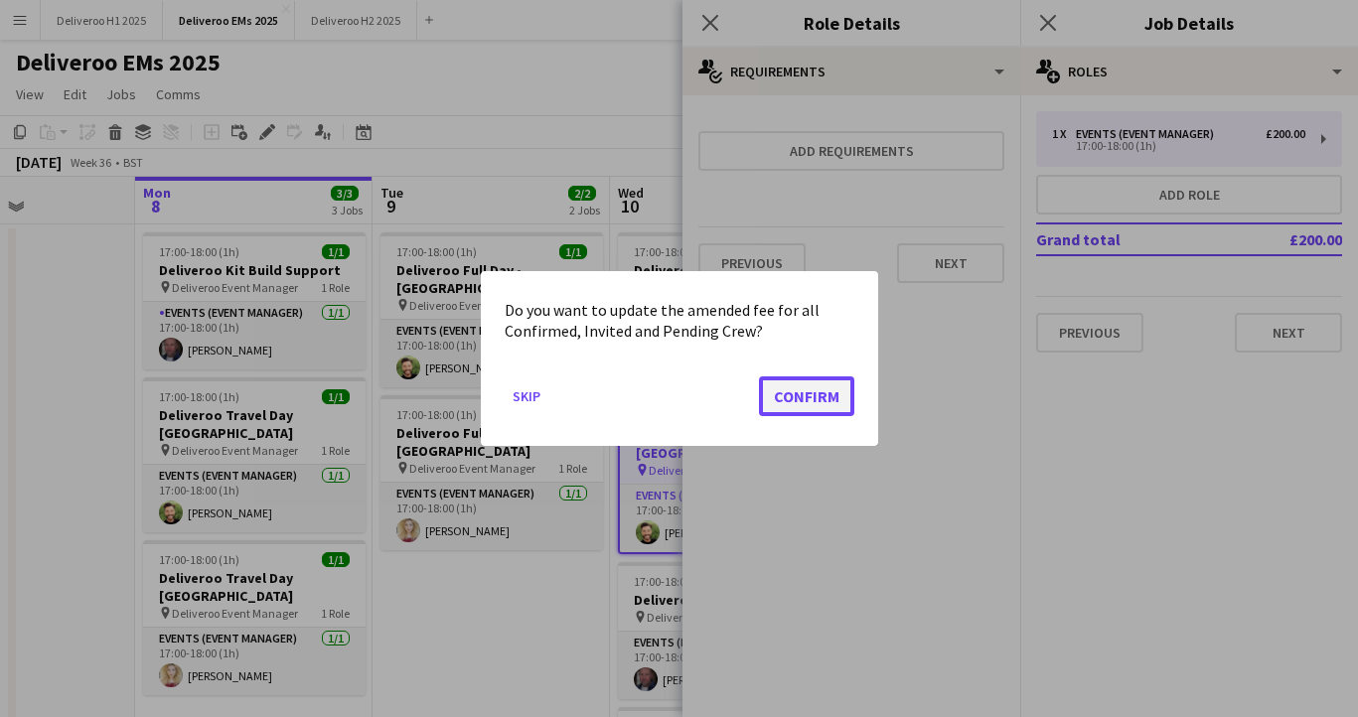
click at [812, 397] on button "Confirm" at bounding box center [806, 396] width 95 height 40
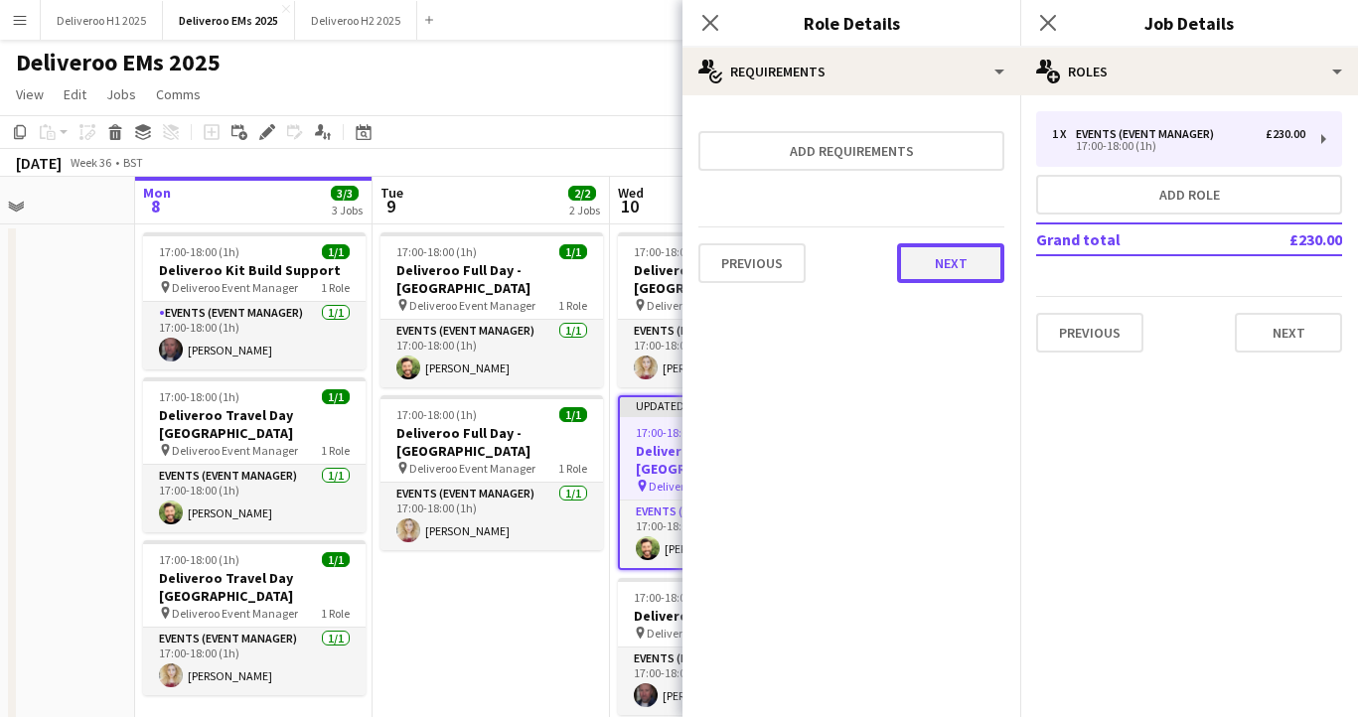
click at [971, 254] on button "Next" at bounding box center [950, 263] width 107 height 40
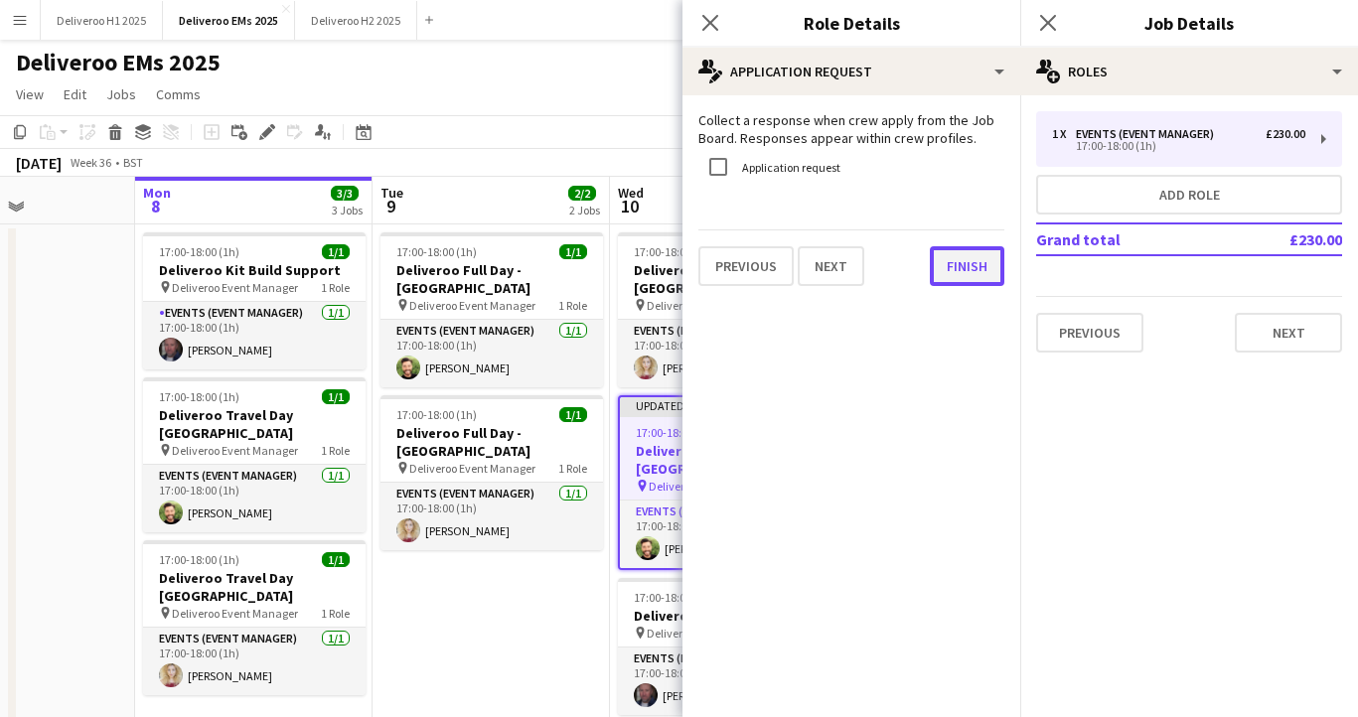
click at [979, 272] on button "Finish" at bounding box center [967, 266] width 75 height 40
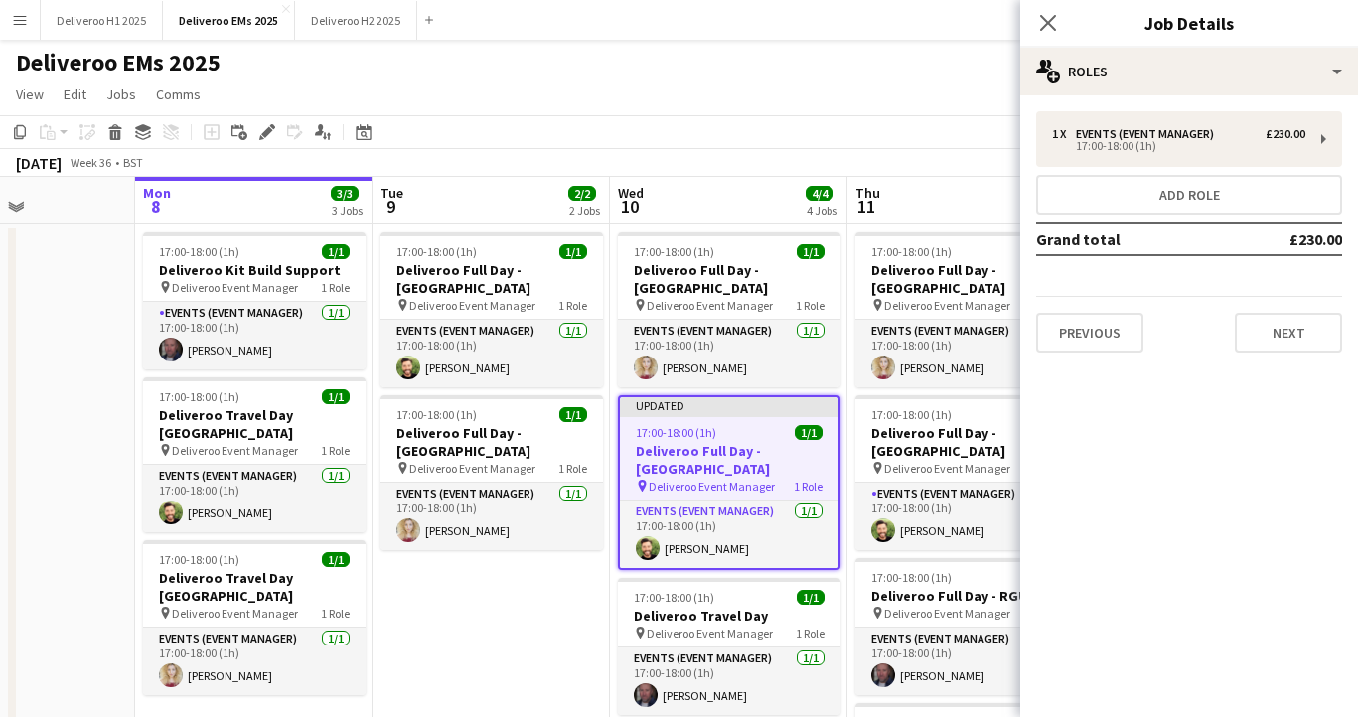
click at [772, 401] on app-job-card "Updated 17:00-18:00 (1h) 1/1 Deliveroo Full Day - [GEOGRAPHIC_DATA] pin Deliver…" at bounding box center [729, 482] width 223 height 175
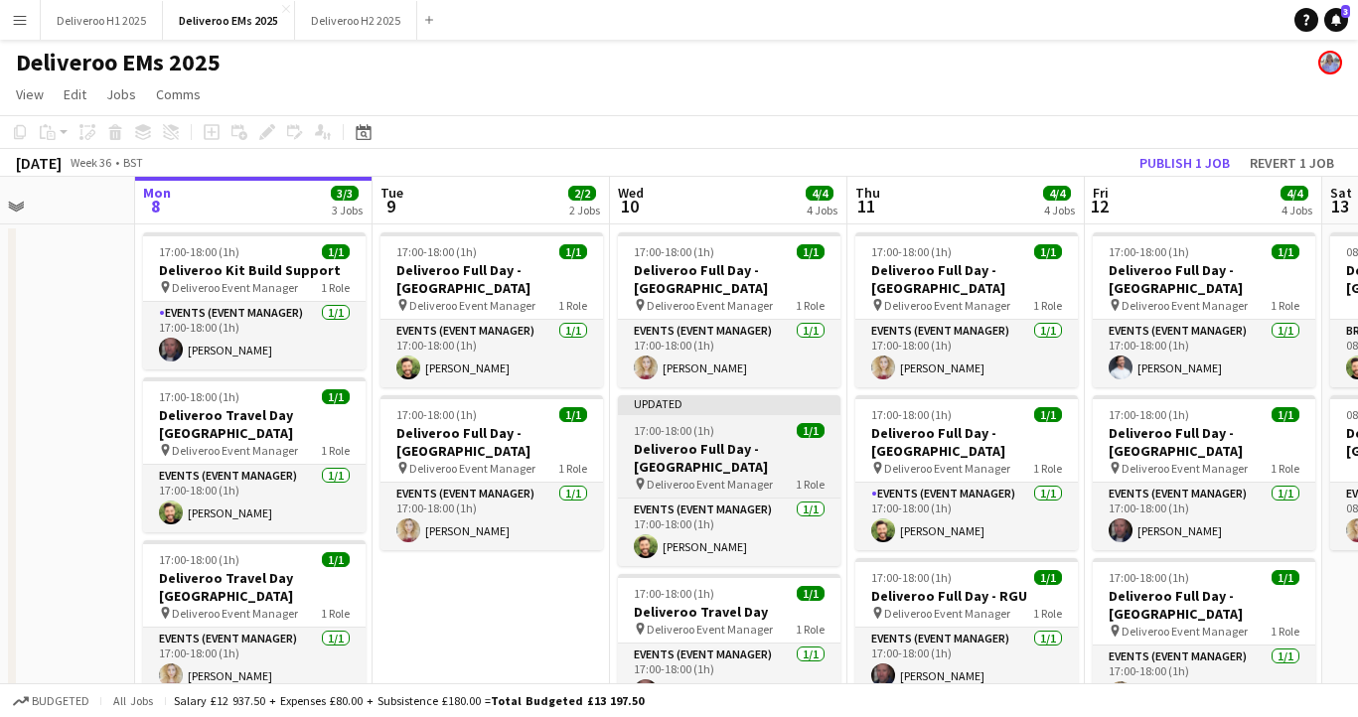
click at [772, 401] on app-job-card "Updated 17:00-18:00 (1h) 1/1 Deliveroo Full Day - [GEOGRAPHIC_DATA] pin Deliver…" at bounding box center [729, 480] width 223 height 171
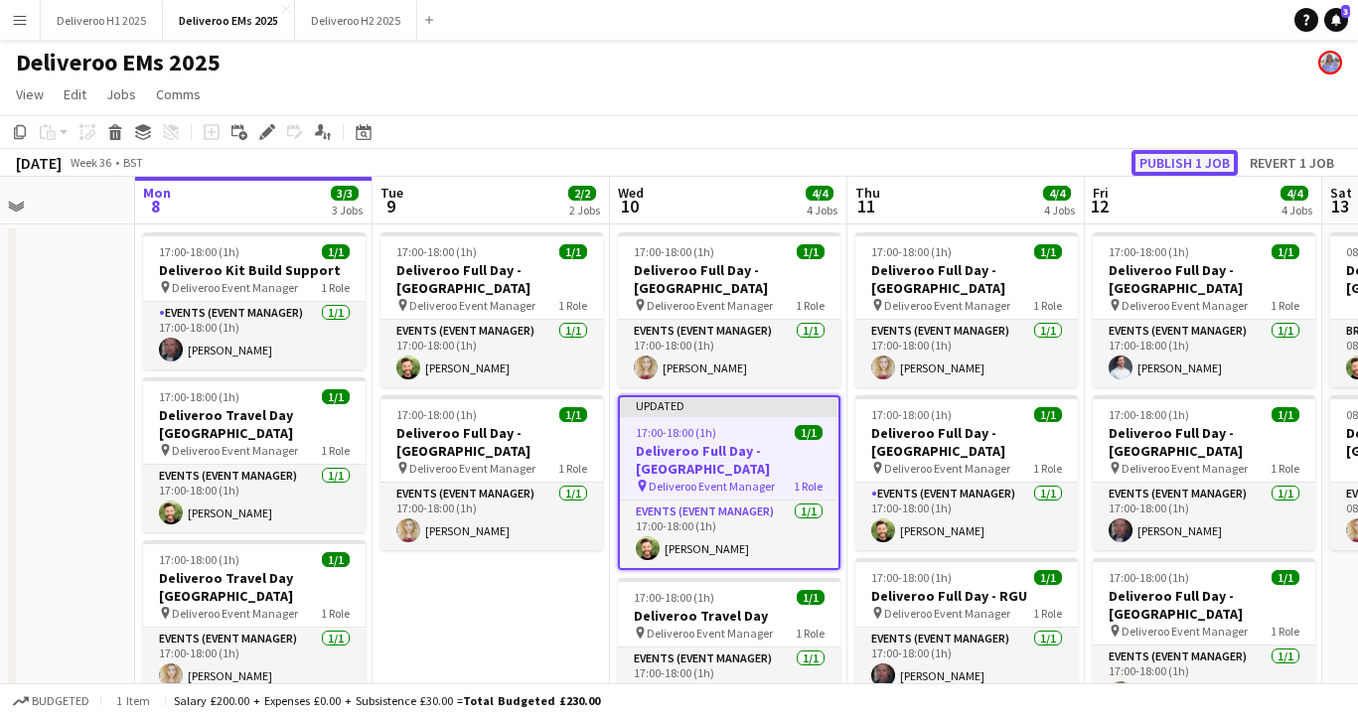
click at [1200, 157] on button "Publish 1 job" at bounding box center [1184, 163] width 106 height 26
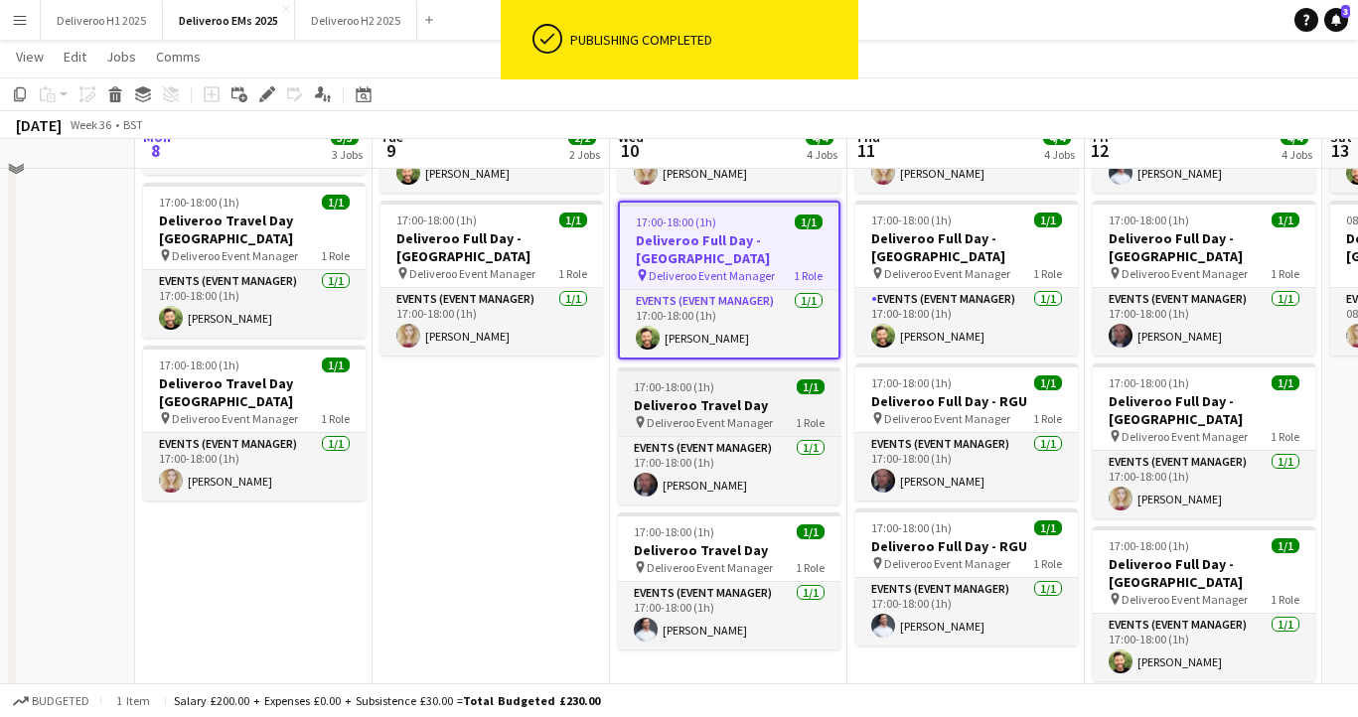
scroll to position [174, 0]
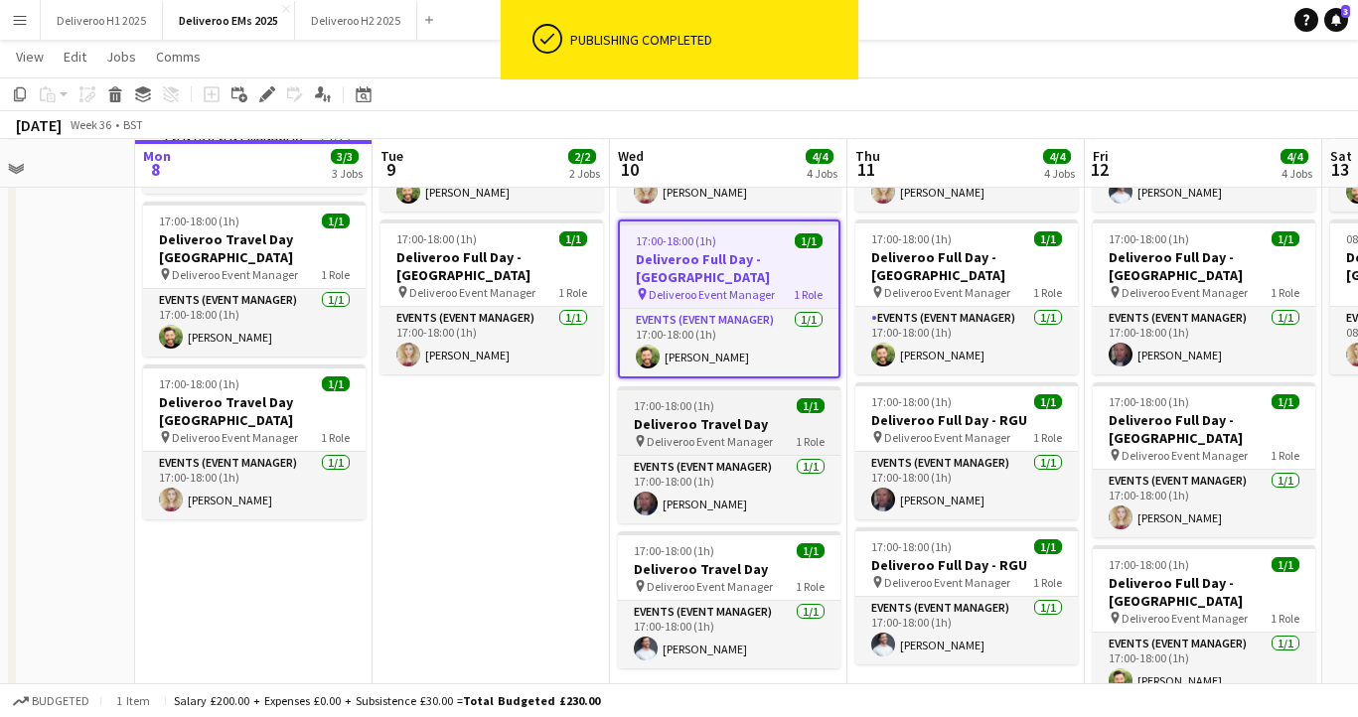
click at [782, 398] on div "17:00-18:00 (1h) 1/1" at bounding box center [729, 405] width 223 height 15
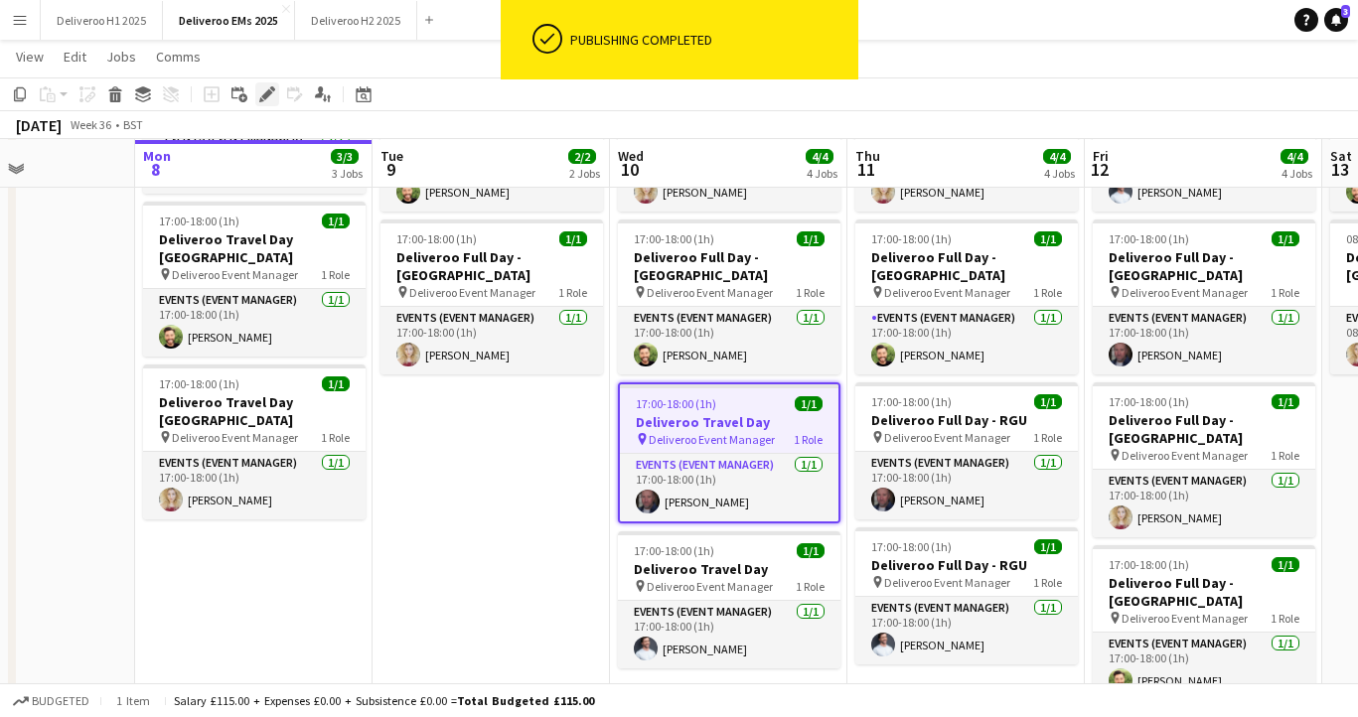
click at [271, 88] on icon at bounding box center [272, 88] width 5 height 5
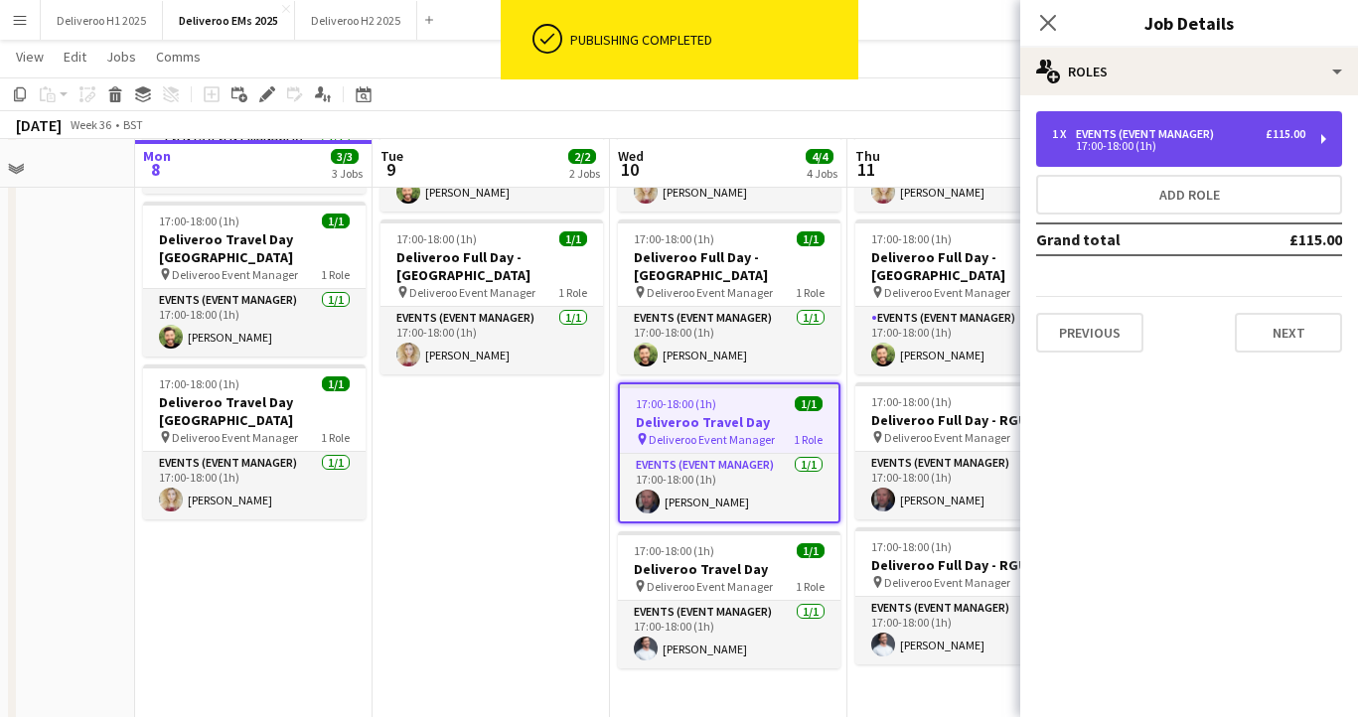
click at [1205, 152] on div "1 x Events (Event Manager) £115.00 17:00-18:00 (1h)" at bounding box center [1189, 139] width 306 height 56
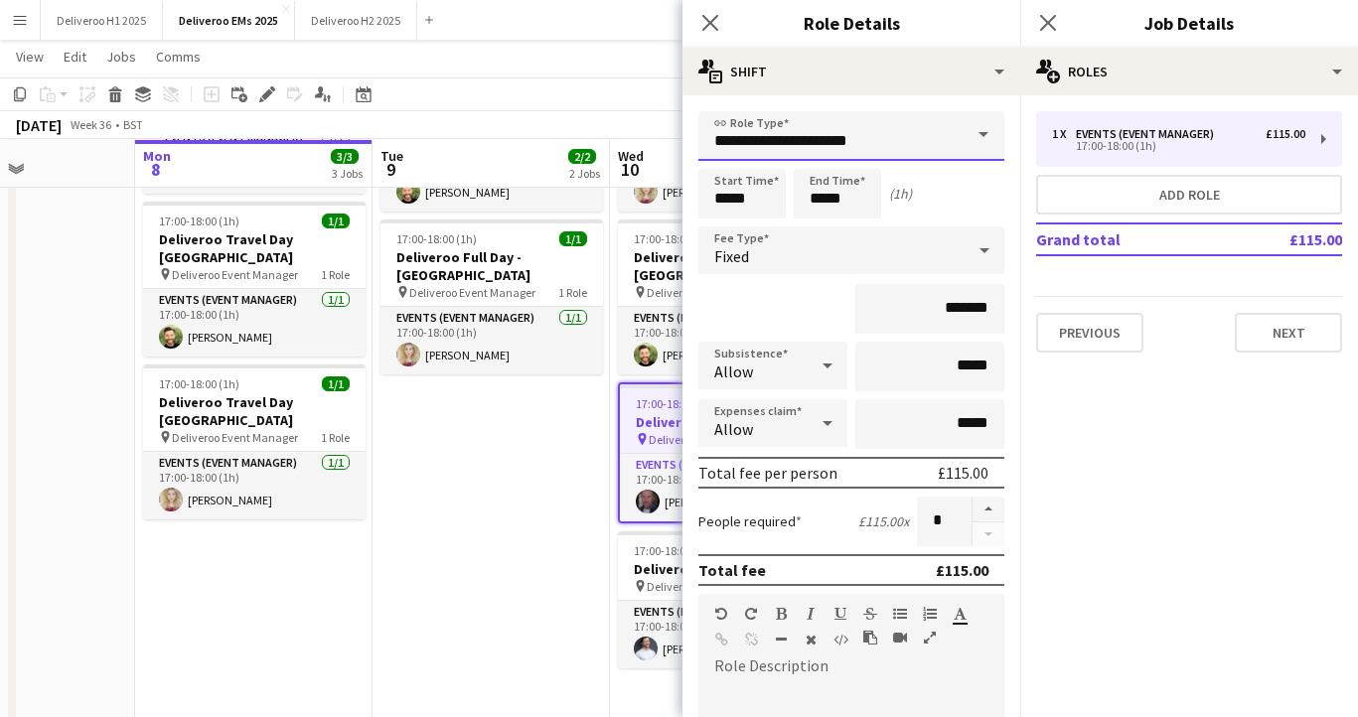
click at [943, 146] on input "**********" at bounding box center [851, 136] width 306 height 50
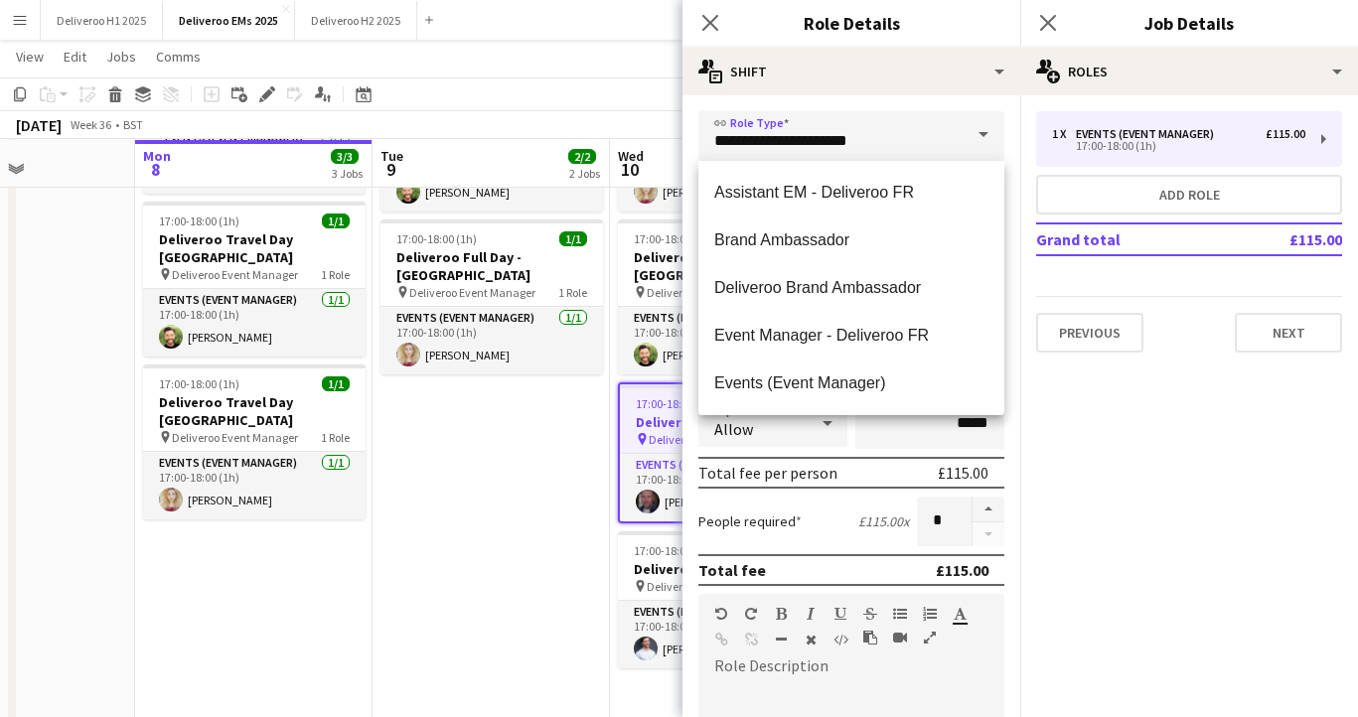
click at [803, 446] on div "Allow" at bounding box center [752, 423] width 109 height 48
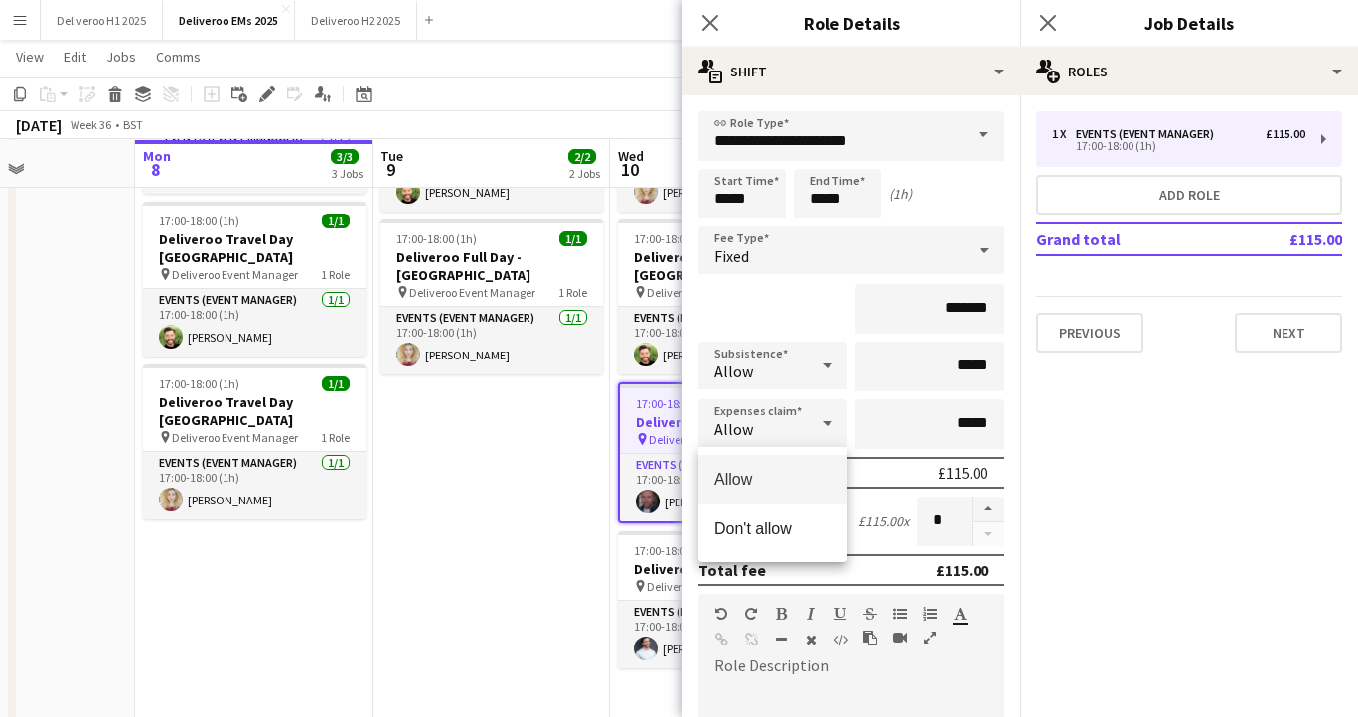
click at [984, 373] on div at bounding box center [679, 358] width 1358 height 717
click at [984, 365] on input "*****" at bounding box center [929, 367] width 149 height 50
drag, startPoint x: 986, startPoint y: 365, endPoint x: 960, endPoint y: 364, distance: 26.8
click at [960, 364] on input "*****" at bounding box center [929, 367] width 149 height 50
drag, startPoint x: 990, startPoint y: 367, endPoint x: 954, endPoint y: 363, distance: 37.0
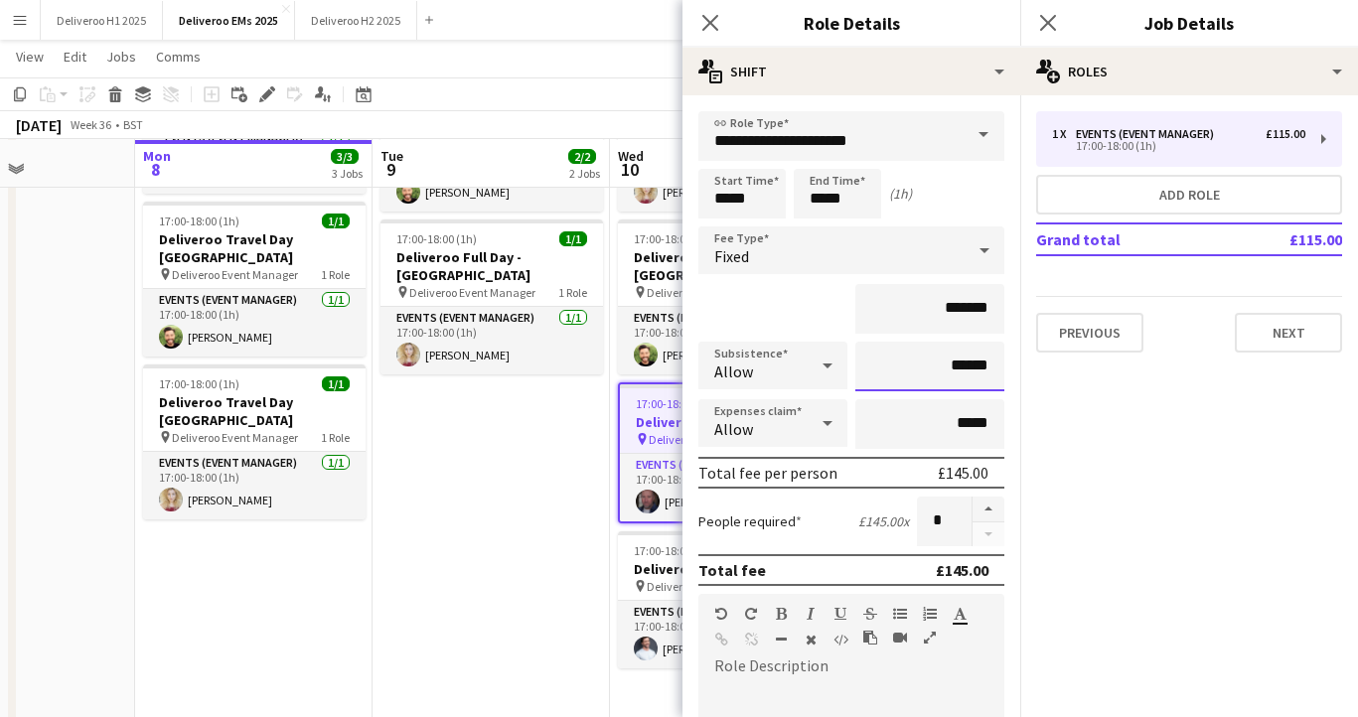
click at [954, 364] on input "******" at bounding box center [929, 367] width 149 height 50
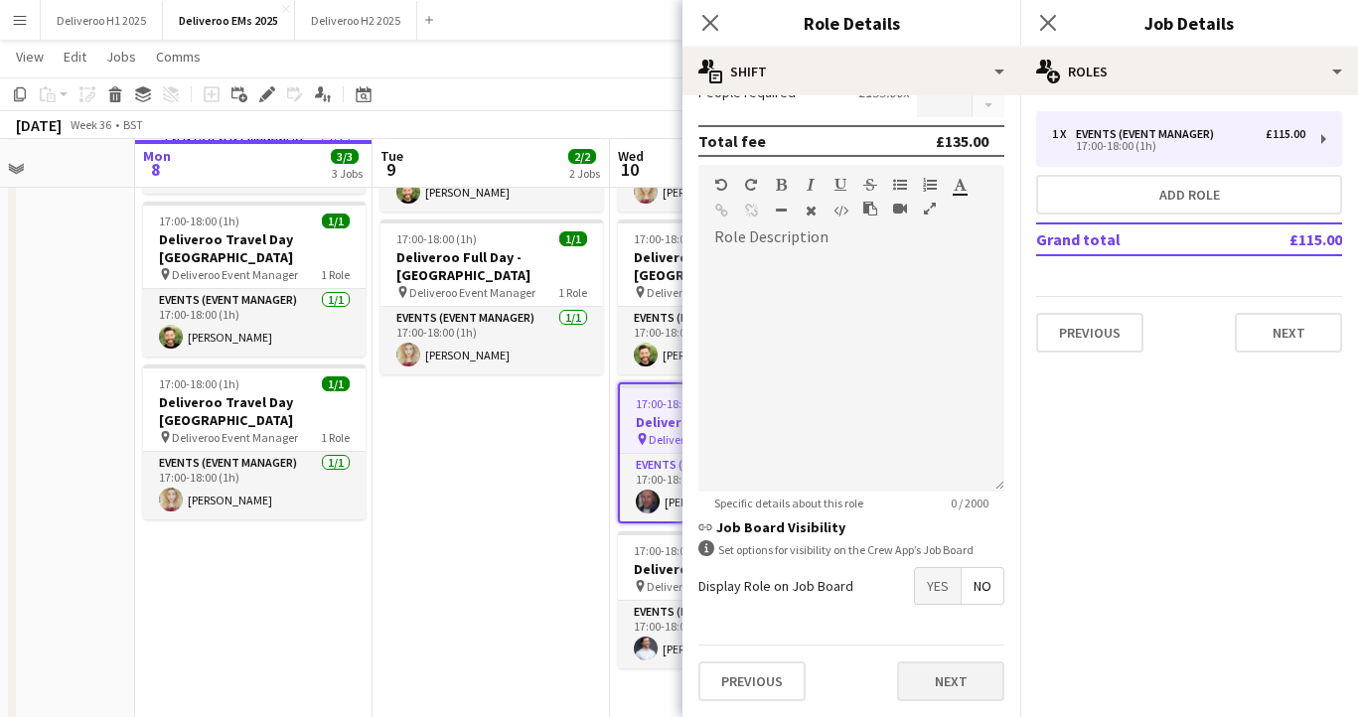
type input "***"
click at [951, 679] on button "Next" at bounding box center [950, 682] width 107 height 40
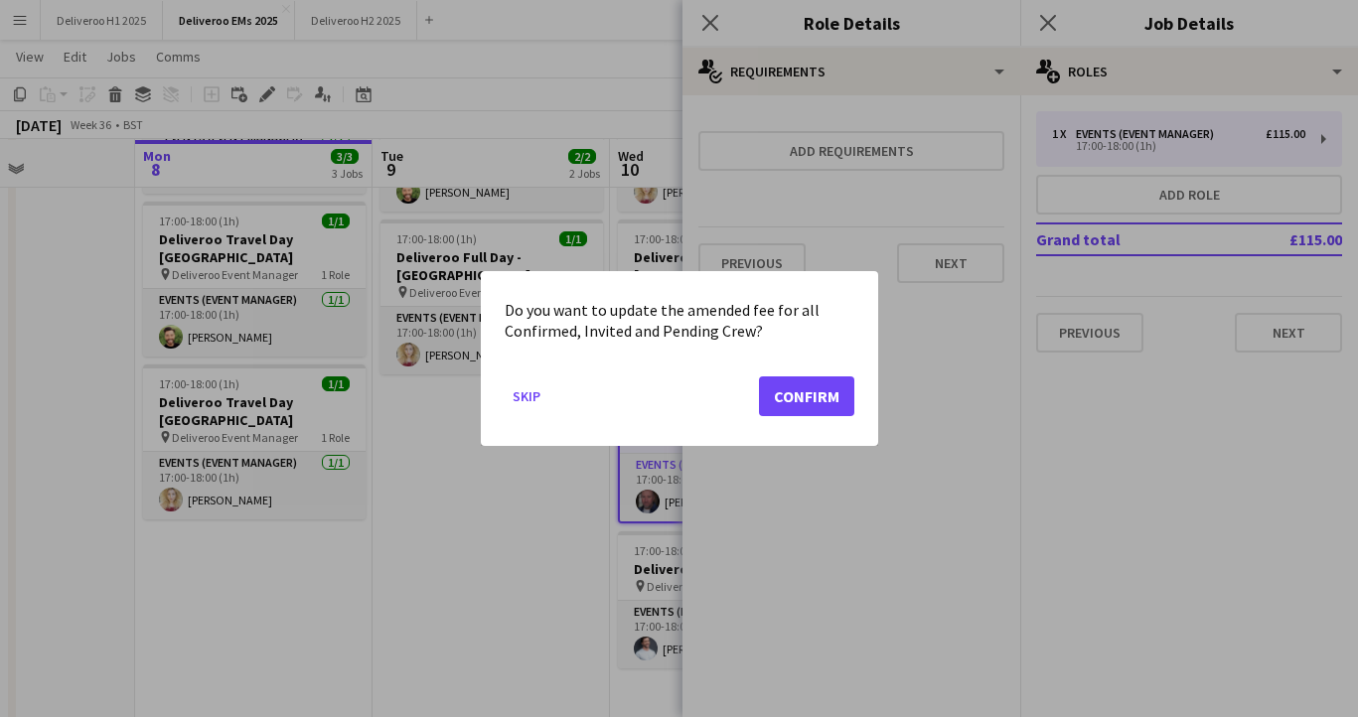
scroll to position [0, 0]
click at [821, 389] on button "Confirm" at bounding box center [806, 396] width 95 height 40
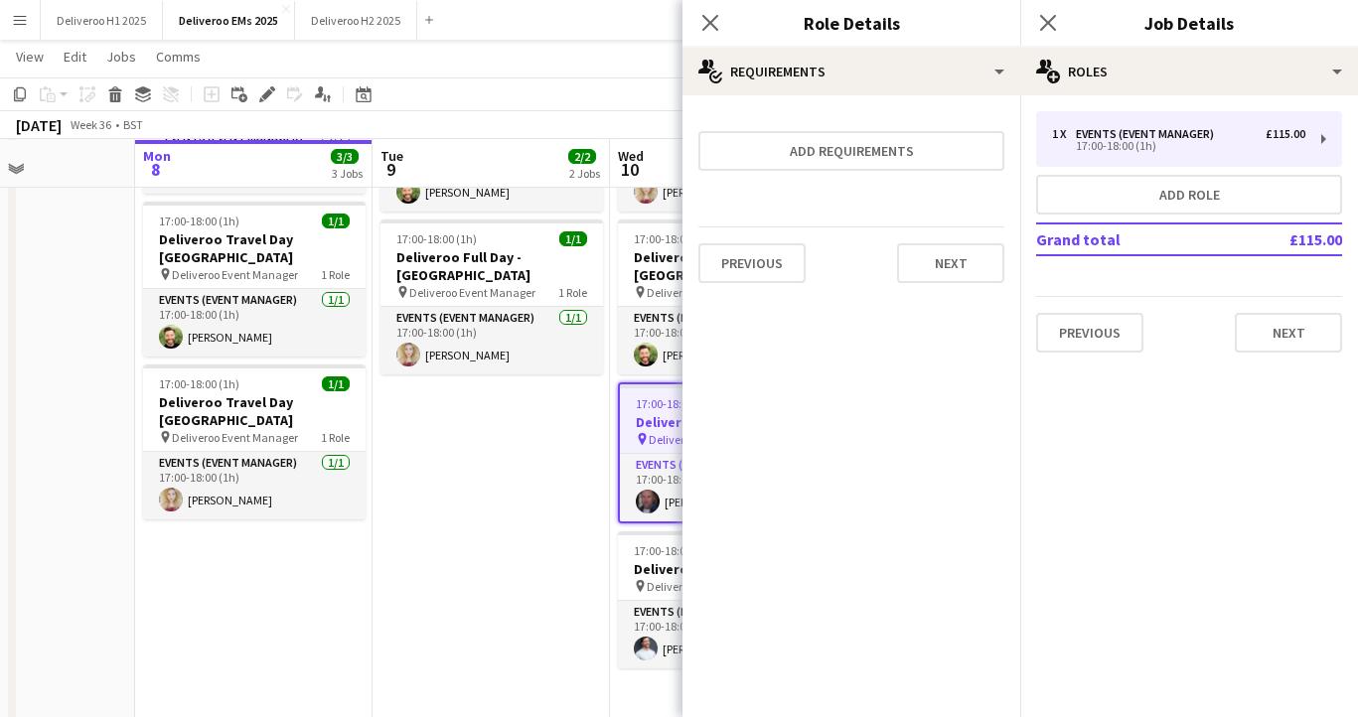
scroll to position [174, 0]
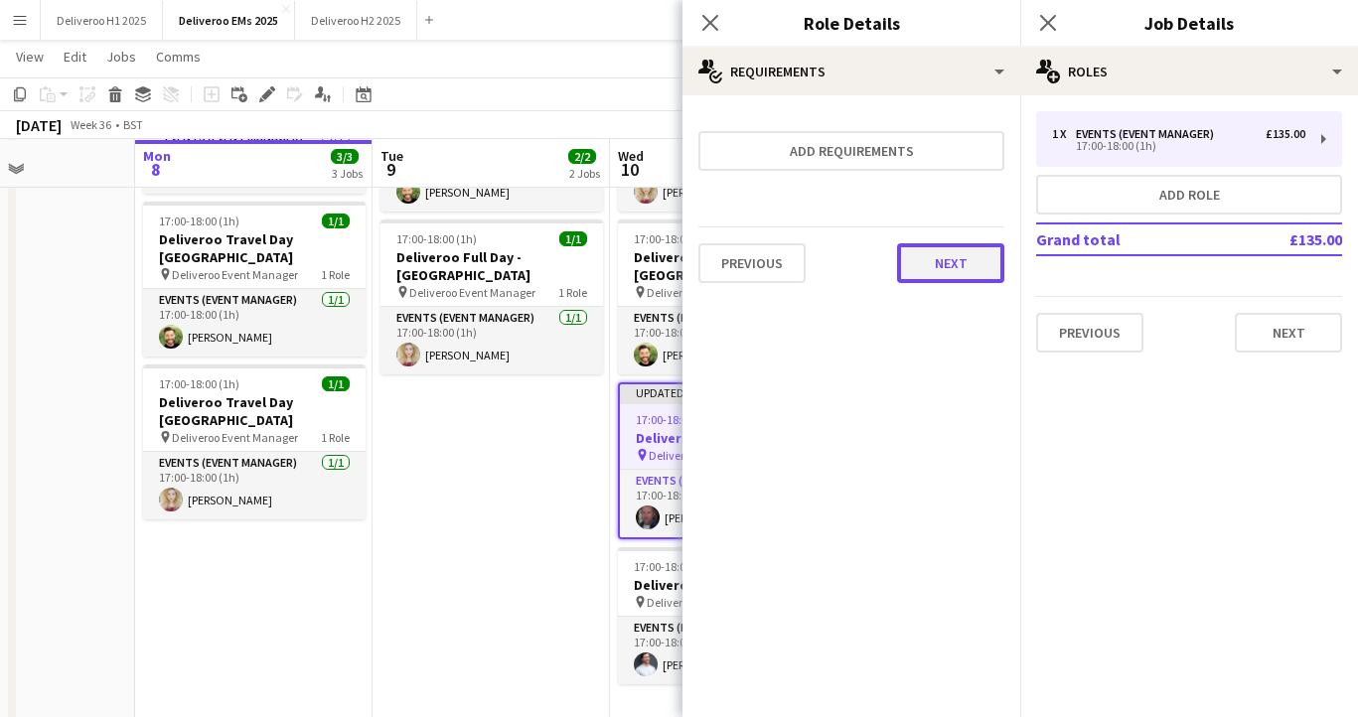
click at [928, 270] on button "Next" at bounding box center [950, 263] width 107 height 40
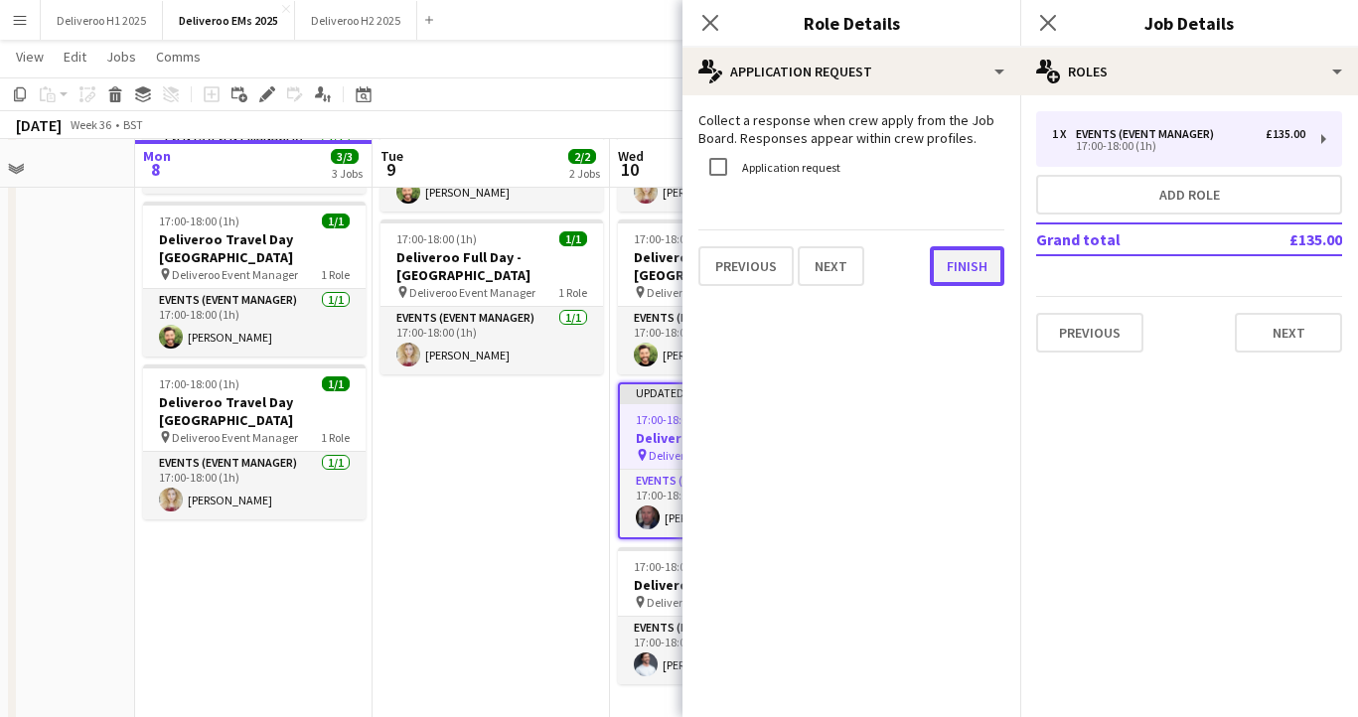
click at [982, 275] on button "Finish" at bounding box center [967, 266] width 75 height 40
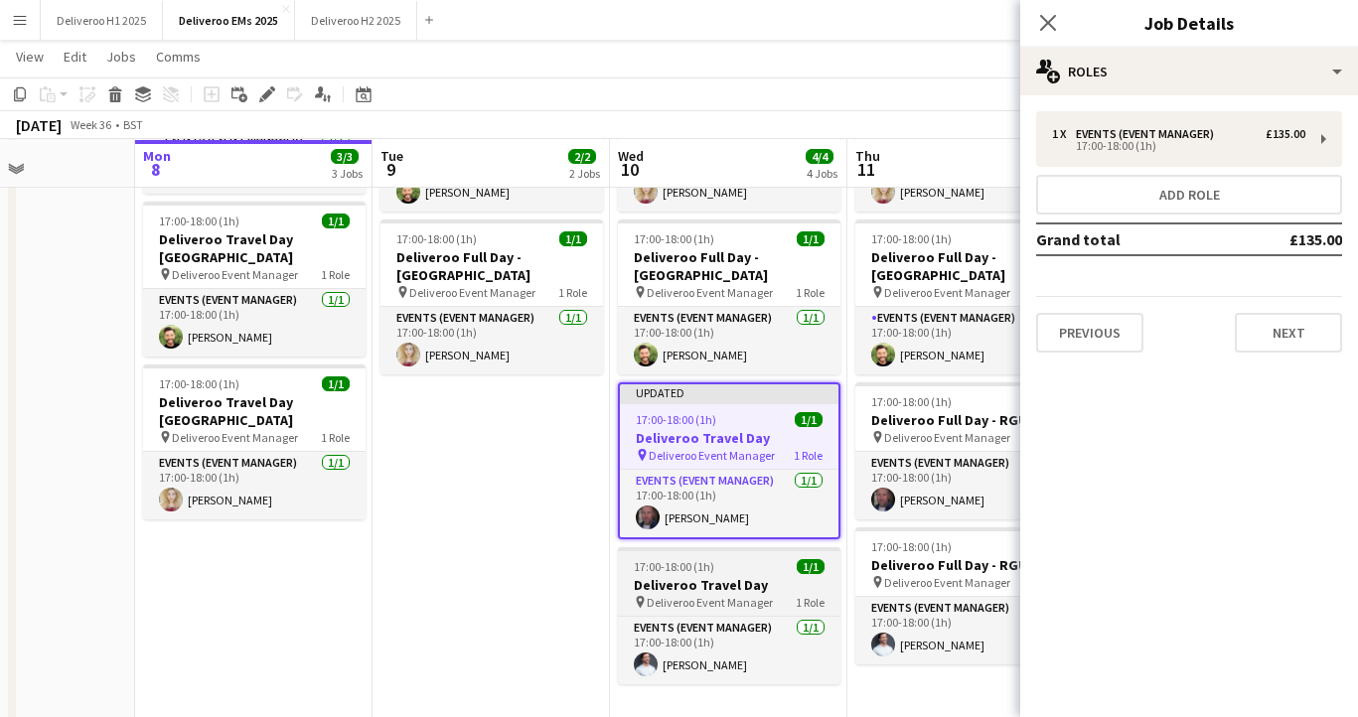
click at [735, 576] on h3 "Deliveroo Travel Day" at bounding box center [729, 585] width 223 height 18
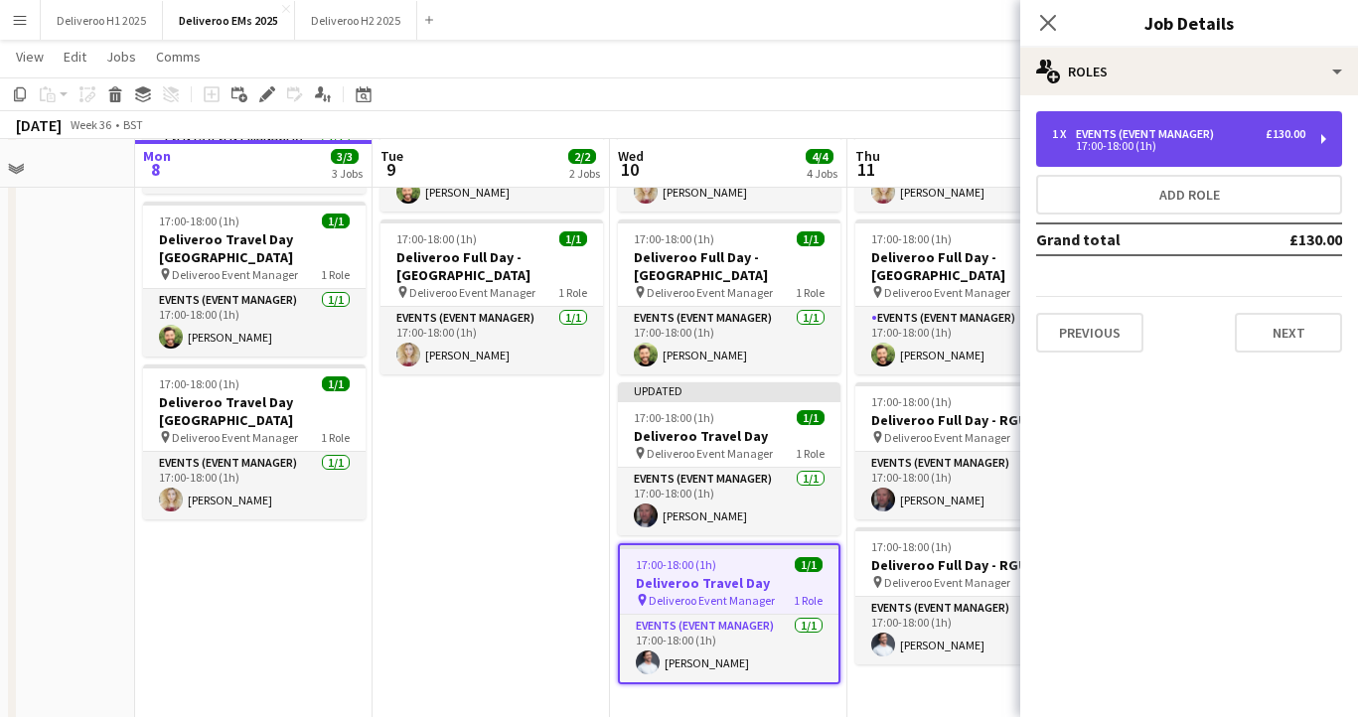
click at [1237, 136] on div "1 x Events (Event Manager) £130.00" at bounding box center [1178, 134] width 253 height 14
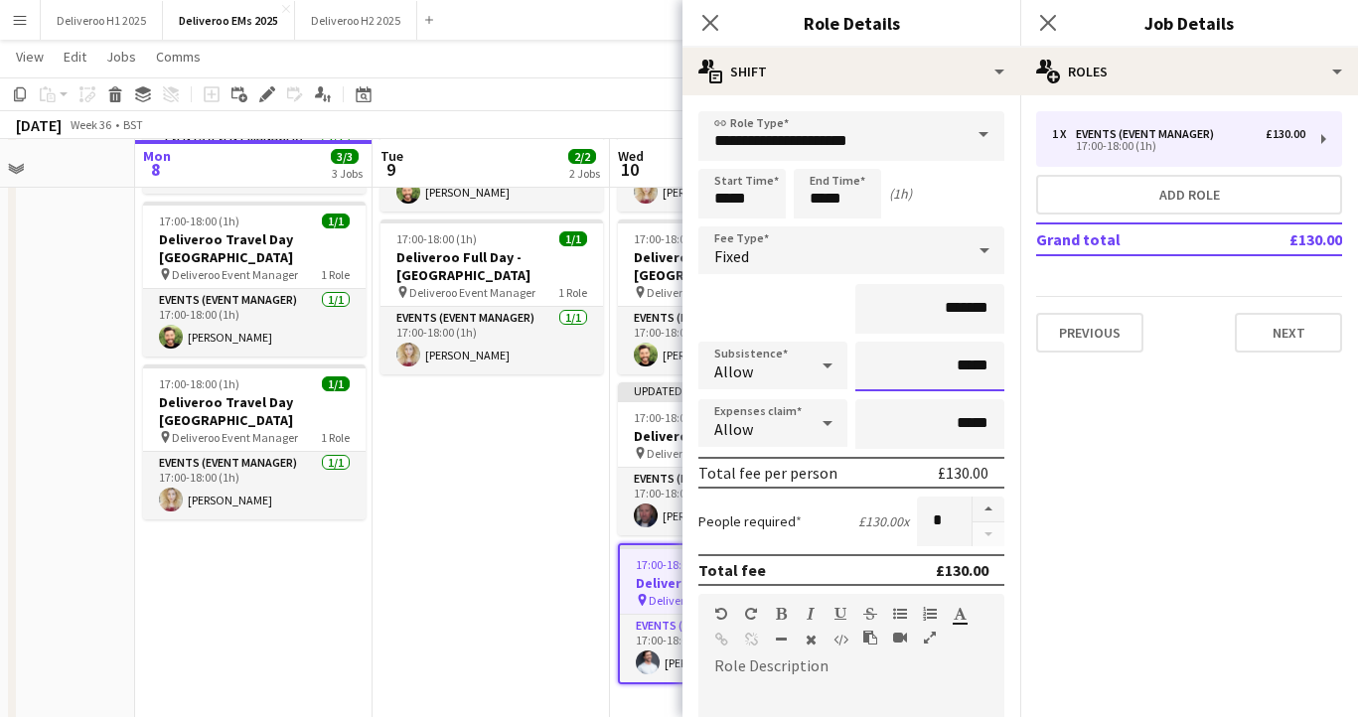
drag, startPoint x: 990, startPoint y: 370, endPoint x: 961, endPoint y: 370, distance: 29.8
click at [961, 370] on input "*****" at bounding box center [929, 367] width 149 height 50
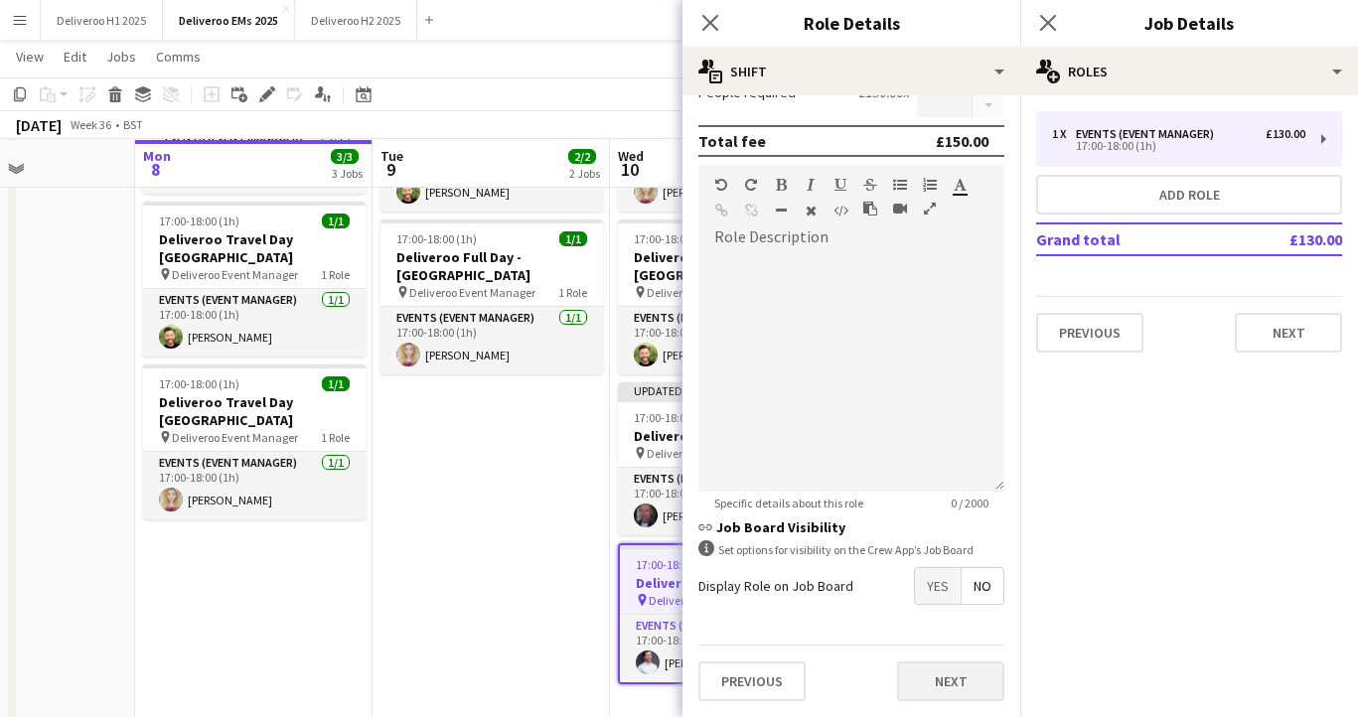
type input "***"
click at [939, 682] on button "Next" at bounding box center [950, 682] width 107 height 40
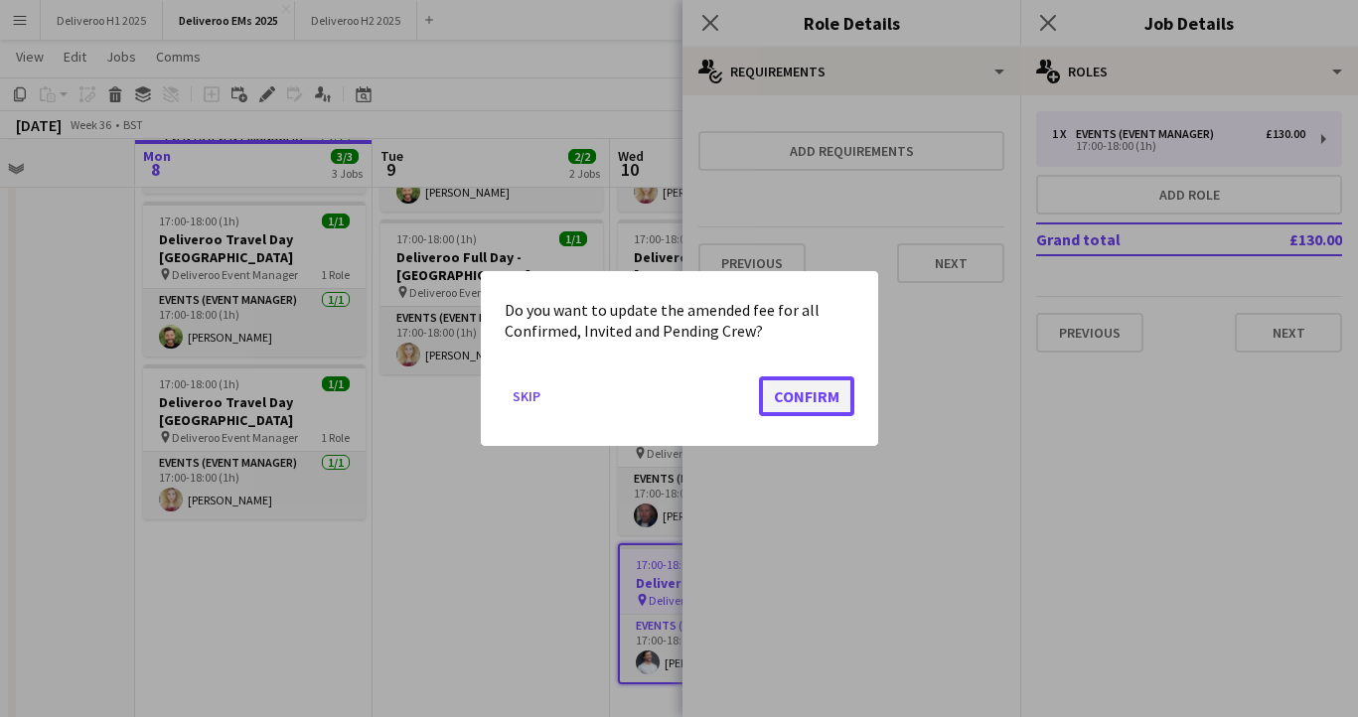
click at [827, 400] on button "Confirm" at bounding box center [806, 396] width 95 height 40
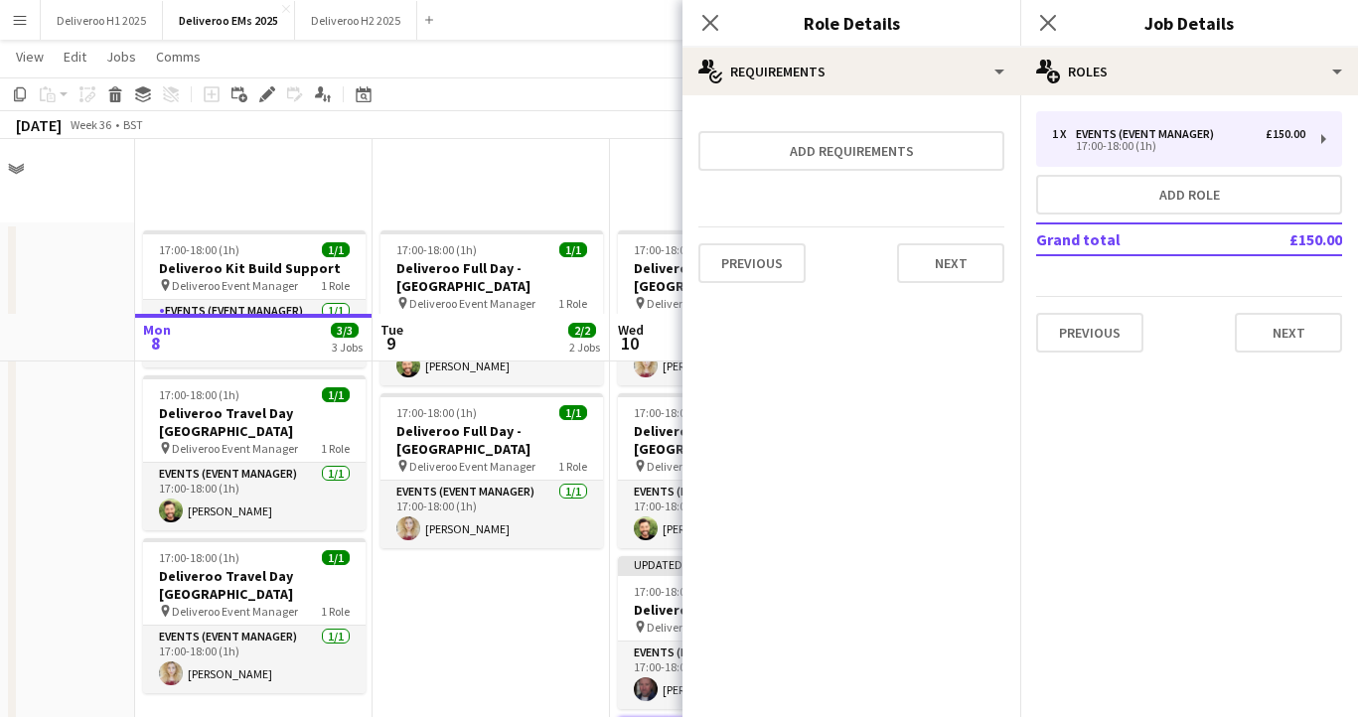
scroll to position [174, 0]
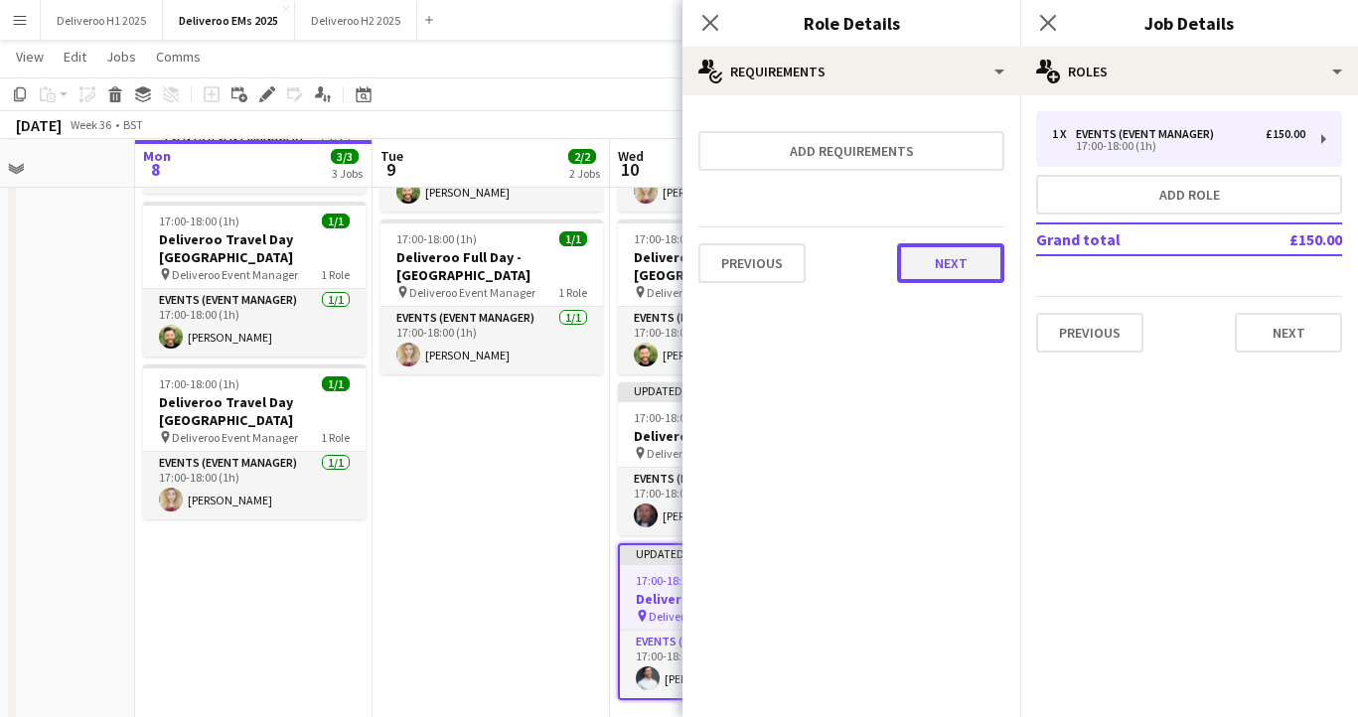
click at [958, 256] on button "Next" at bounding box center [950, 263] width 107 height 40
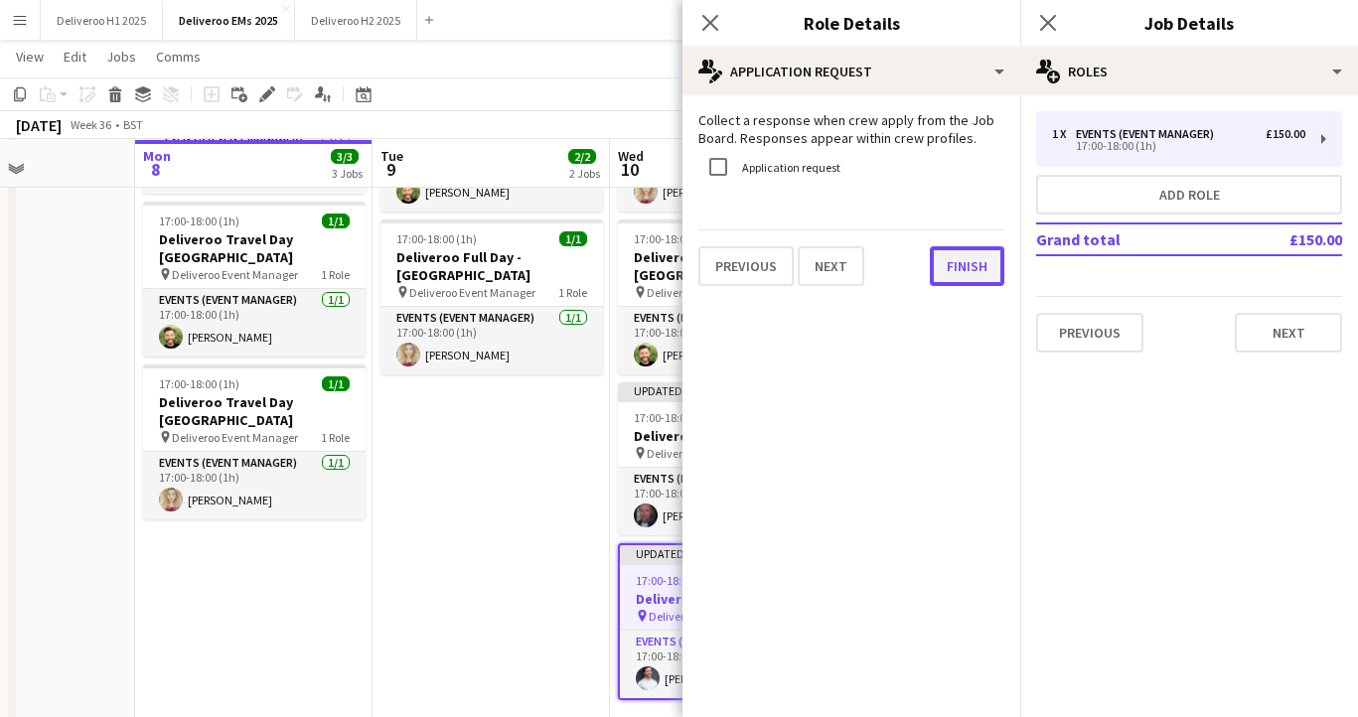
click at [961, 263] on button "Finish" at bounding box center [967, 266] width 75 height 40
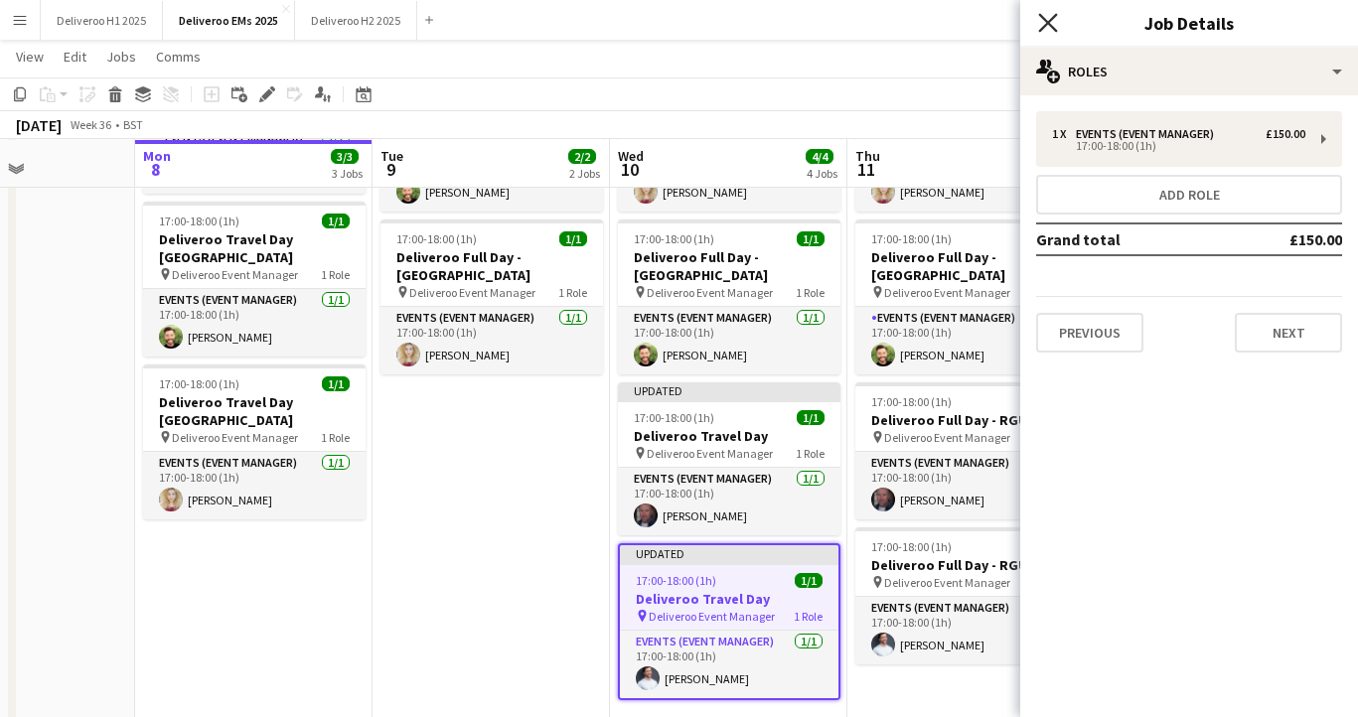
click at [1043, 13] on icon "Close pop-in" at bounding box center [1047, 22] width 19 height 19
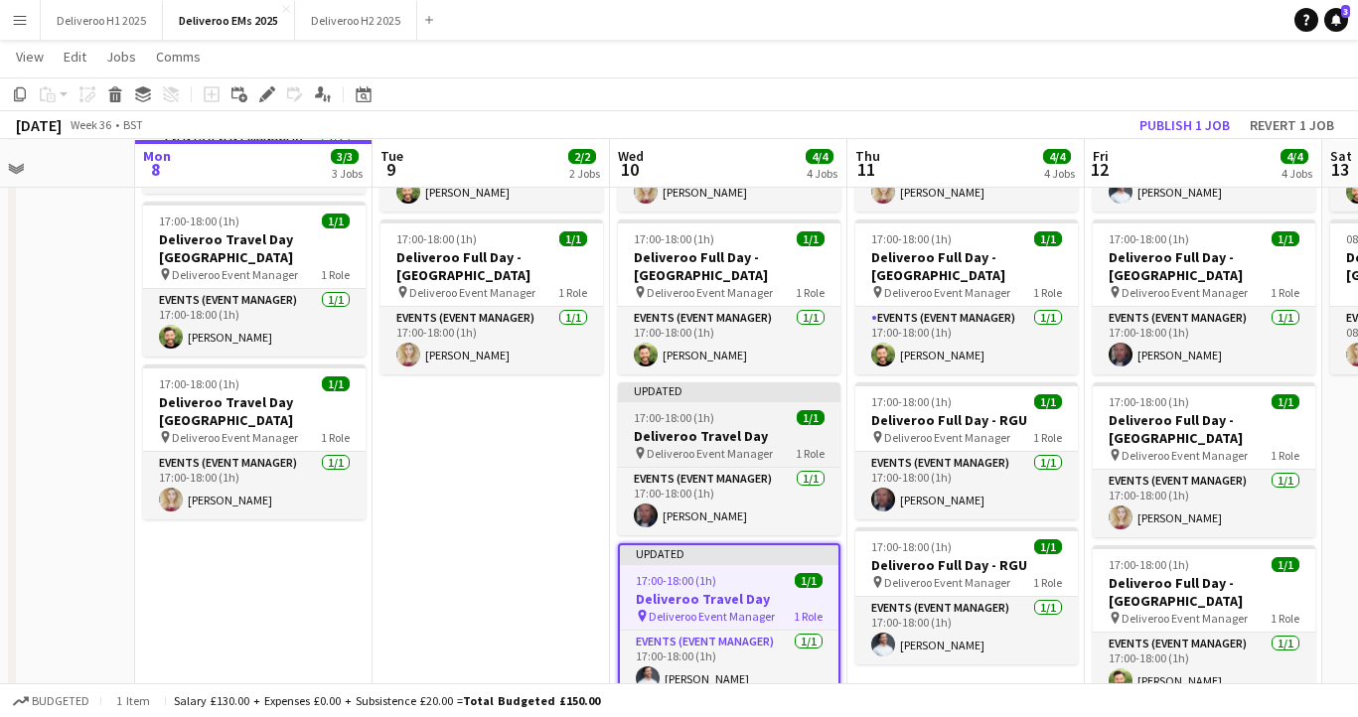
click at [728, 398] on div at bounding box center [729, 400] width 223 height 4
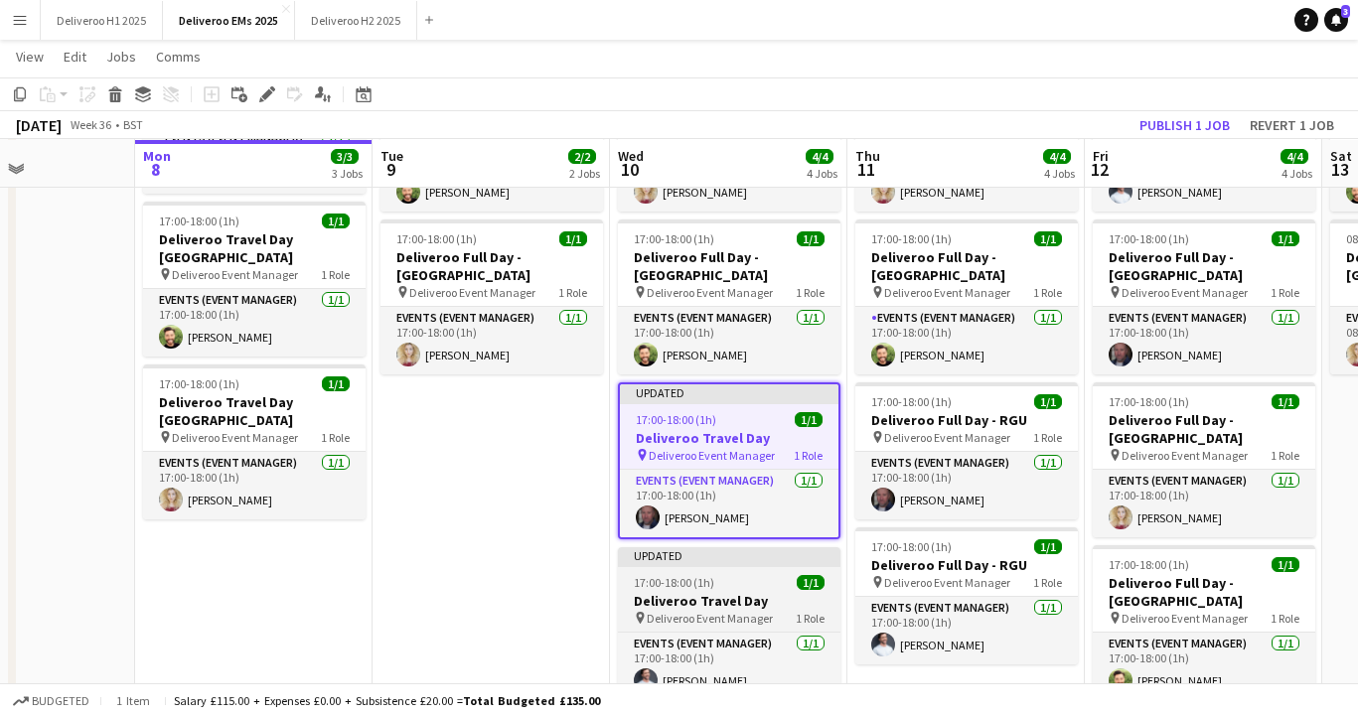
click at [728, 547] on app-job-card "Updated 17:00-18:00 (1h) 1/1 Deliveroo Travel Day pin Deliveroo Event Manager 1…" at bounding box center [729, 623] width 223 height 153
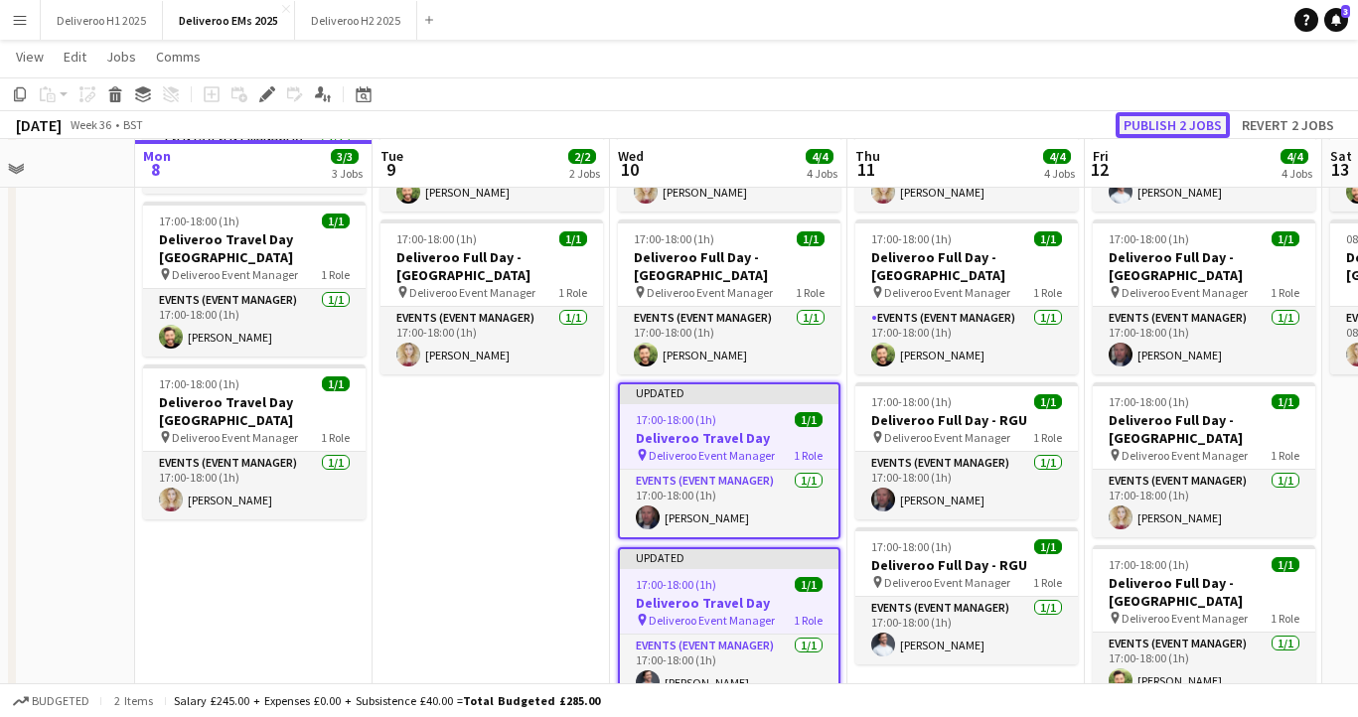
click at [1180, 120] on button "Publish 2 jobs" at bounding box center [1173, 125] width 114 height 26
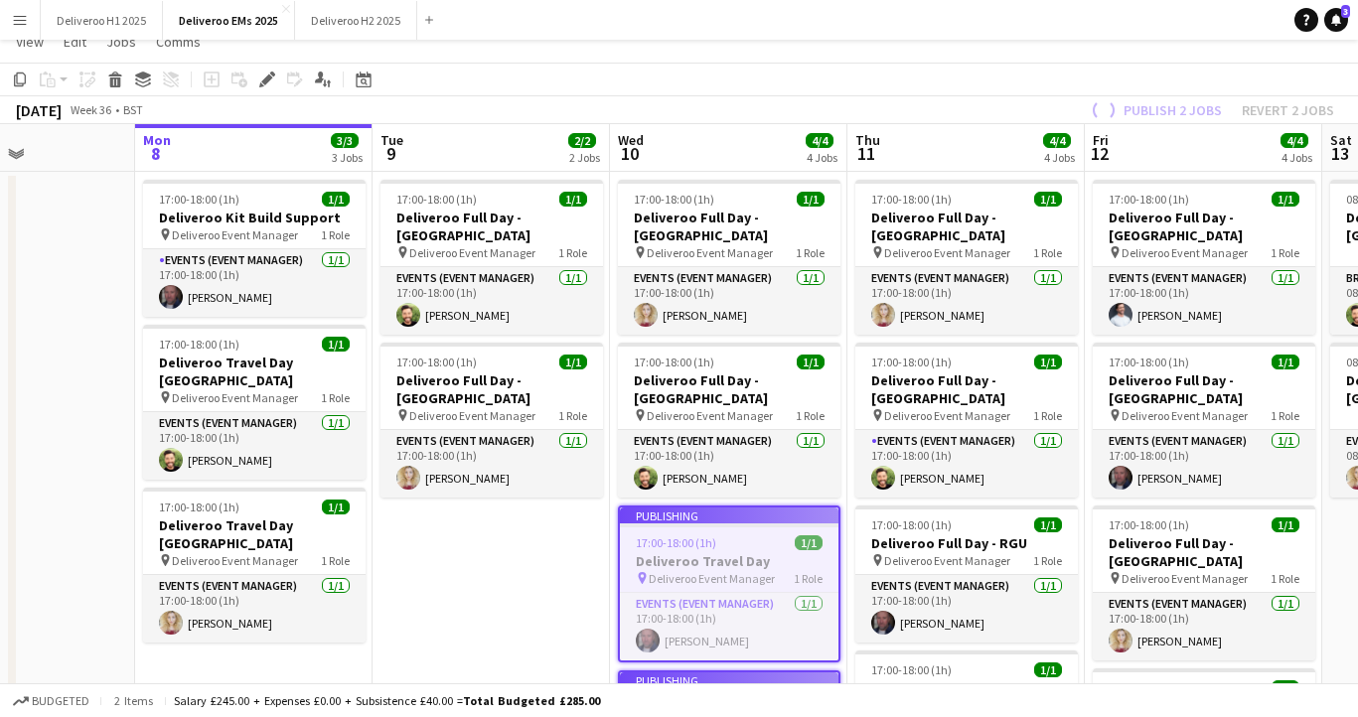
scroll to position [0, 0]
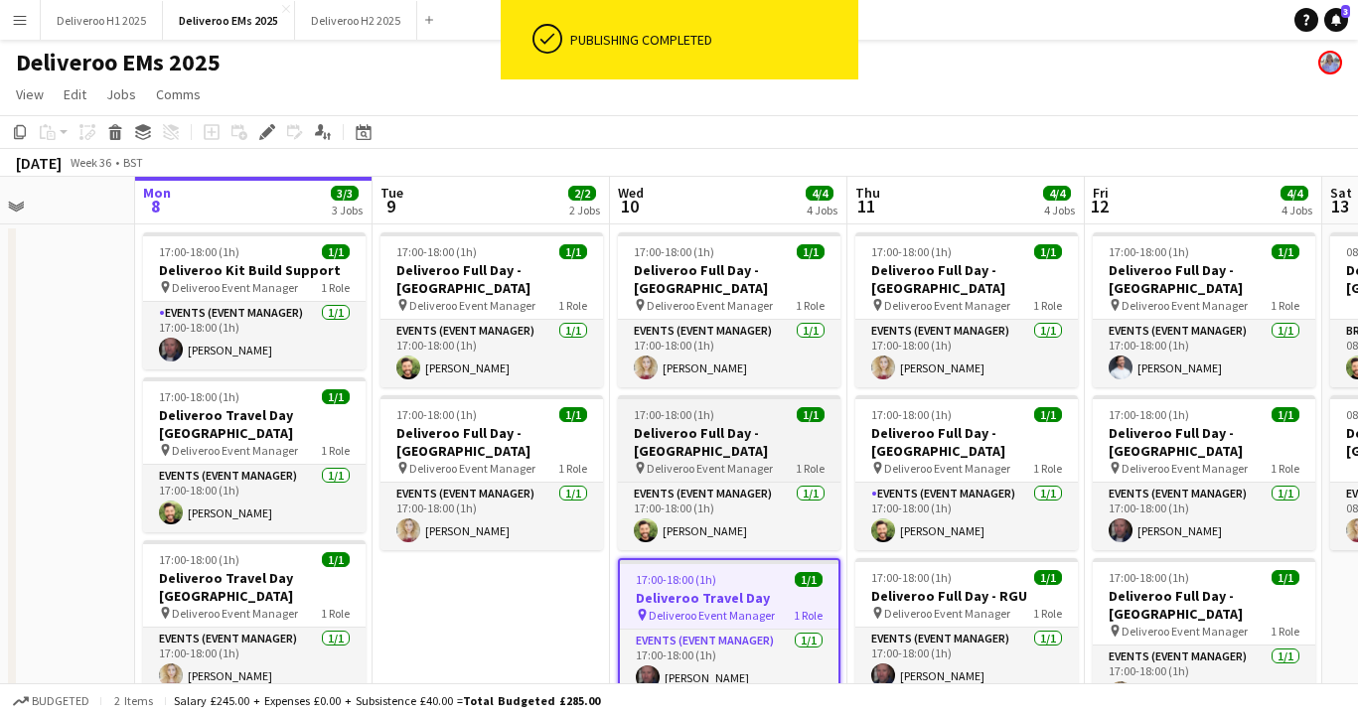
click at [757, 407] on div "17:00-18:00 (1h) 1/1" at bounding box center [729, 414] width 223 height 15
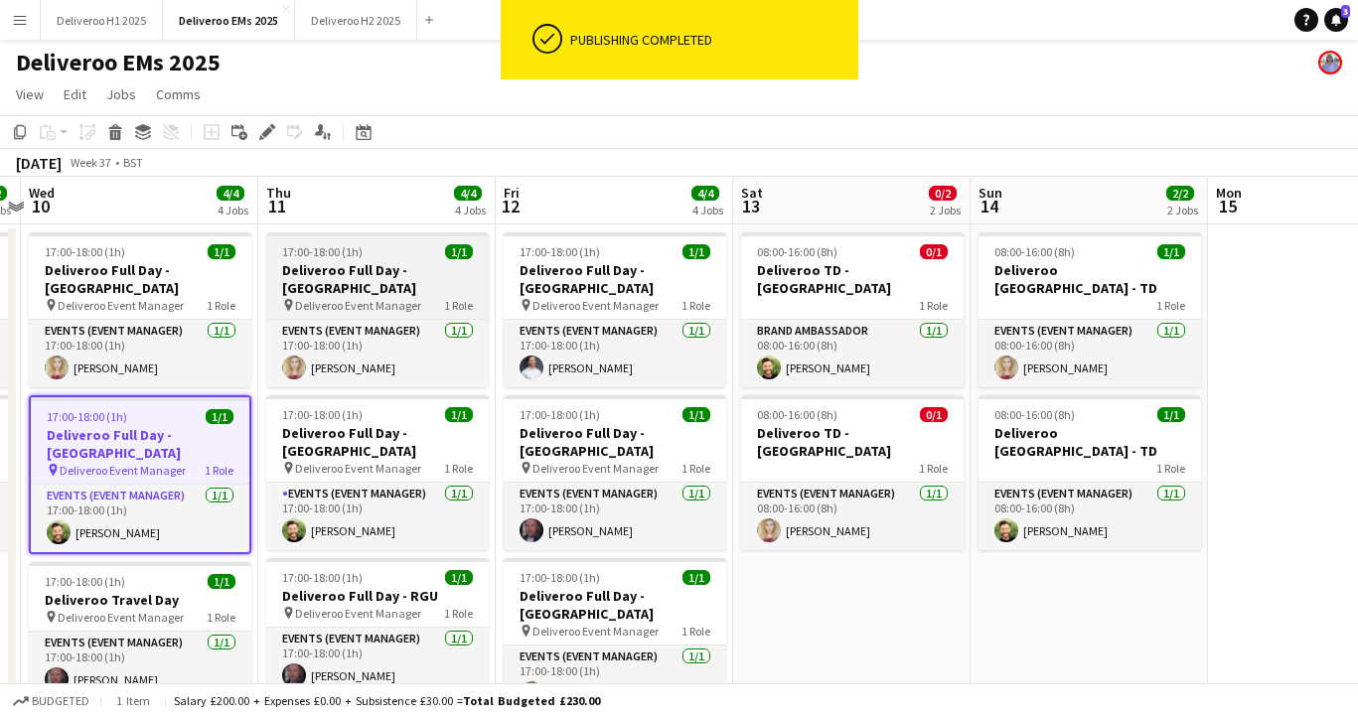
scroll to position [0, 694]
